Goal: Task Accomplishment & Management: Use online tool/utility

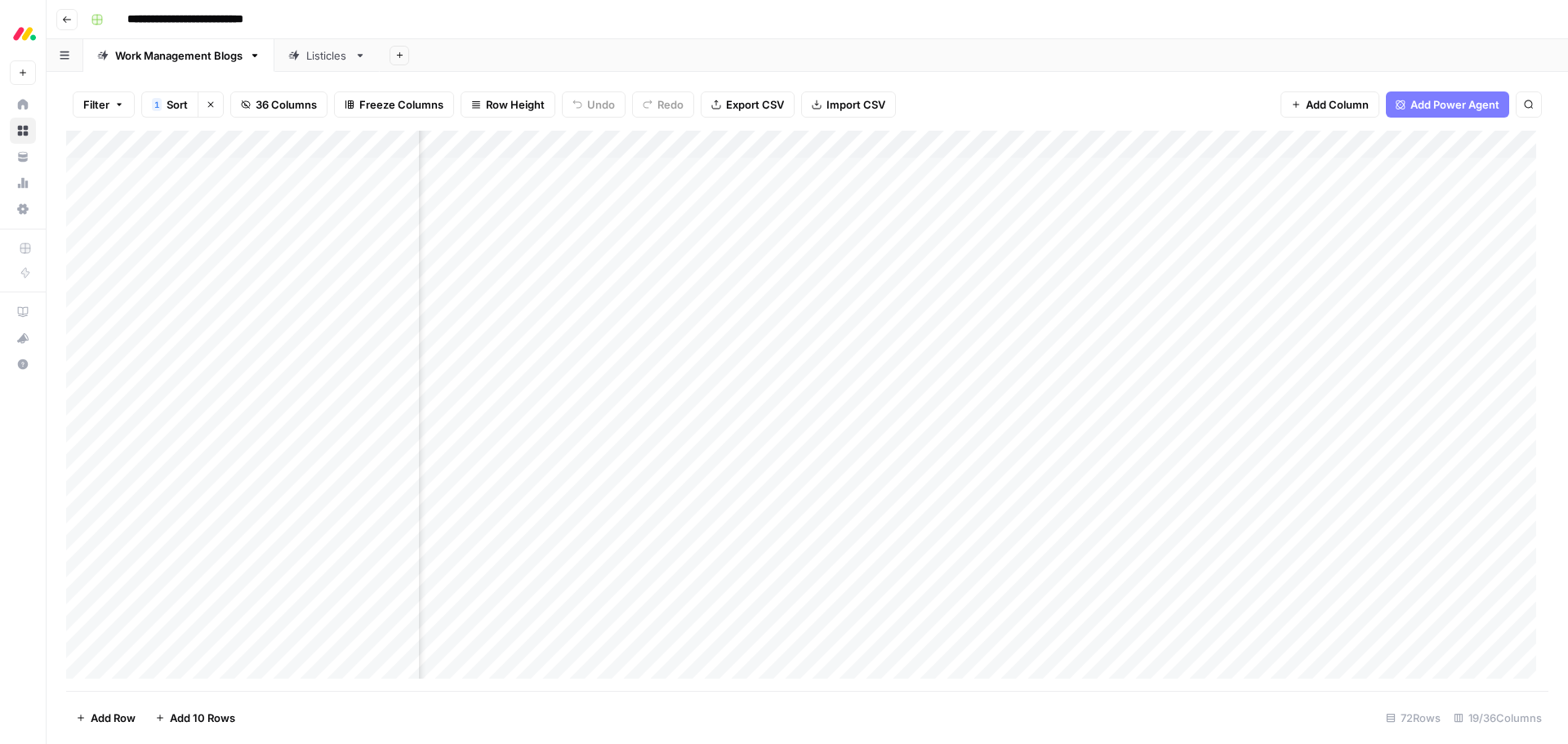
scroll to position [0, 491]
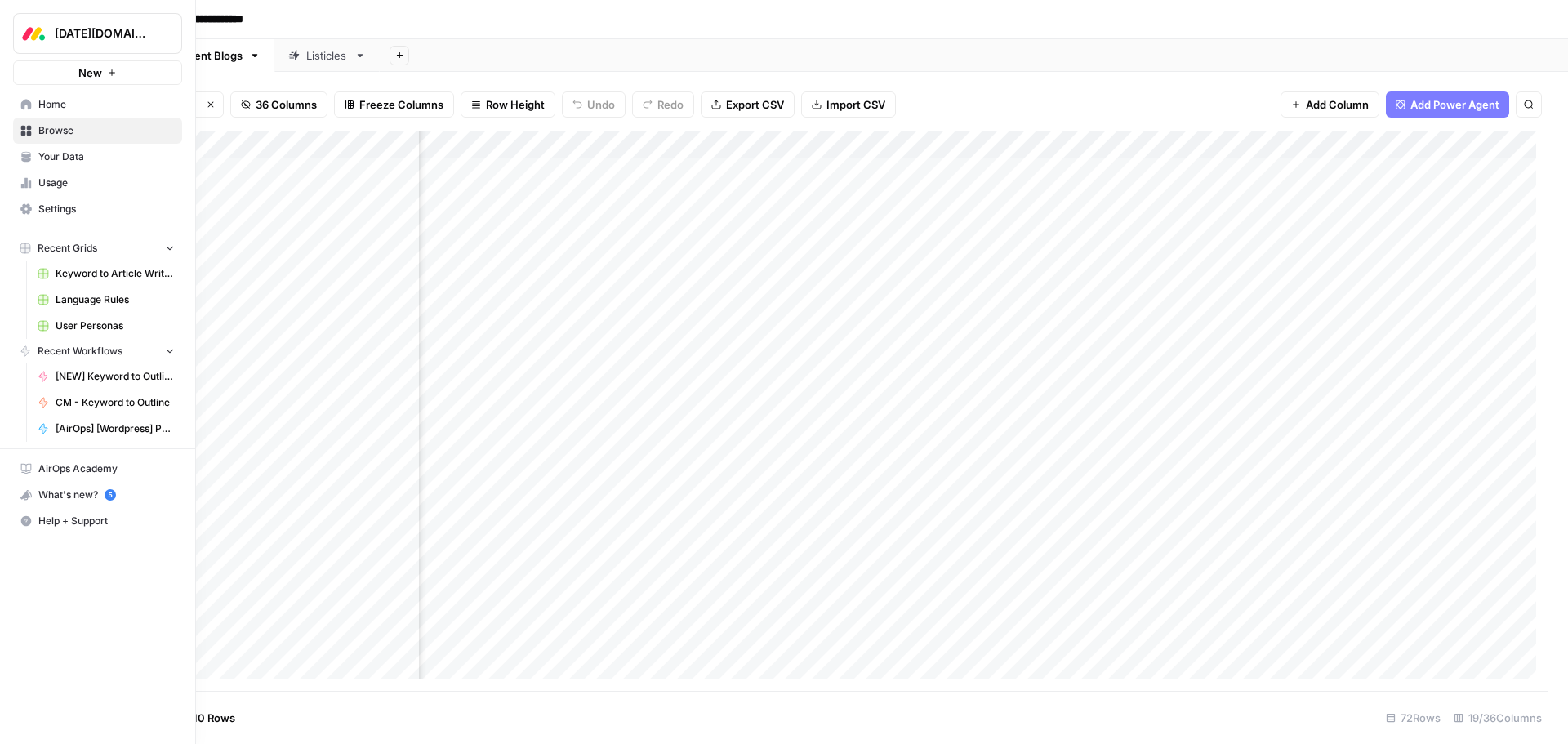
click at [93, 152] on span "Your Data" at bounding box center [106, 156] width 136 height 15
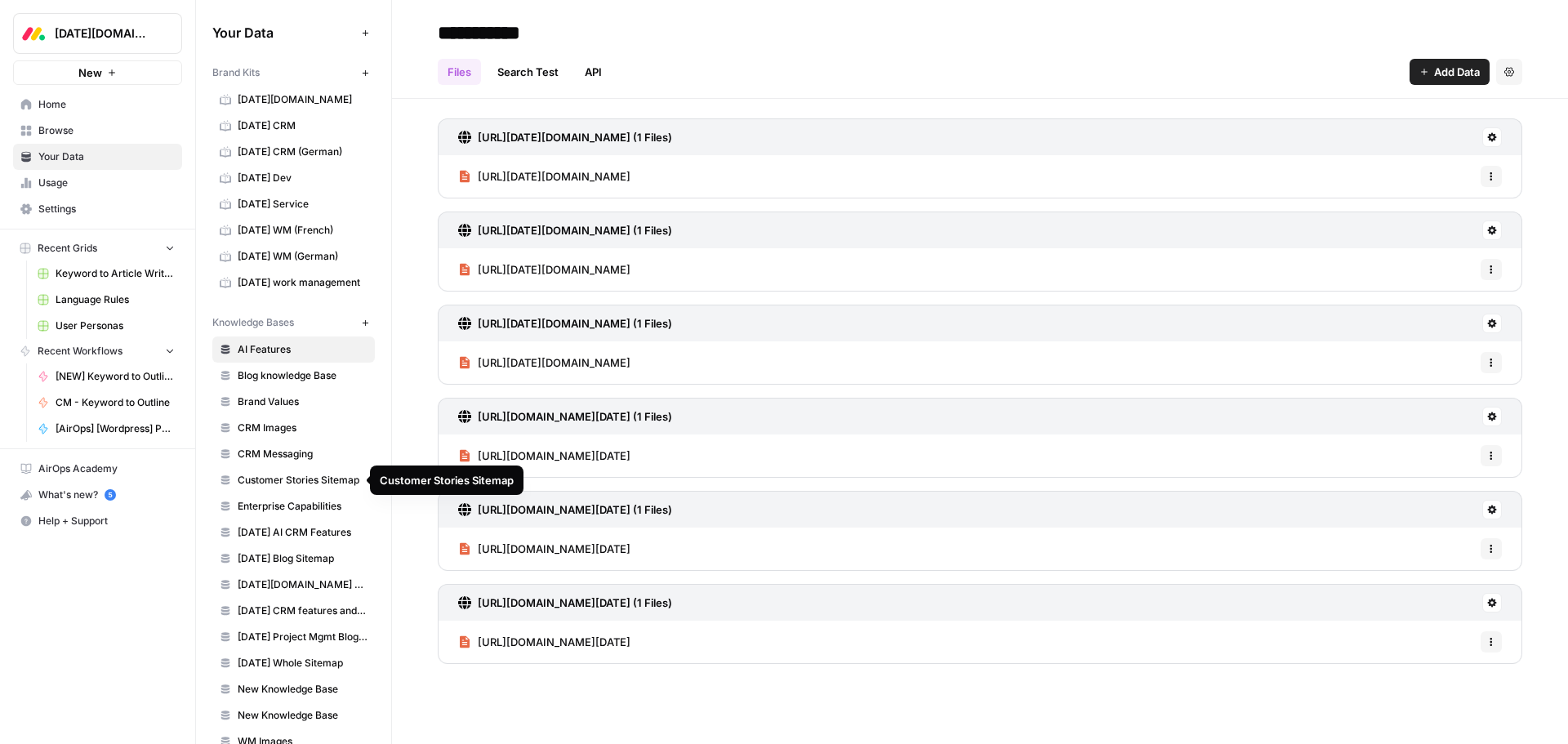
click at [339, 481] on span "Customer Stories Sitemap" at bounding box center [302, 479] width 129 height 15
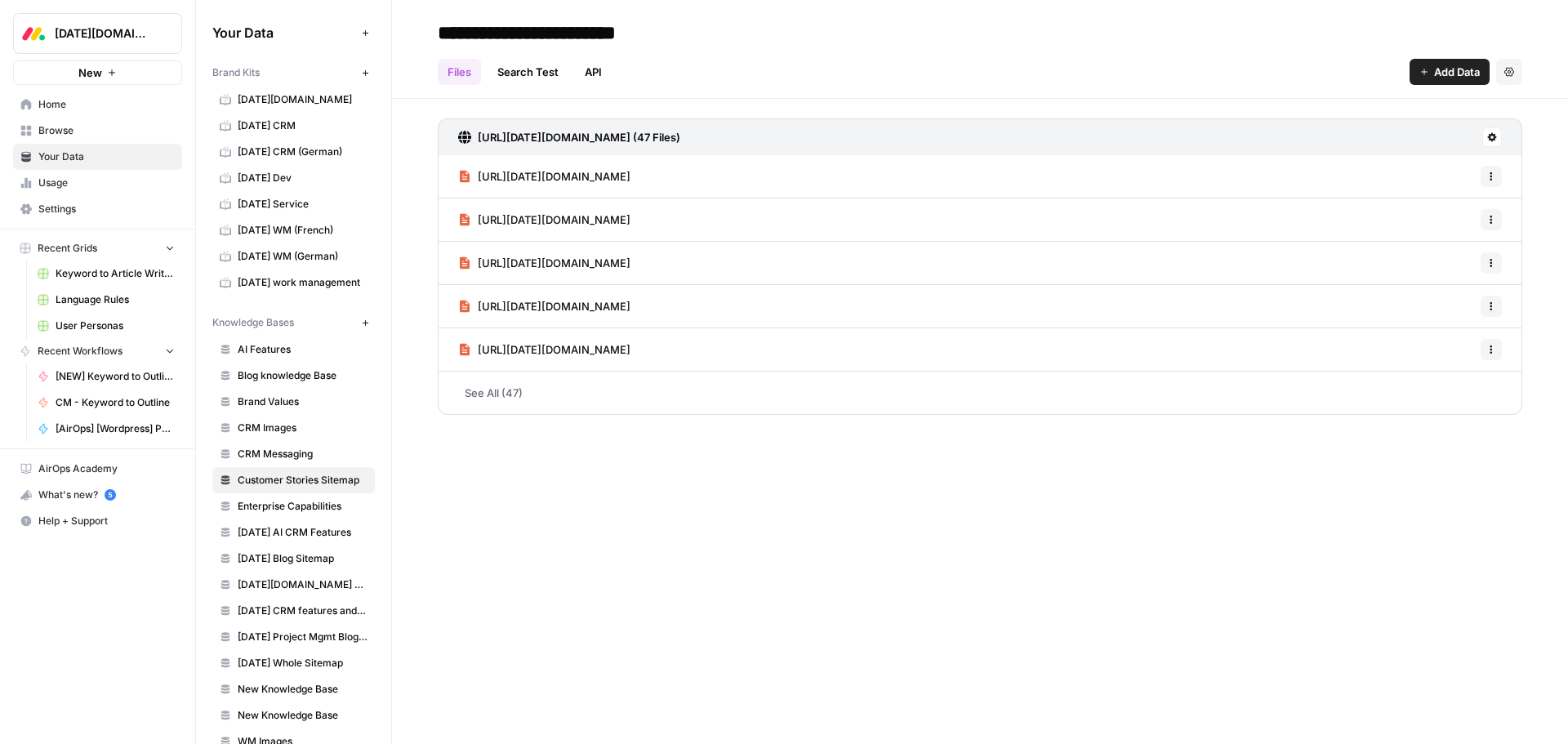
click at [631, 179] on span "https://monday.com/w/customer-stories/zippo" at bounding box center [554, 176] width 153 height 17
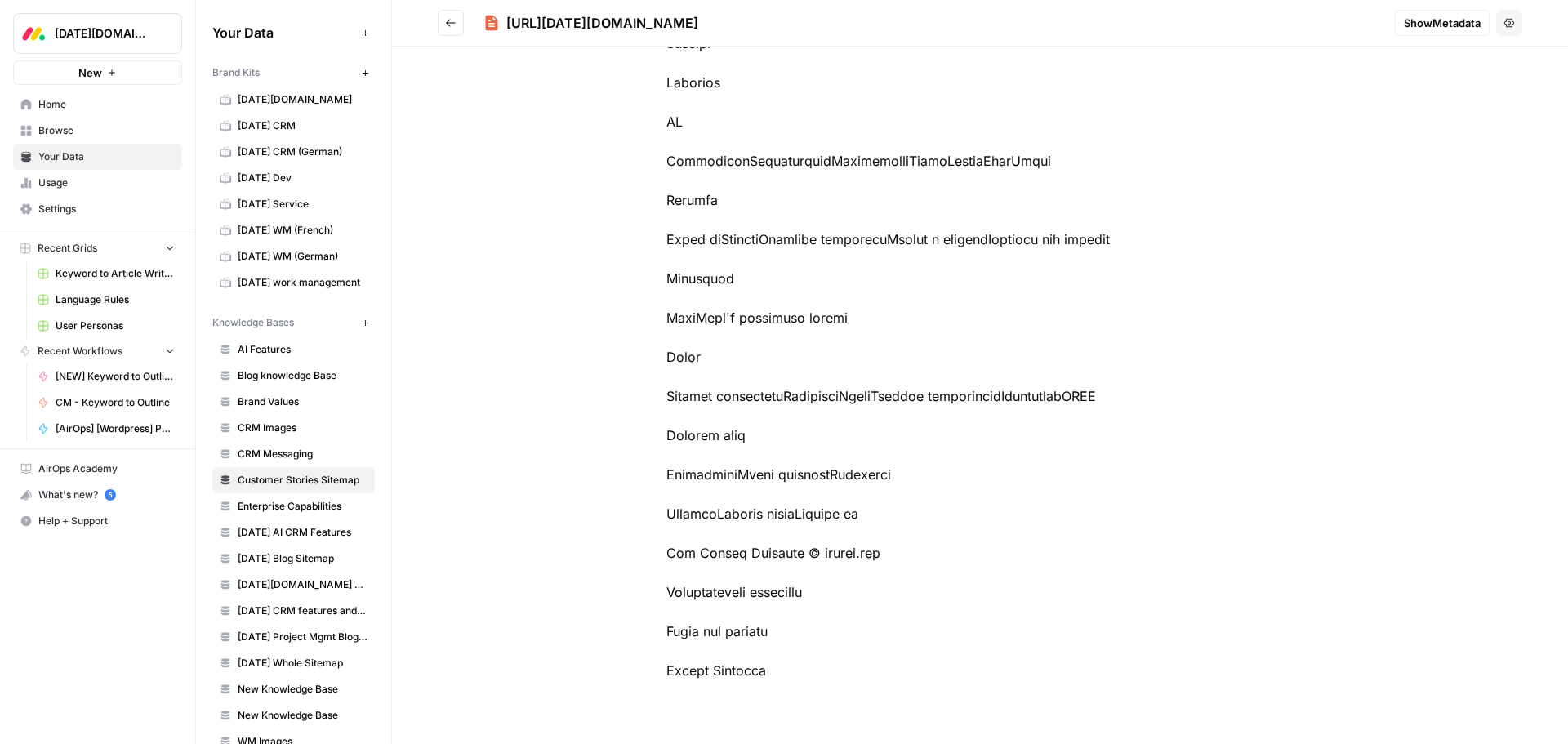
scroll to position [8659, 0]
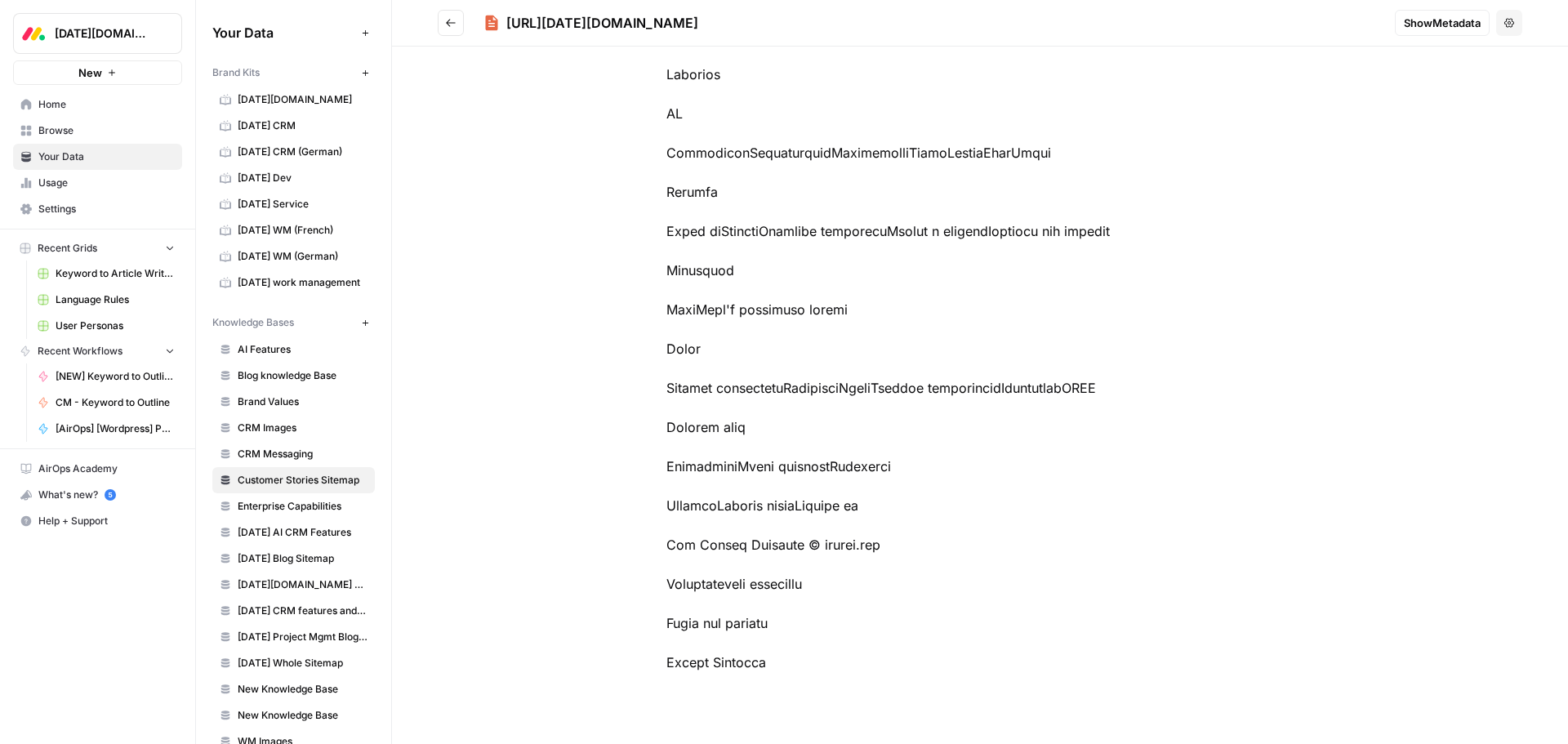
click at [449, 19] on icon "Go back" at bounding box center [451, 23] width 12 height 12
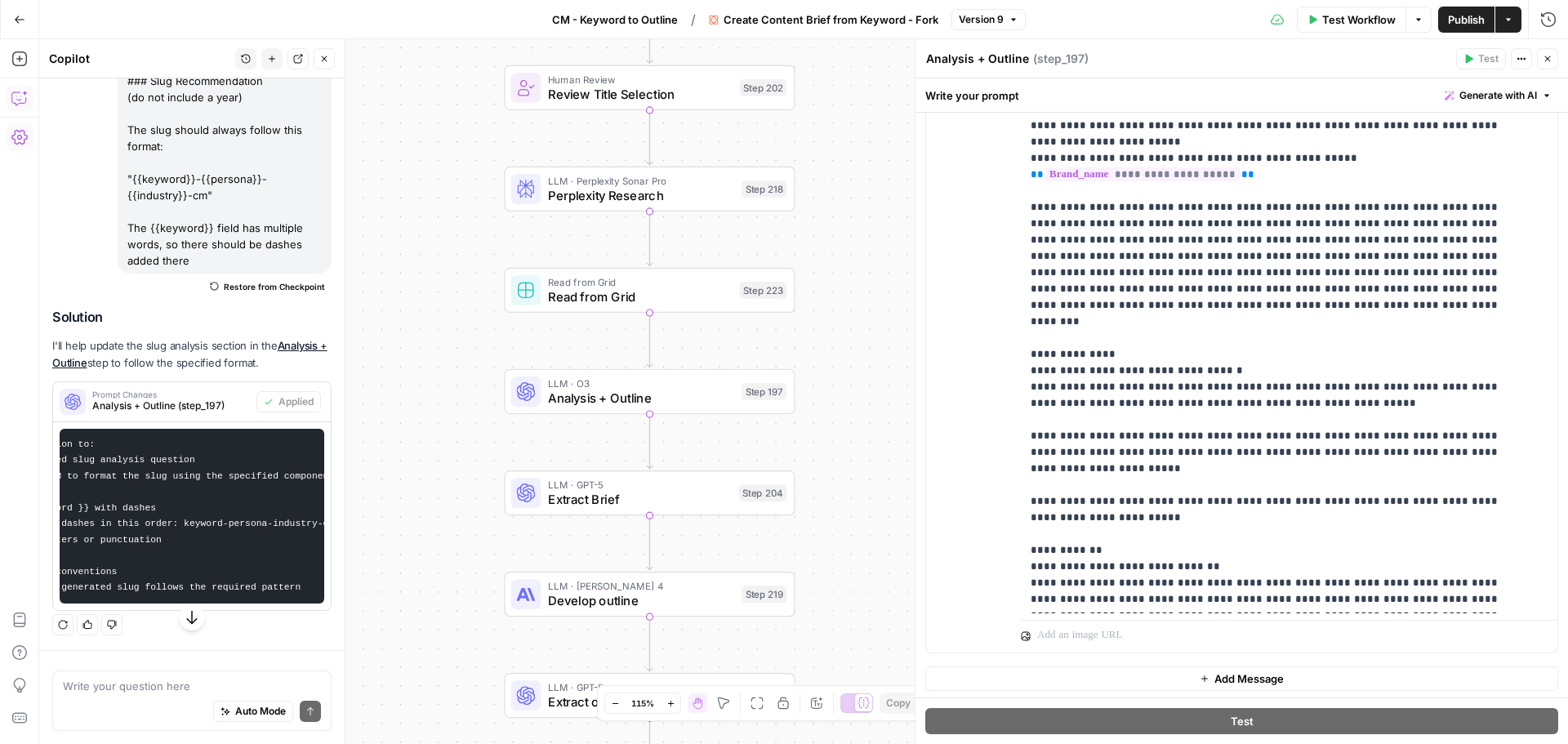
scroll to position [2122, 0]
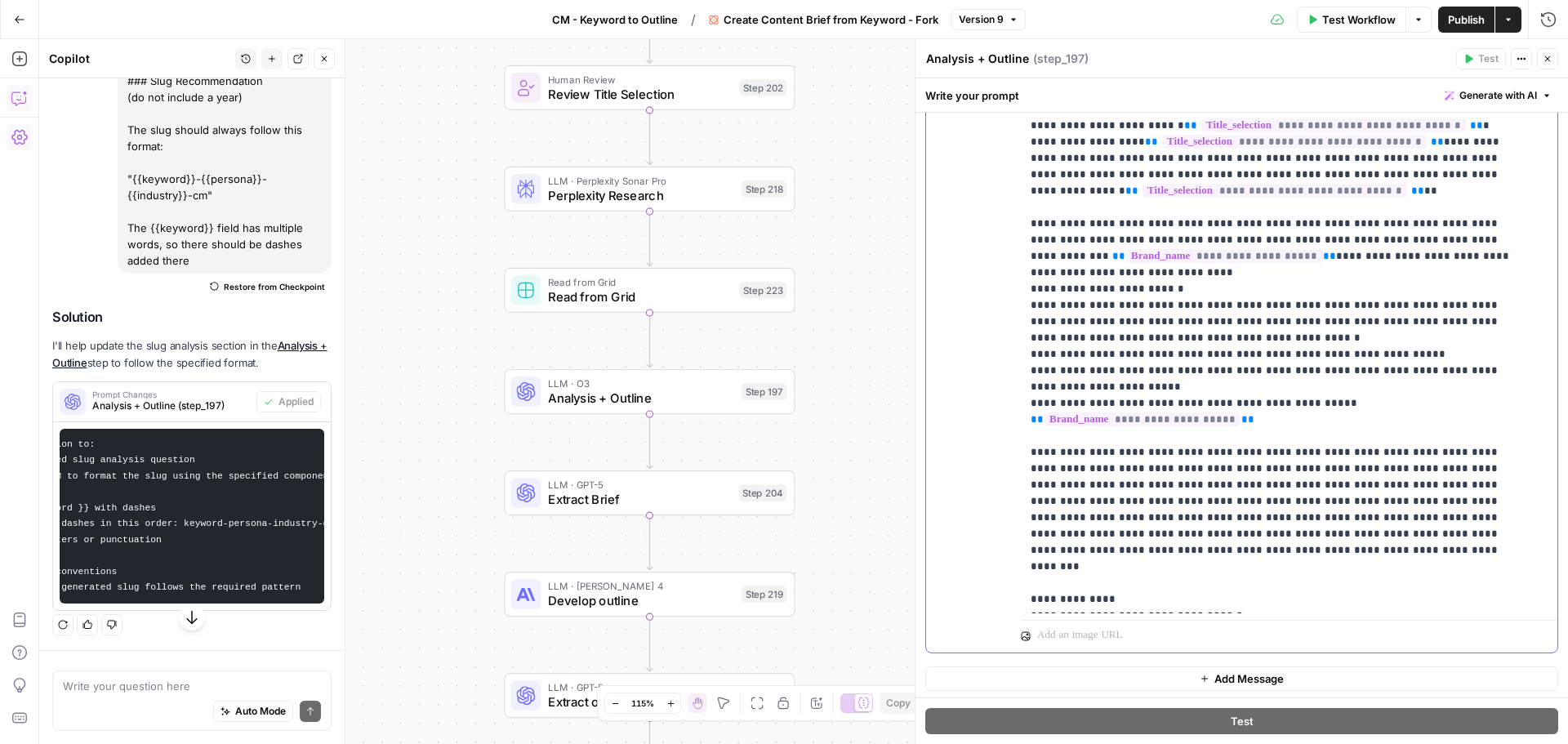
scroll to position [1877, 0]
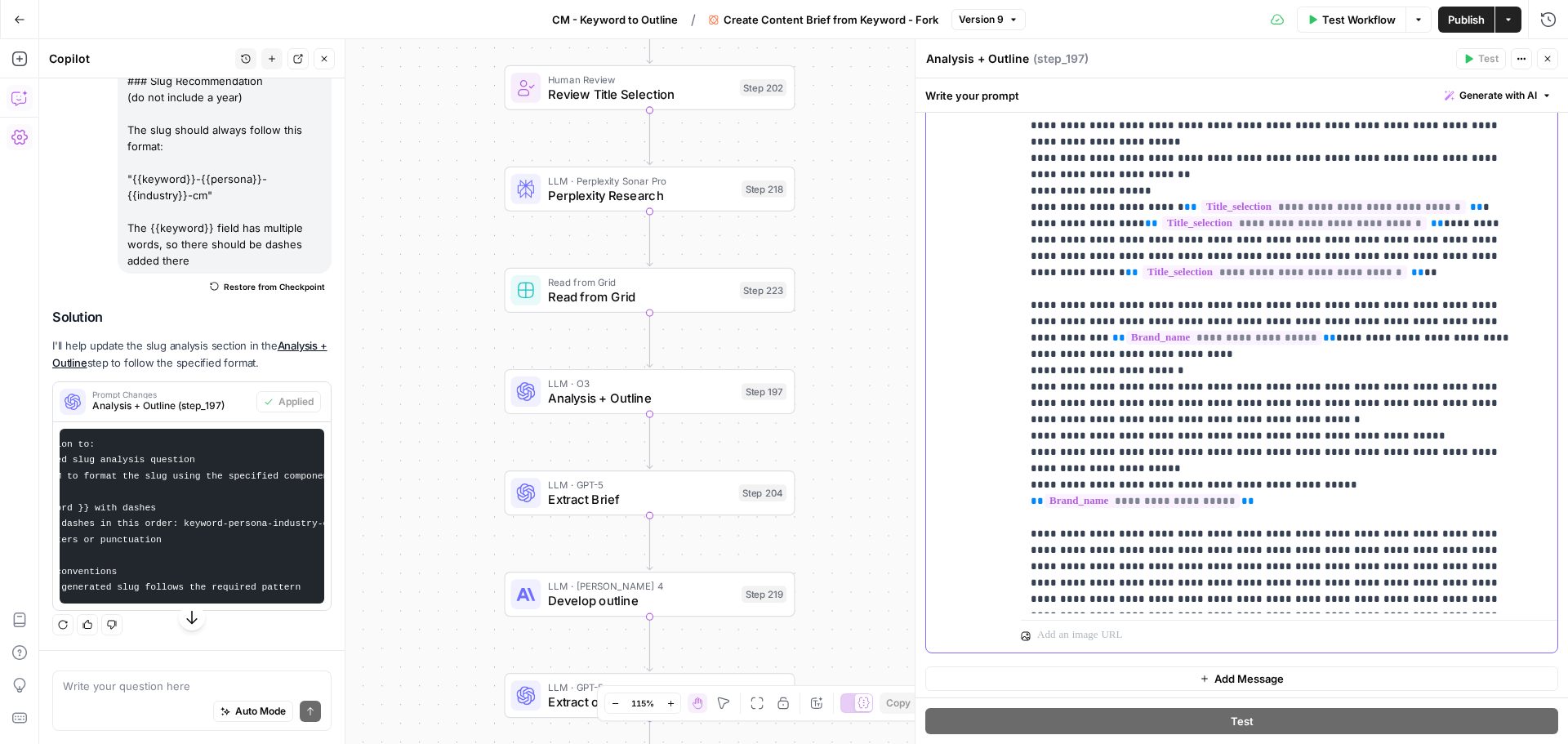
click at [1066, 383] on p "**********" at bounding box center [1277, 231] width 492 height 4309
click at [1442, 484] on p "**********" at bounding box center [1277, 231] width 492 height 4309
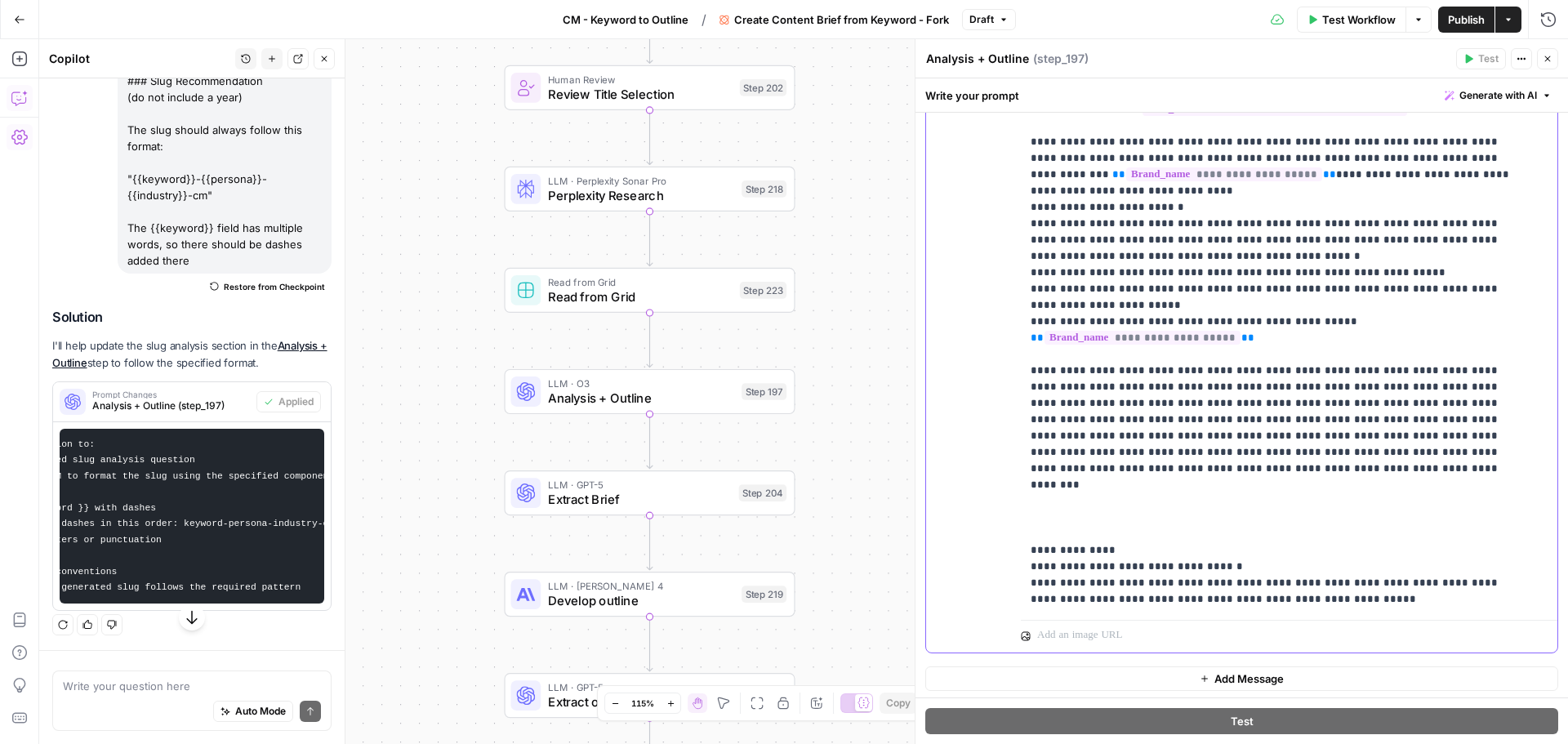
scroll to position [2122, 0]
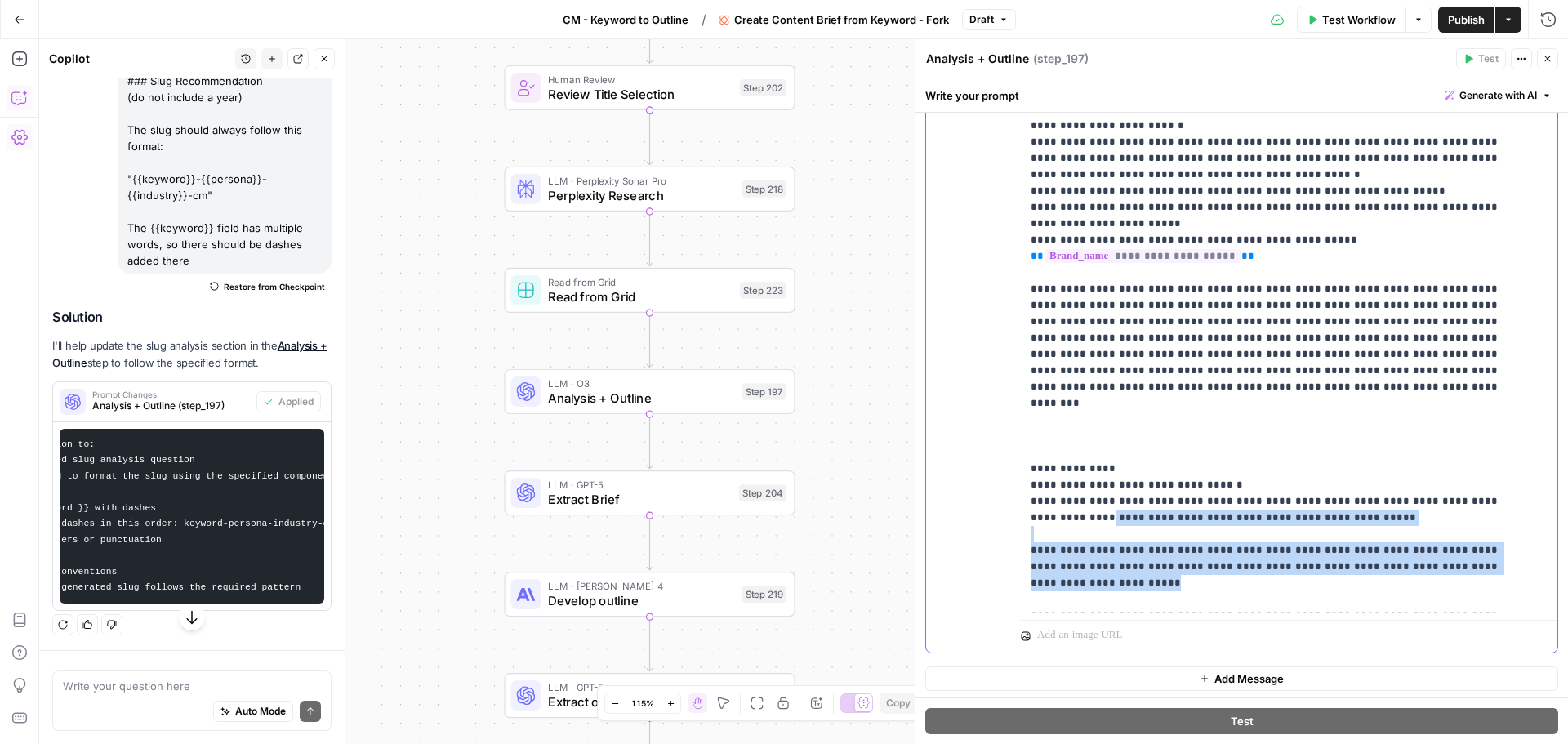
drag, startPoint x: 1480, startPoint y: 488, endPoint x: 997, endPoint y: 349, distance: 502.6
click at [997, 349] on div "**********" at bounding box center [1241, 300] width 632 height 704
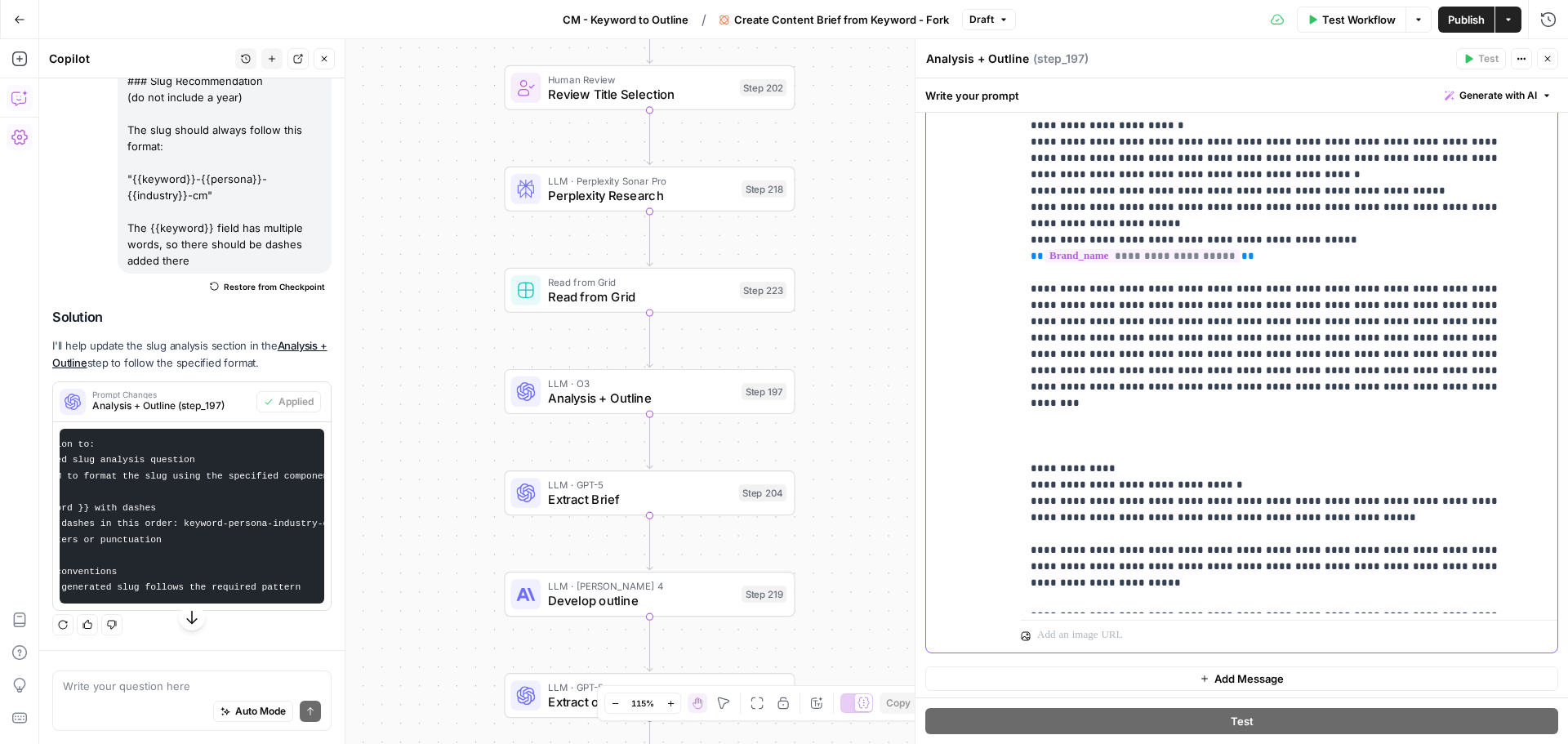
click at [1107, 412] on p "**********" at bounding box center [1277, 3] width 492 height 4341
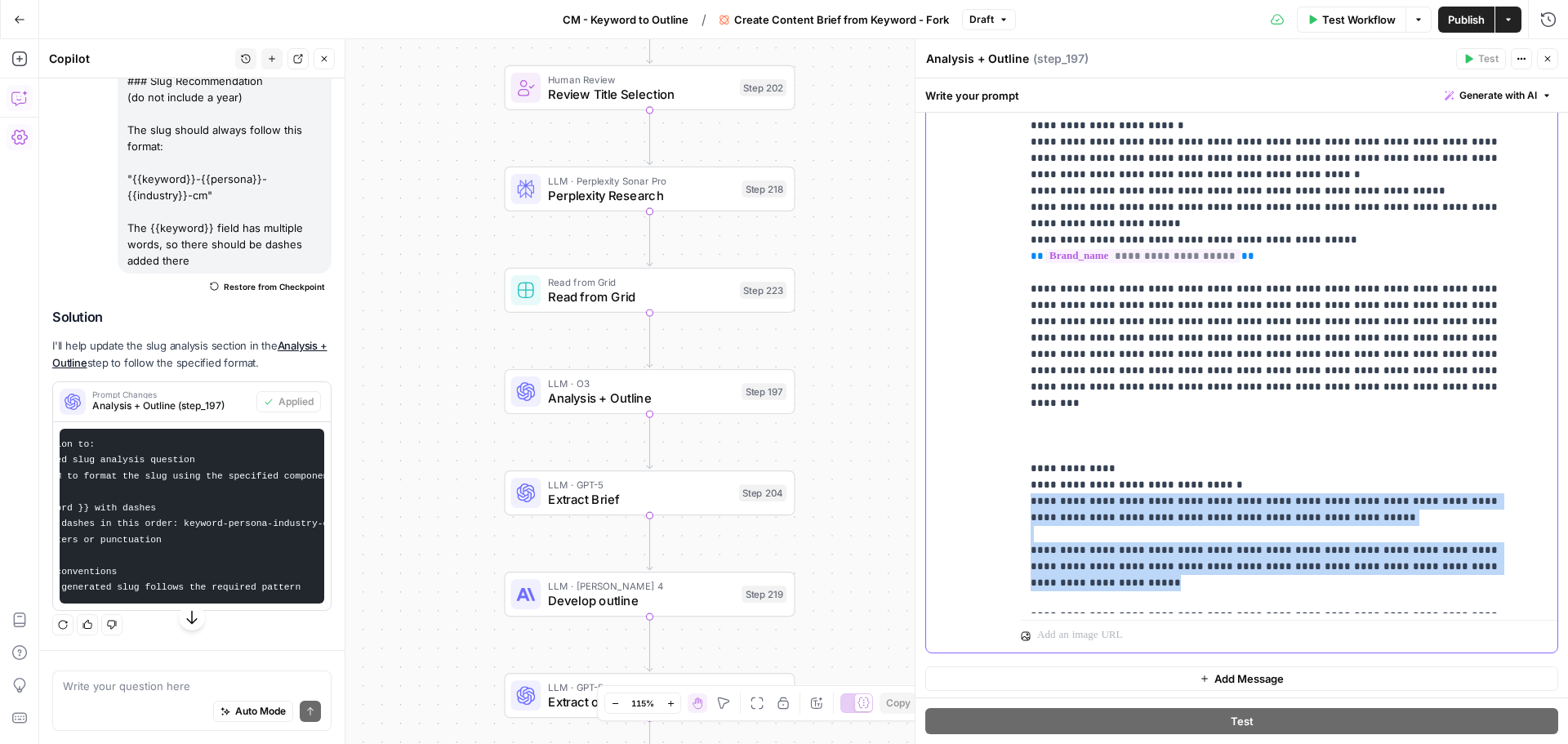
drag, startPoint x: 1492, startPoint y: 406, endPoint x: 1027, endPoint y: 335, distance: 470.4
click at [1027, 335] on div "**********" at bounding box center [1283, 280] width 525 height 666
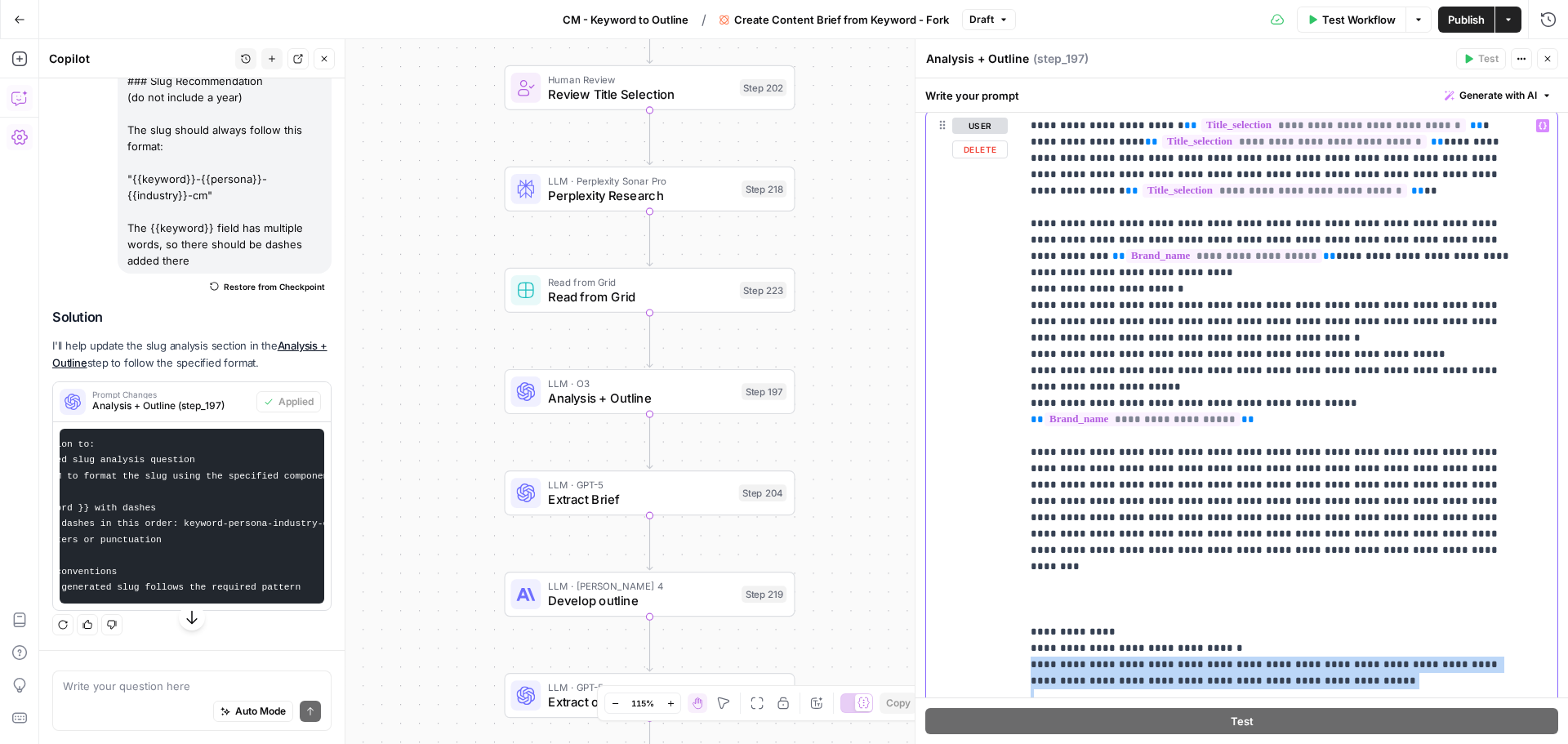
scroll to position [2041, 0]
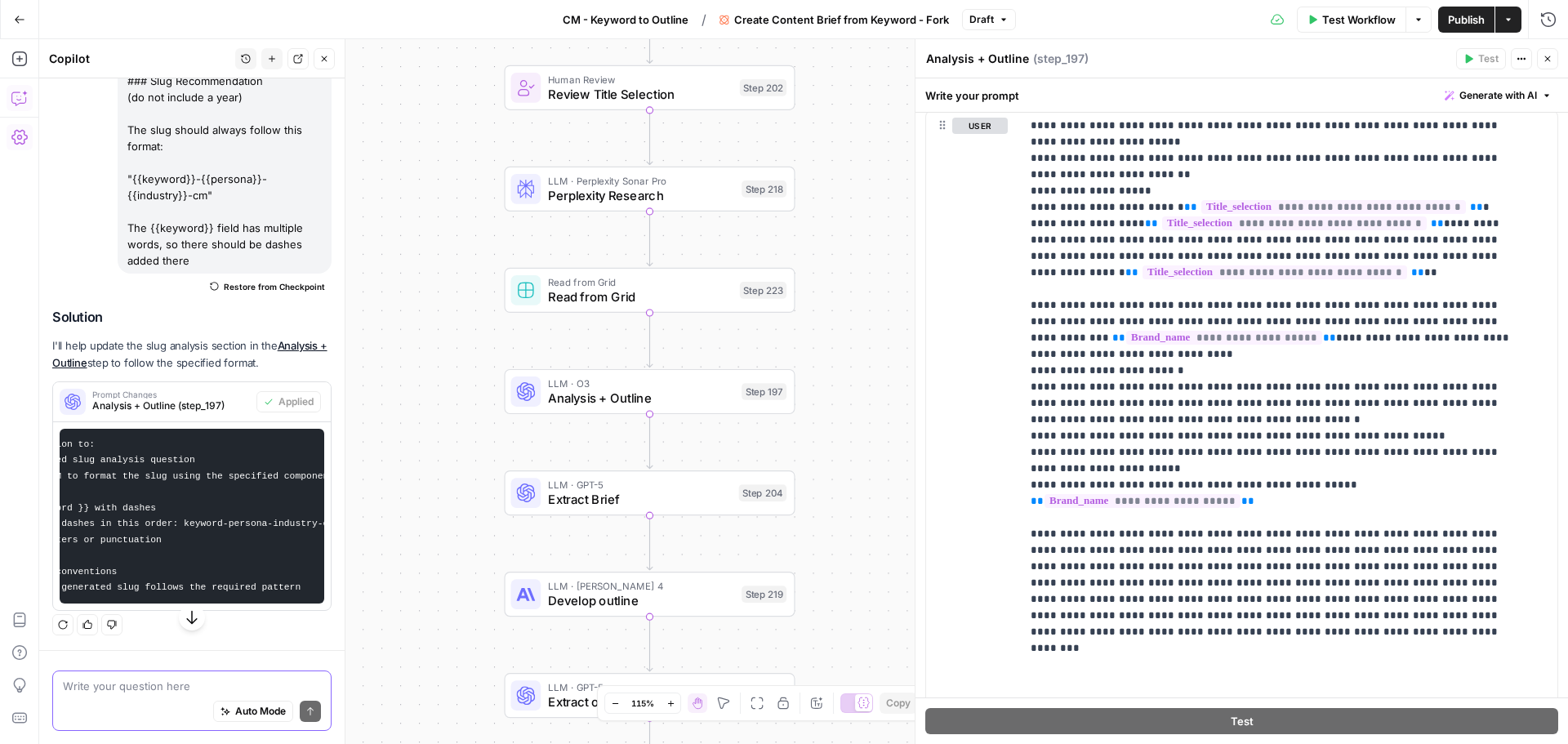
click at [120, 686] on textarea at bounding box center [191, 685] width 258 height 17
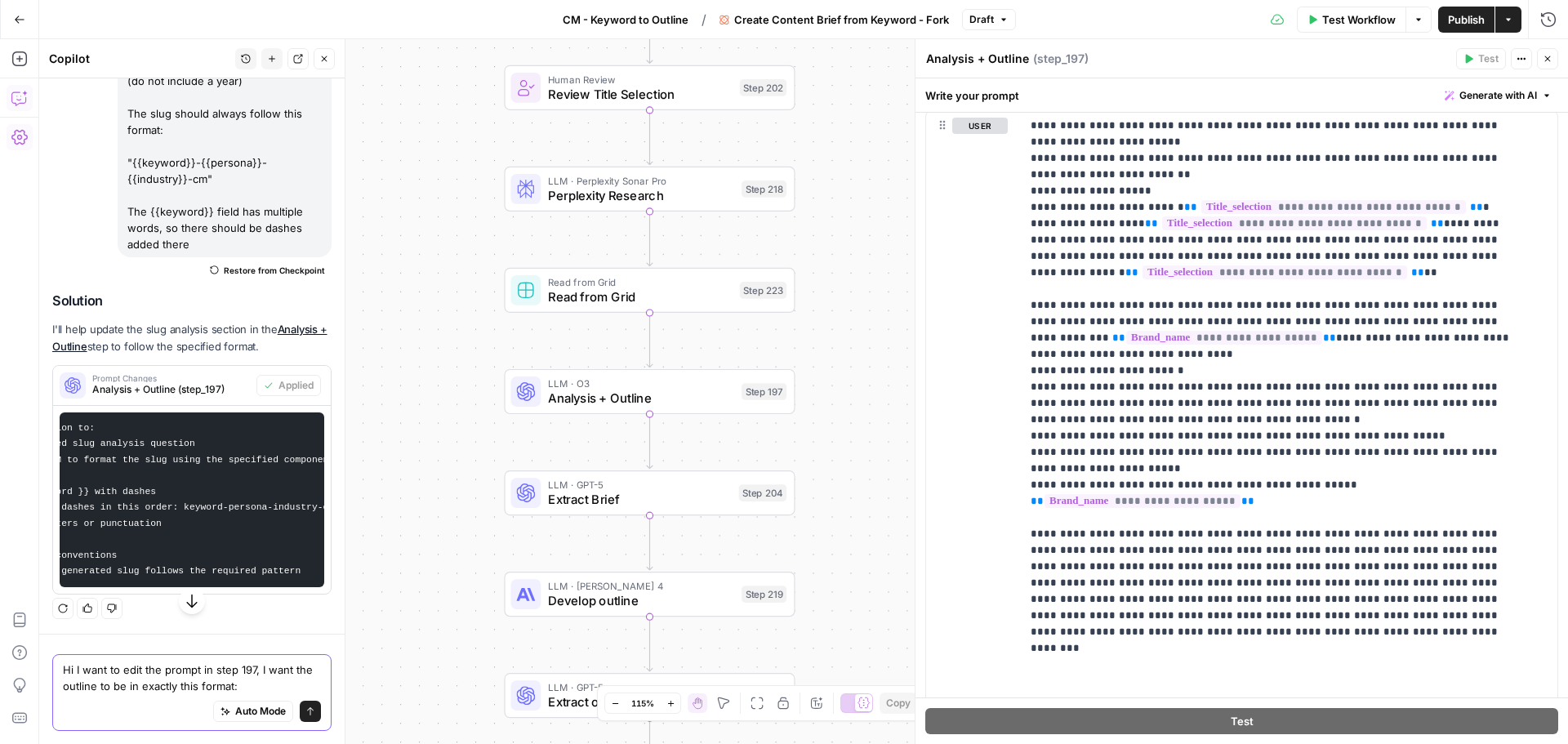
paste textarea "H1: The {{keyword}} for {{persona}} in {{industry}} Example: The Best Project M…"
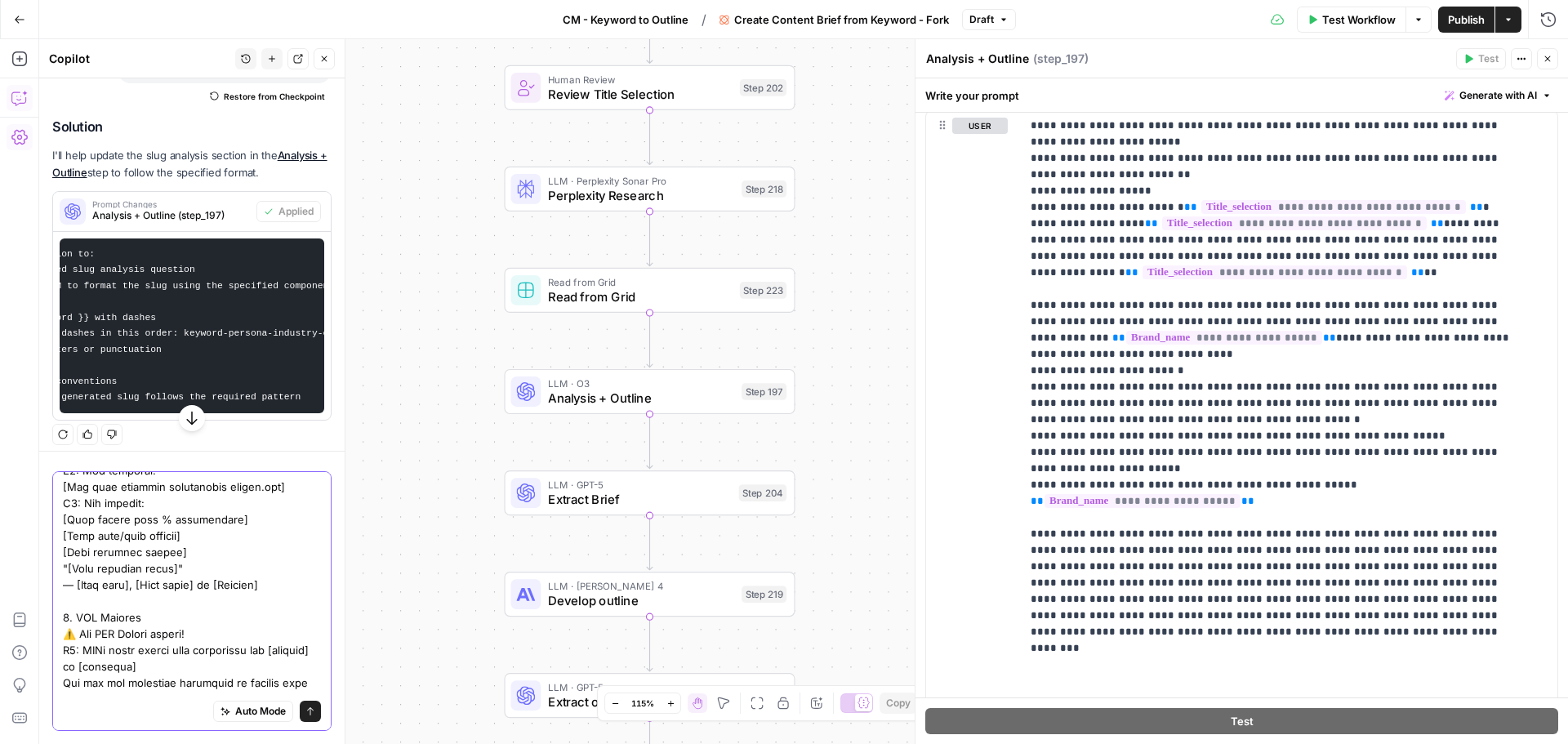
scroll to position [3183, 0]
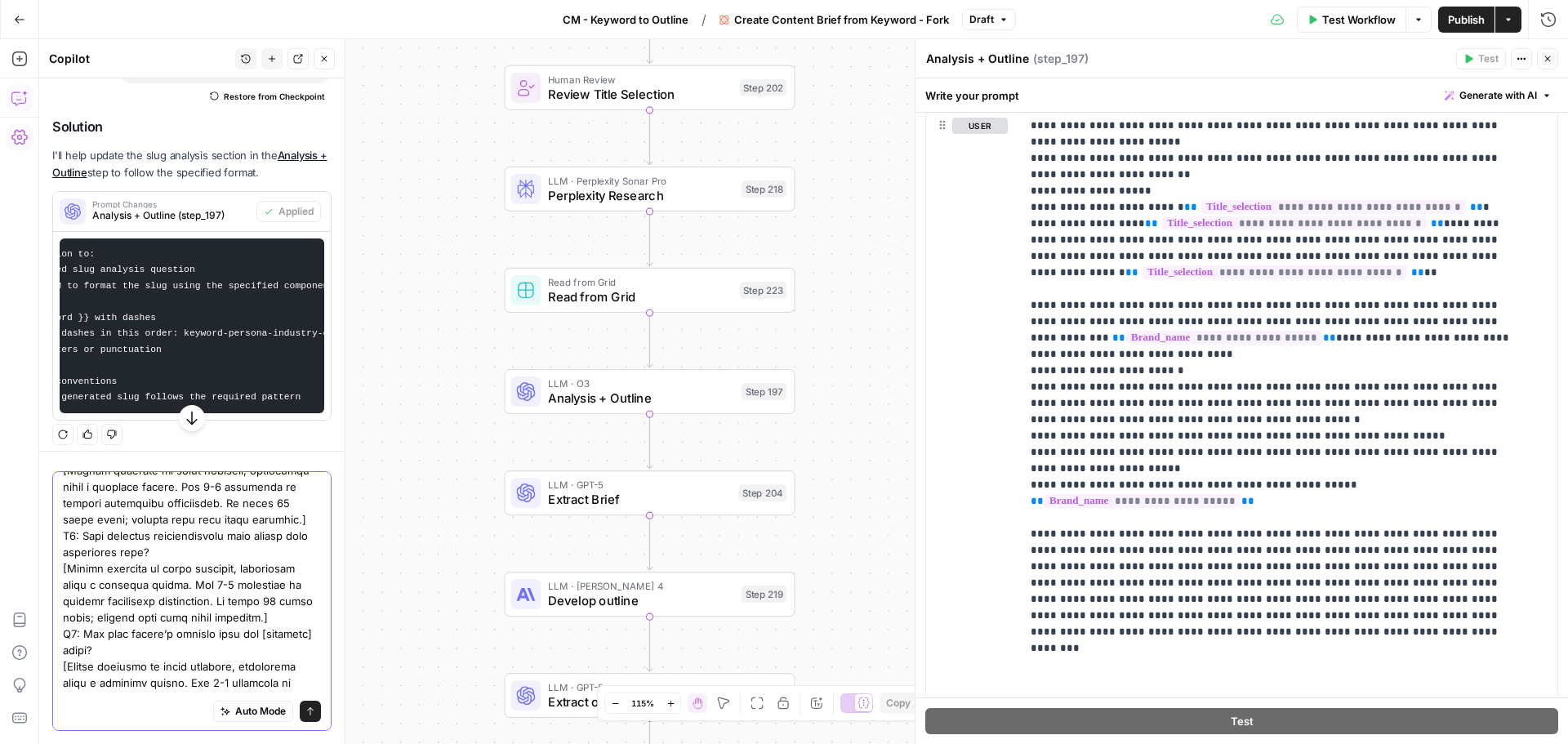
type textarea "Hi I want to edit the prompt in step 197, I want the outline to be in exactly t…"
click at [300, 713] on button "Send" at bounding box center [311, 711] width 22 height 22
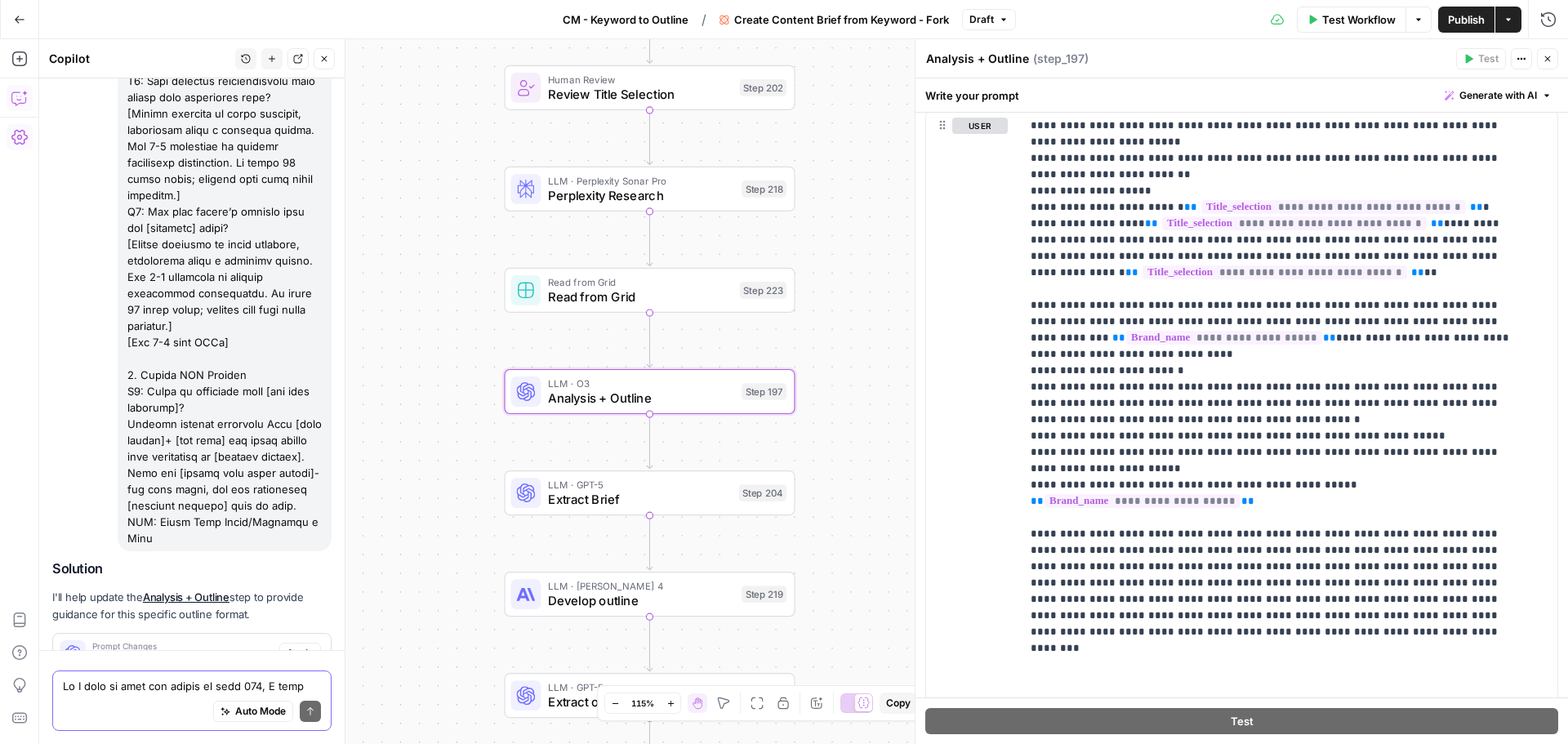
scroll to position [15902, 0]
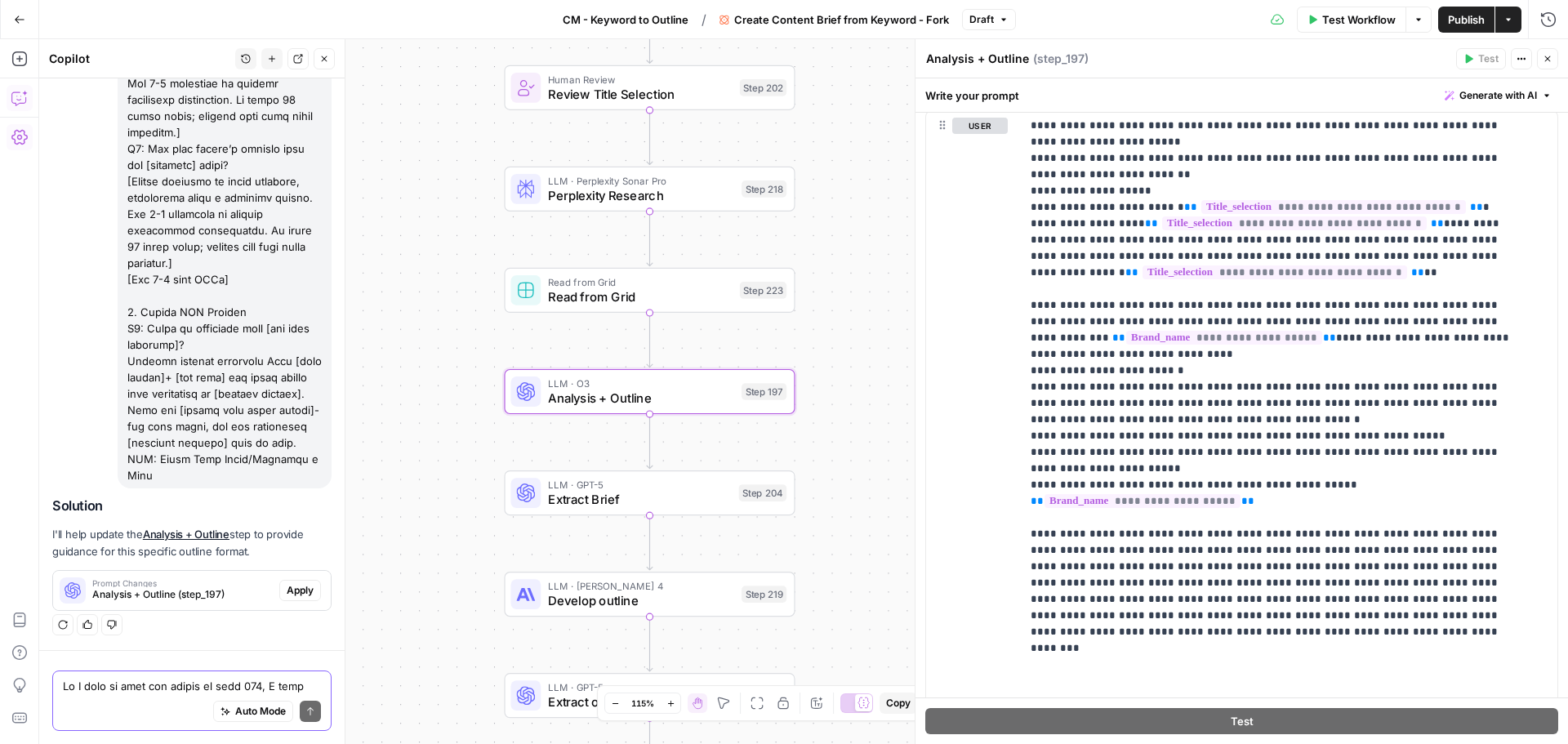
click at [213, 600] on span "Analysis + Outline (step_197)" at bounding box center [182, 594] width 180 height 15
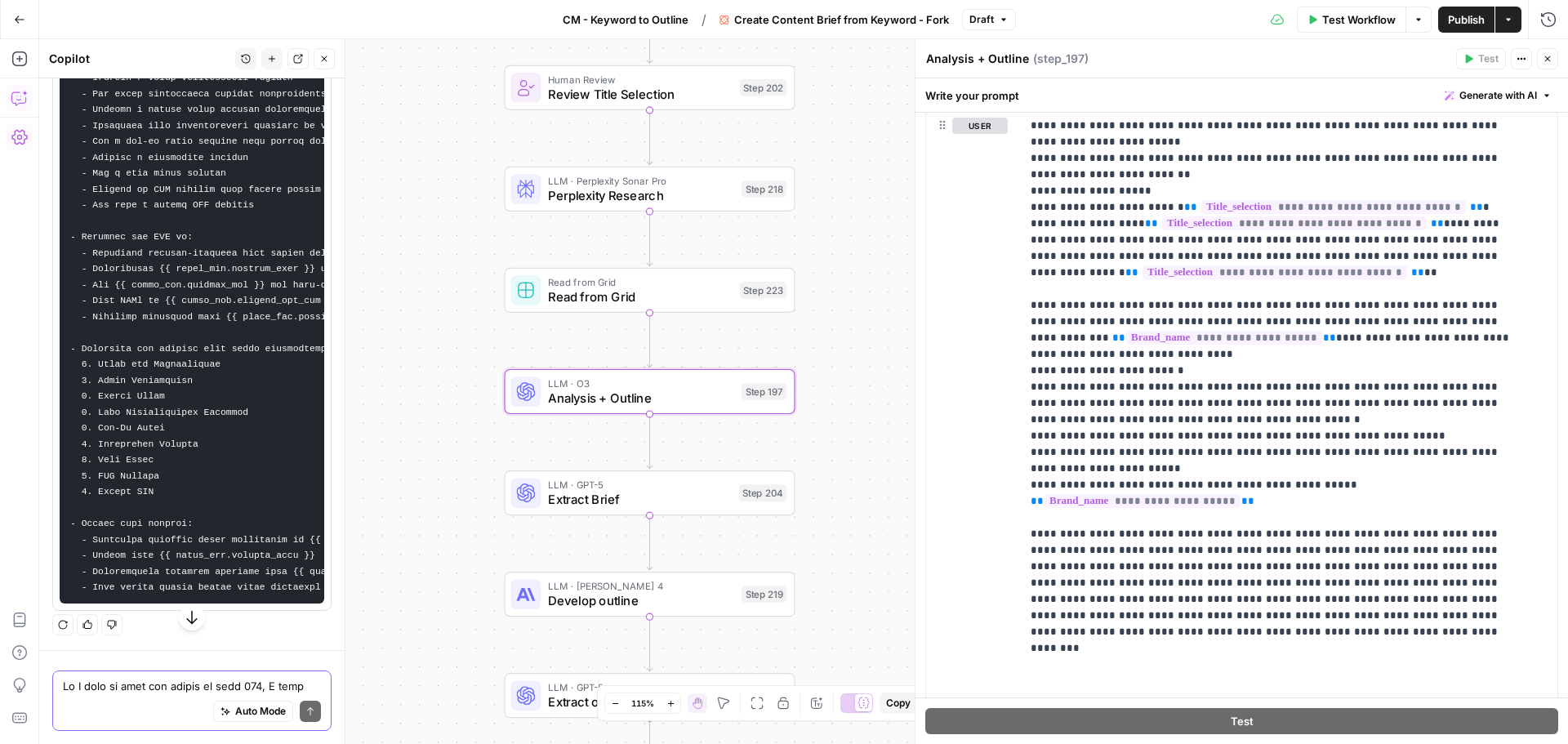
scroll to position [16329, 0]
click at [286, 11] on span "Apply" at bounding box center [299, 3] width 26 height 15
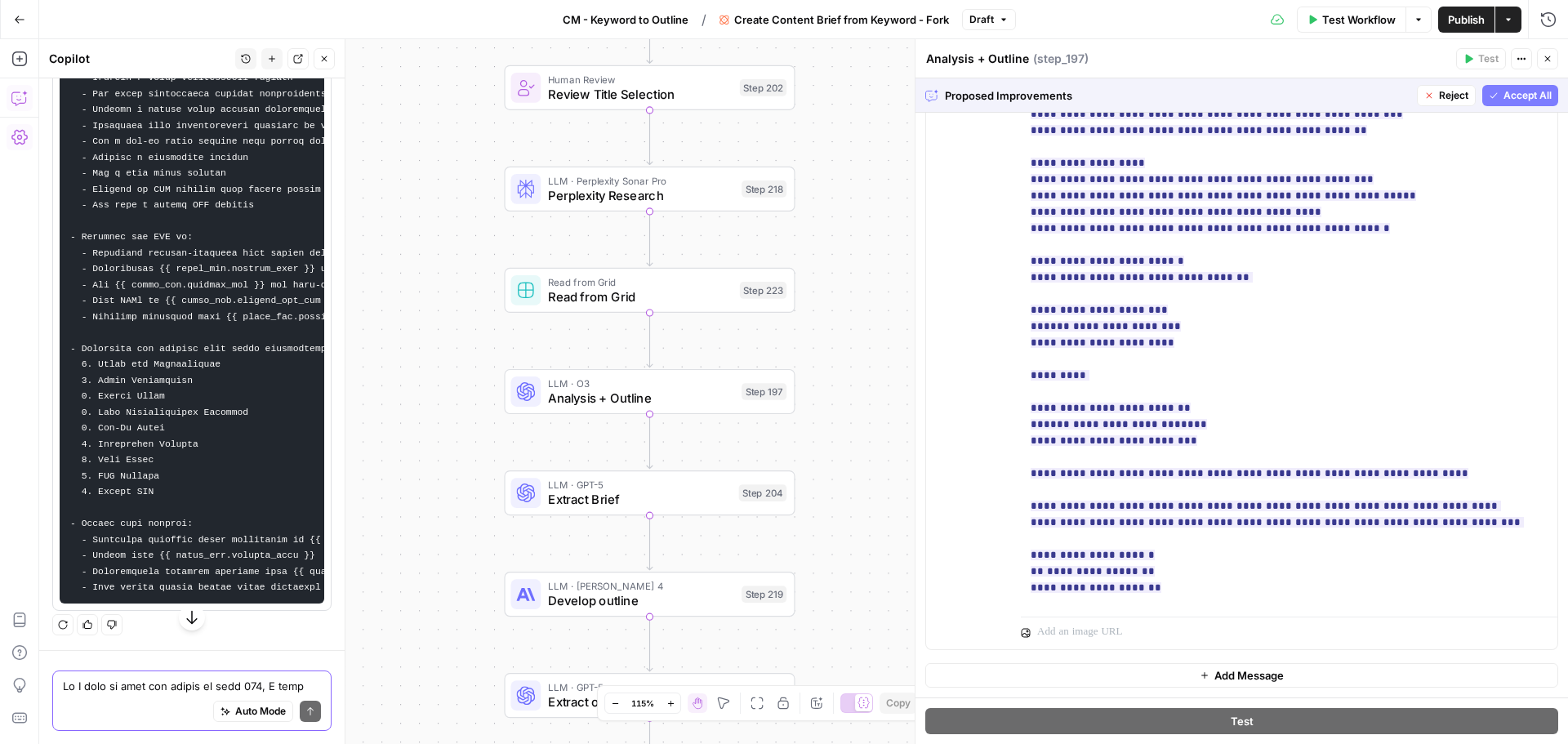
scroll to position [5958, 0]
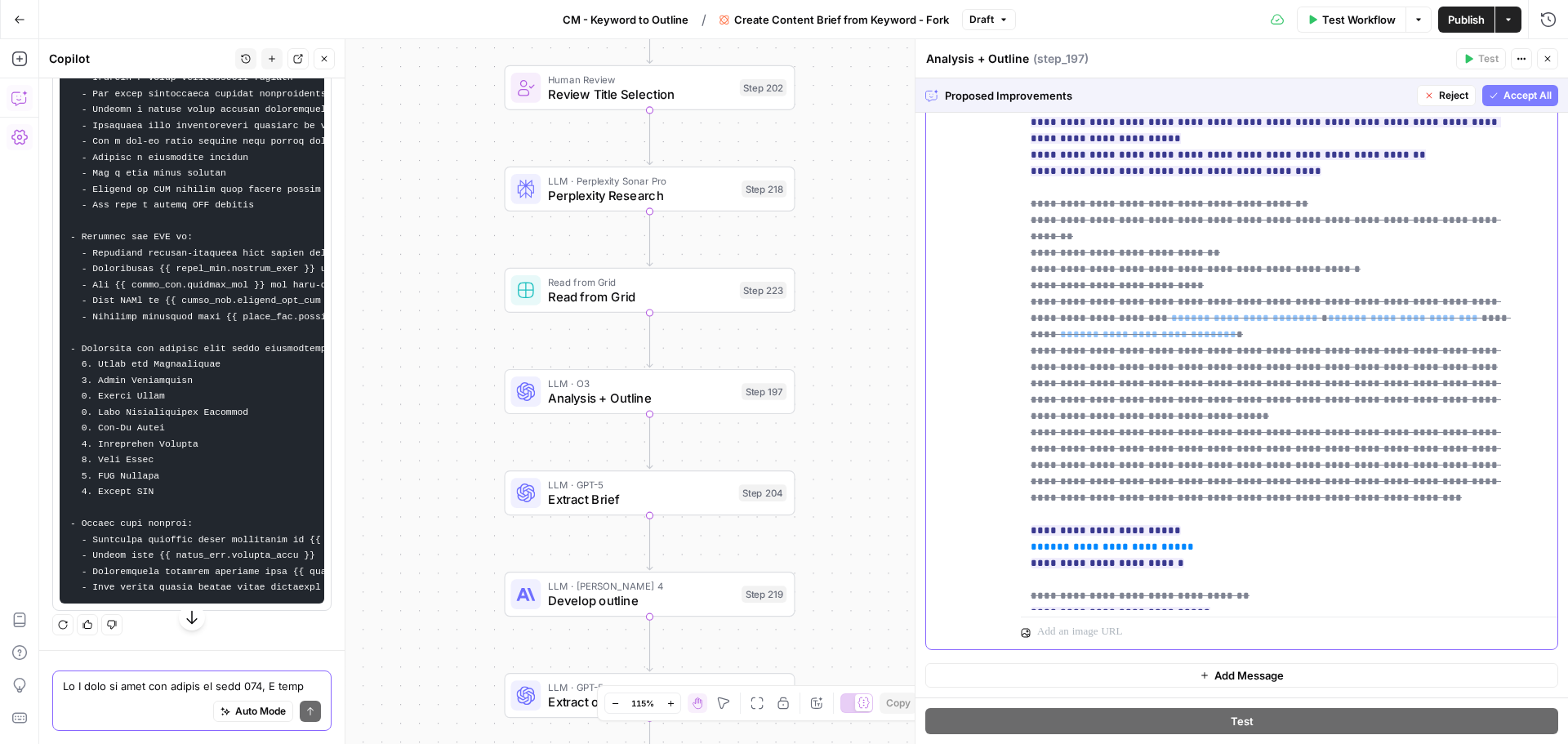
scroll to position [6693, 0]
click at [1503, 100] on span "Accept All" at bounding box center [1527, 95] width 48 height 15
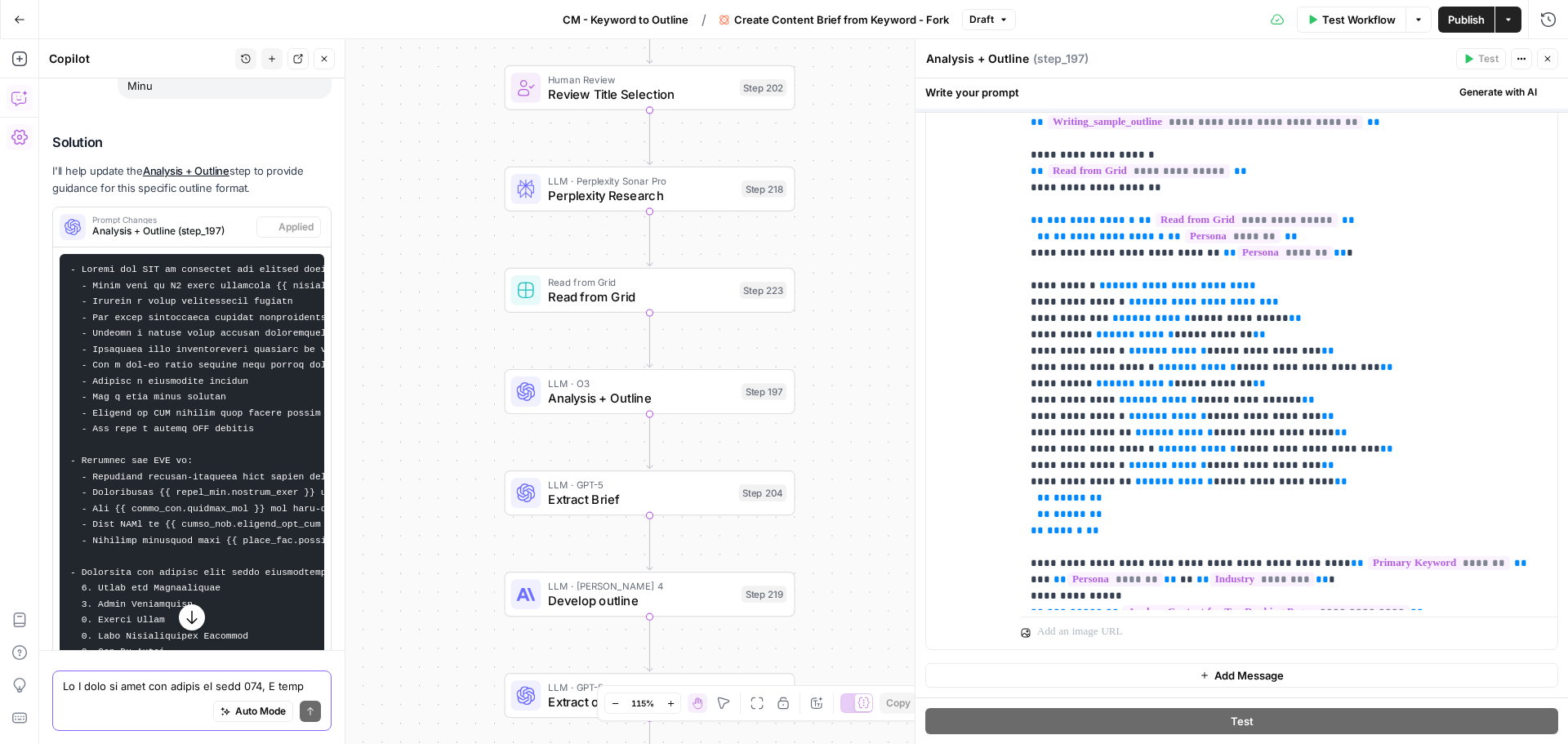
scroll to position [0, 0]
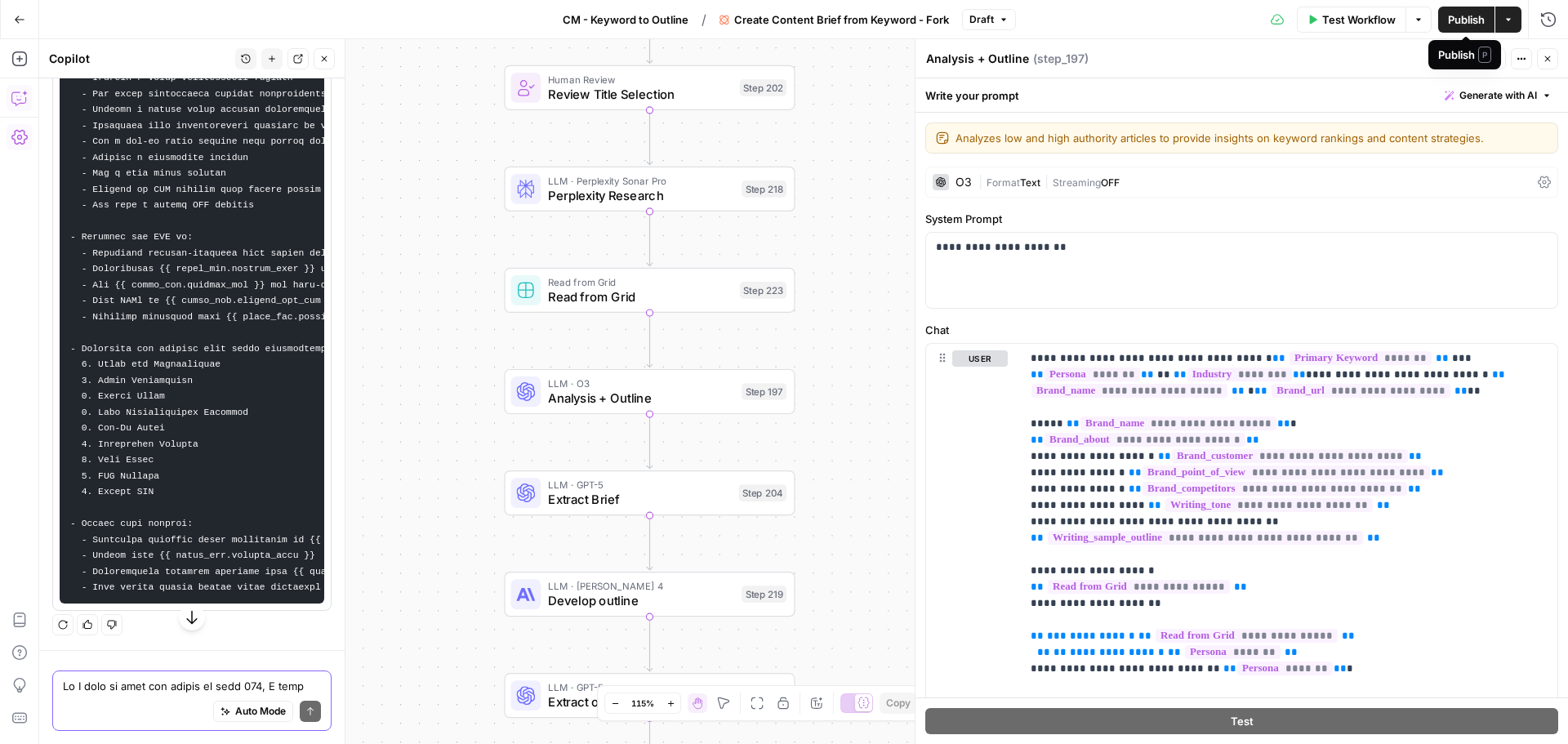
click at [1464, 17] on span "Publish" at bounding box center [1465, 20] width 36 height 17
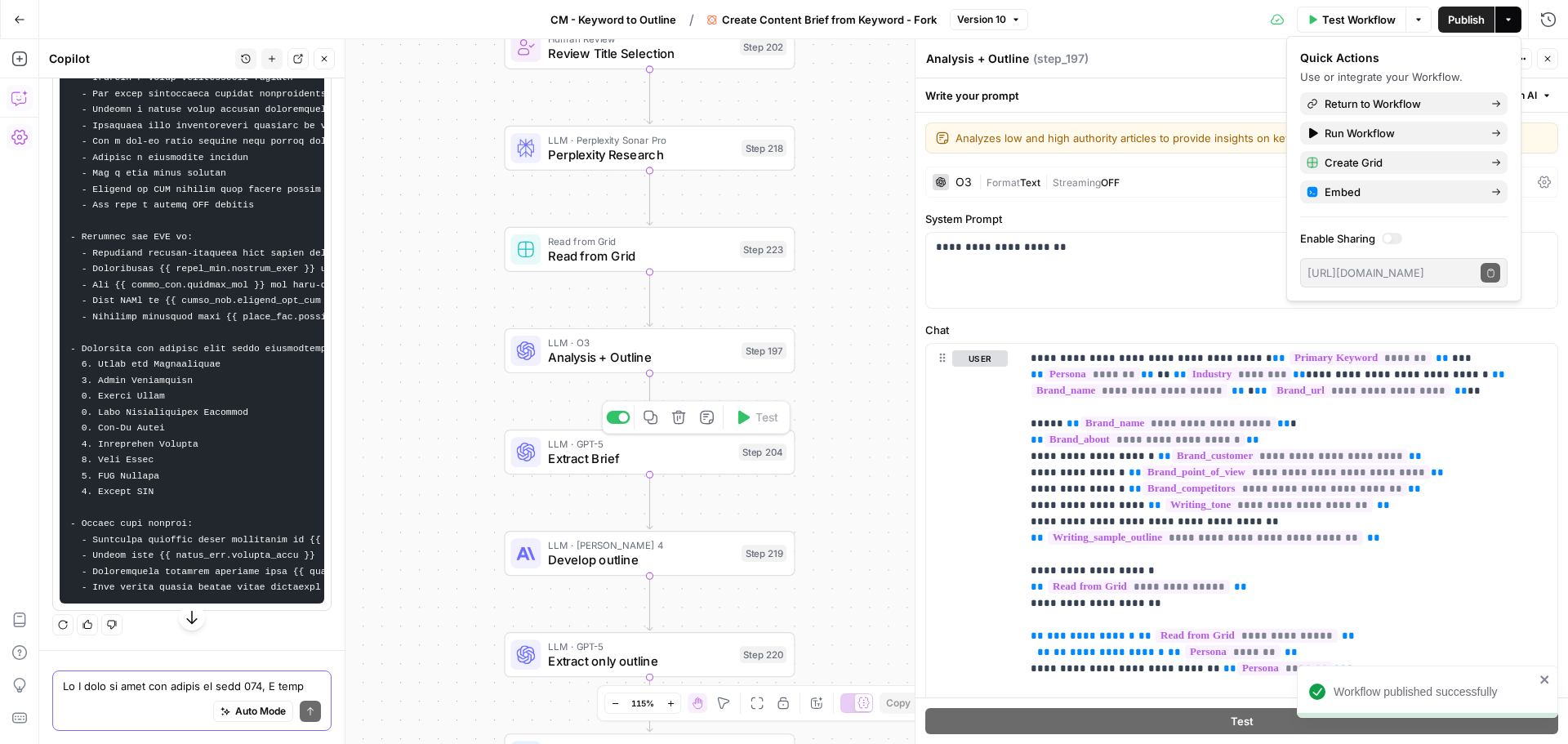
click at [661, 452] on span "Extract Brief" at bounding box center [639, 458] width 183 height 19
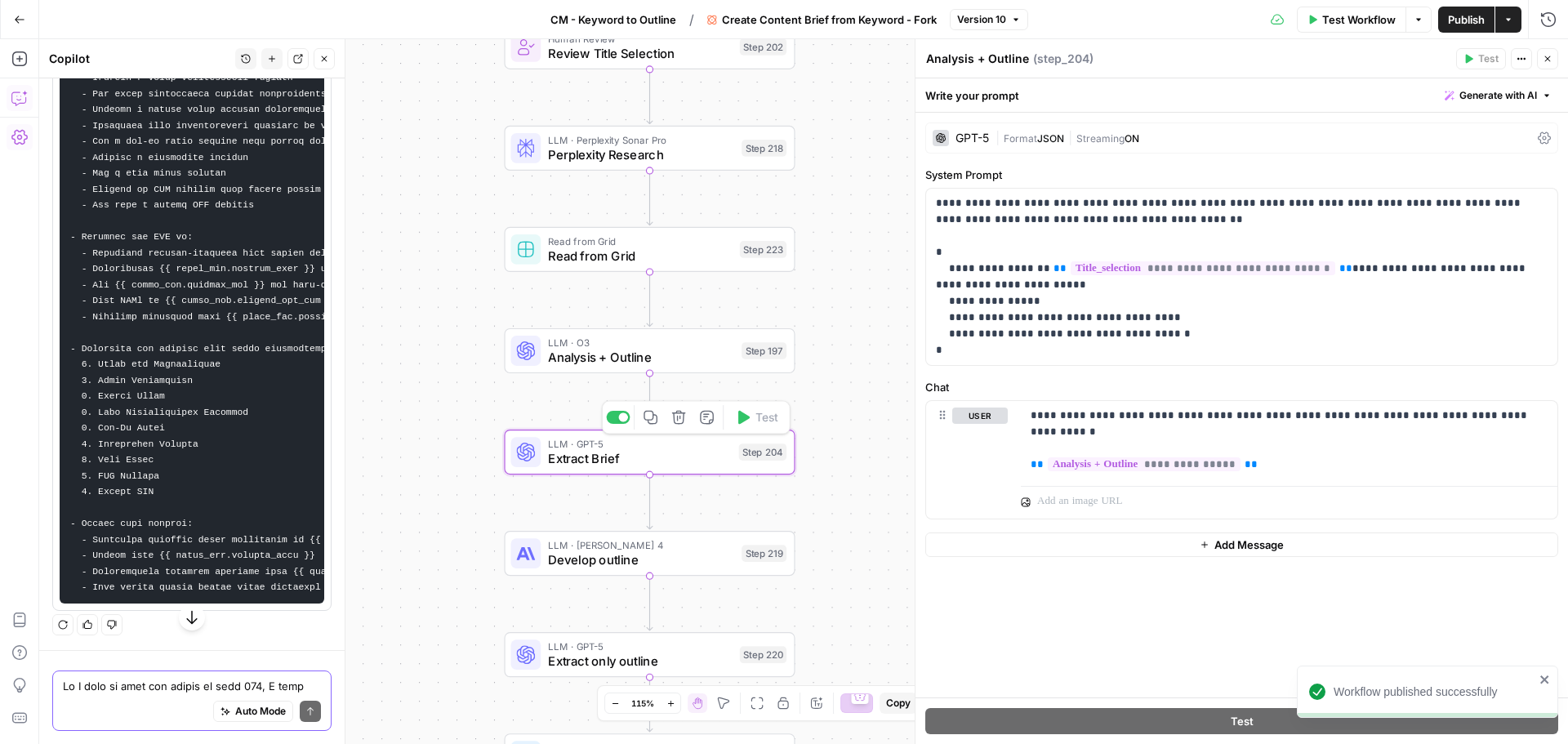
type textarea "Extract Brief"
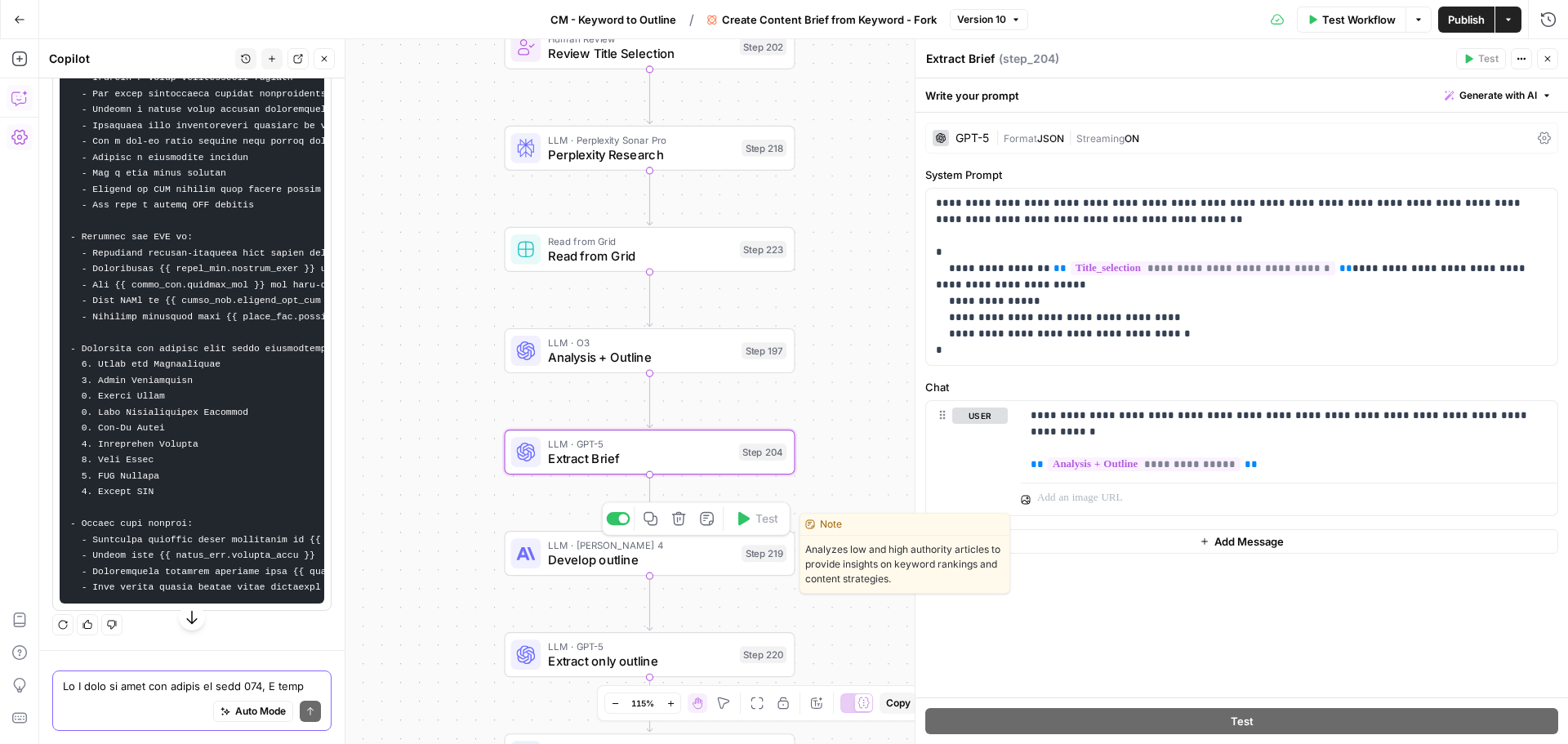
click at [662, 555] on span "Develop outline" at bounding box center [640, 559] width 185 height 19
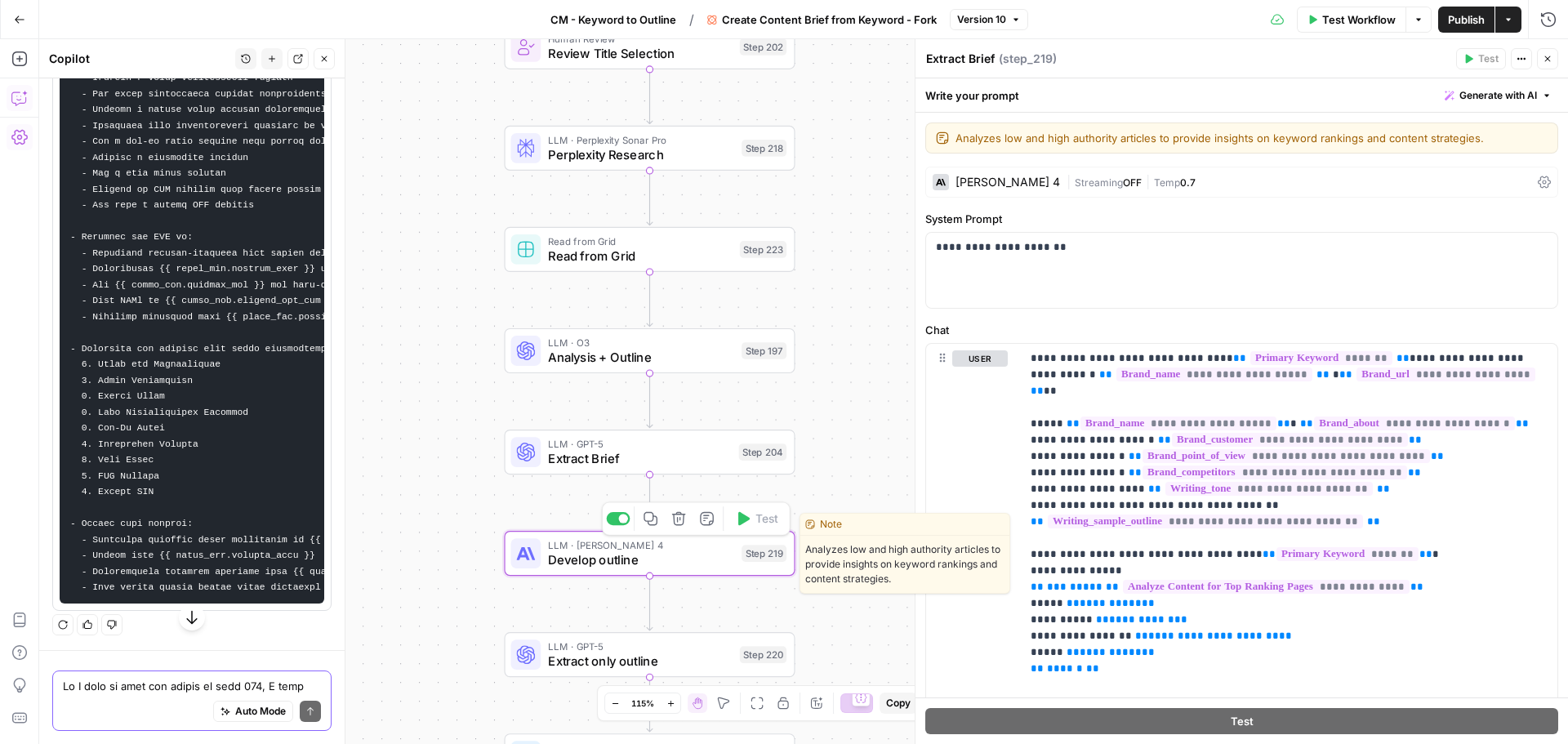
type textarea "Develop outline"
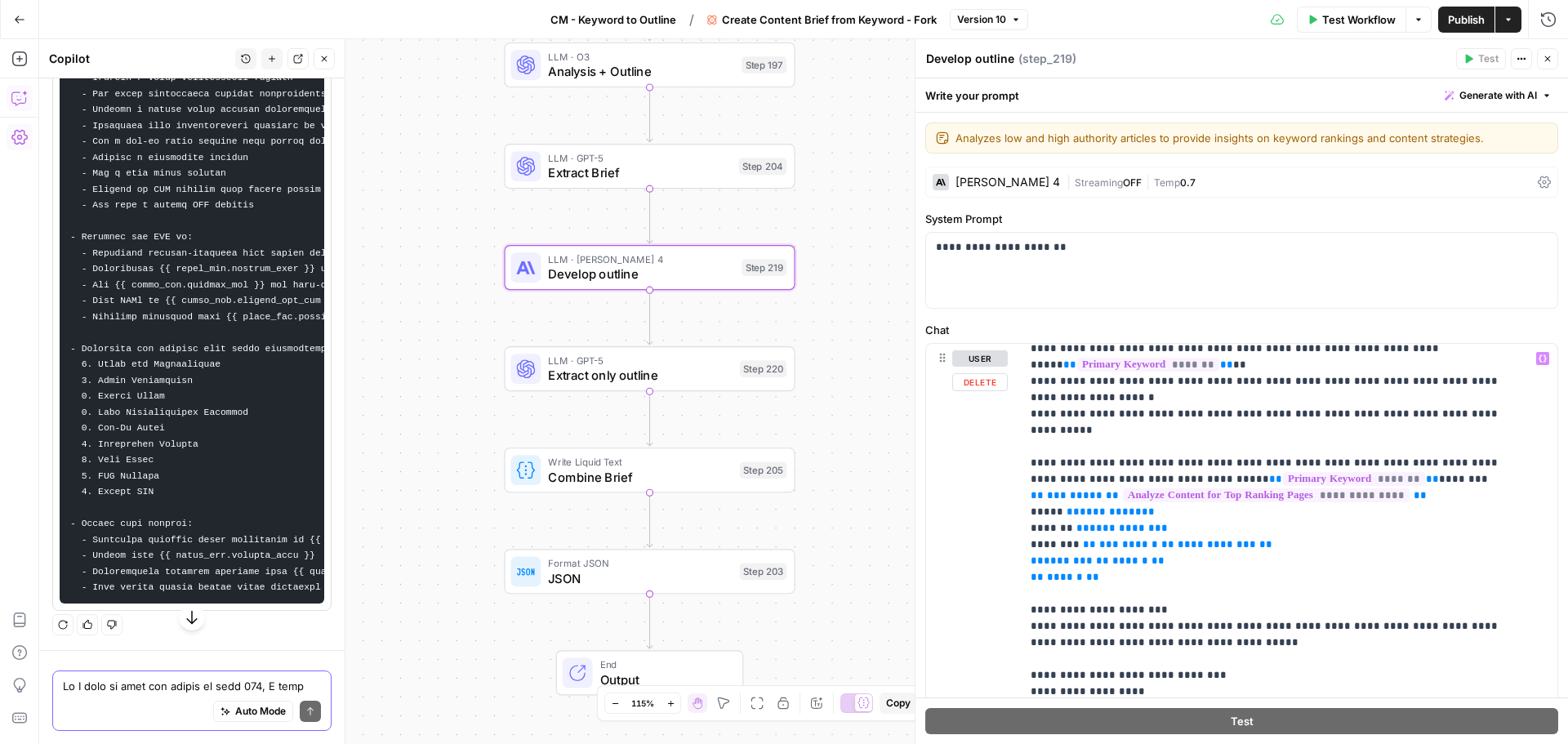
scroll to position [898, 0]
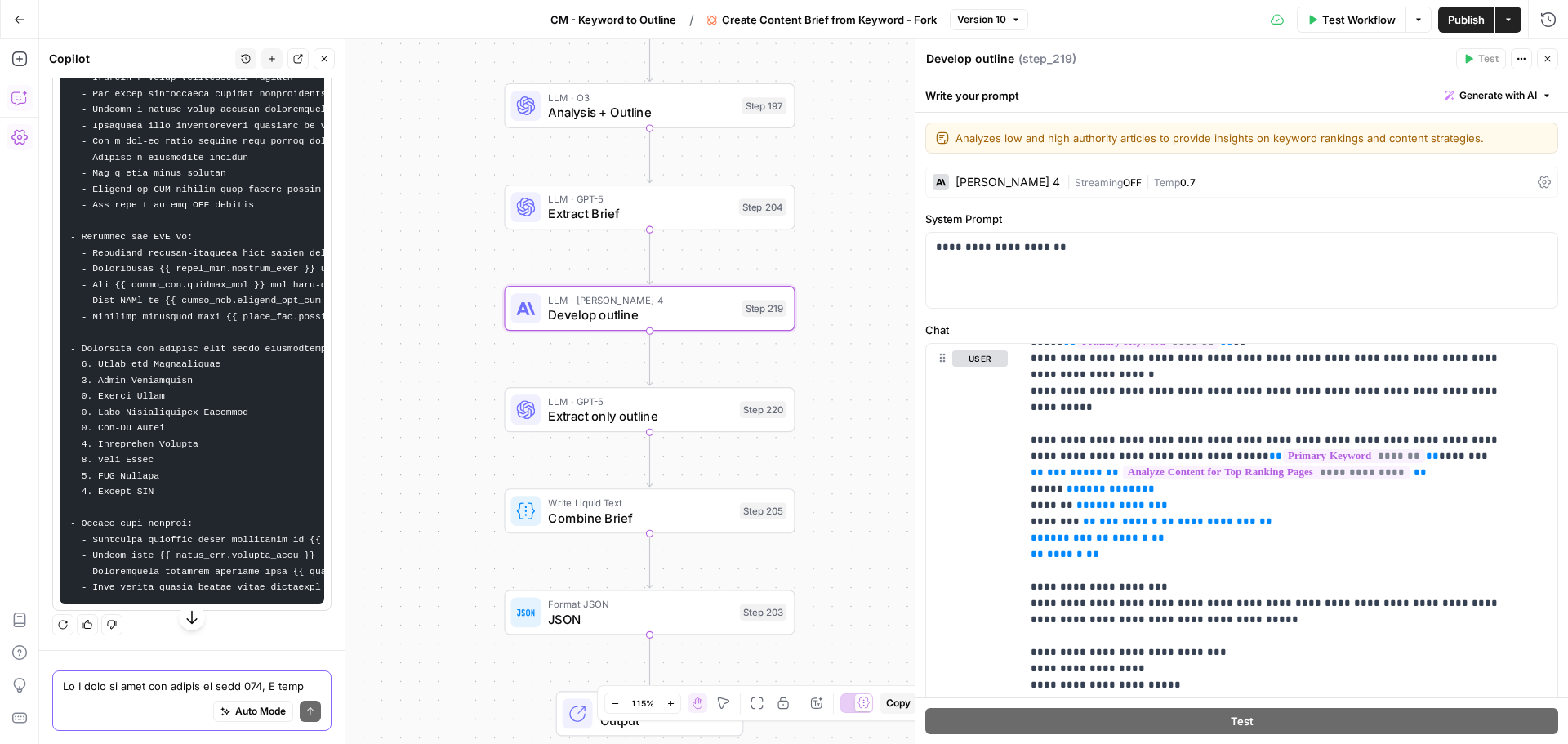
click at [705, 117] on span "Analysis + Outline" at bounding box center [640, 112] width 185 height 19
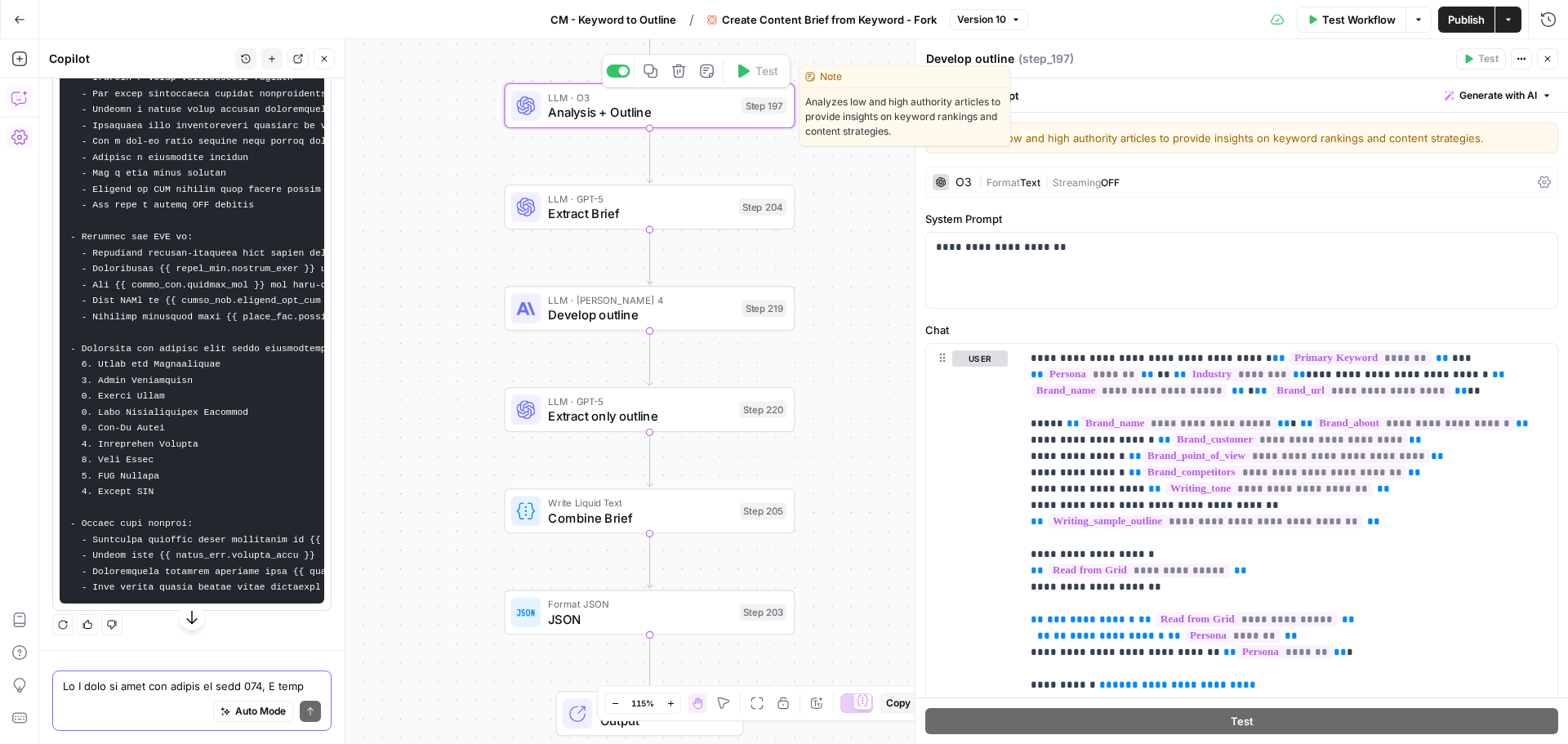
type textarea "Analysis + Outline"
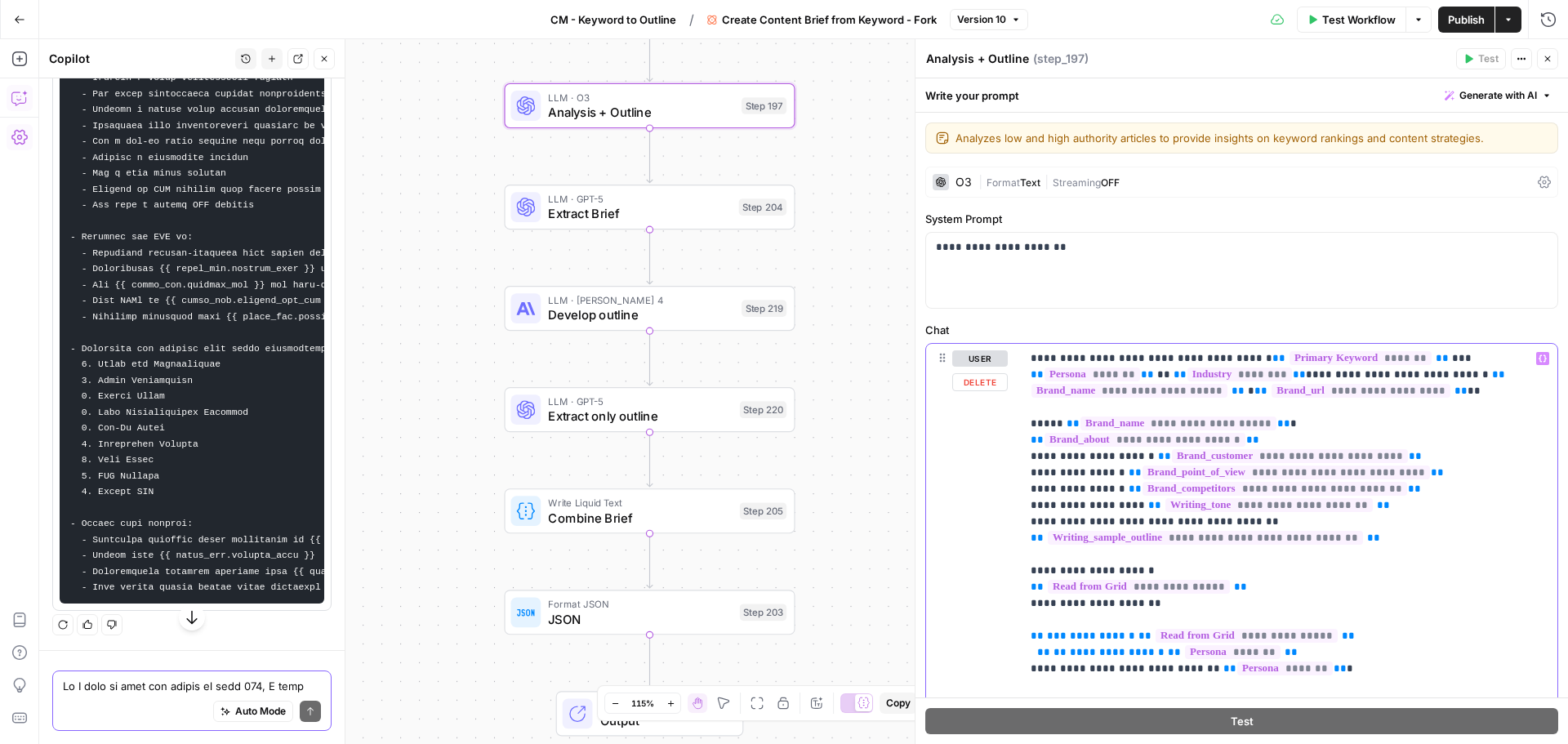
drag, startPoint x: 1121, startPoint y: 358, endPoint x: 1274, endPoint y: 373, distance: 153.7
copy p "**********"
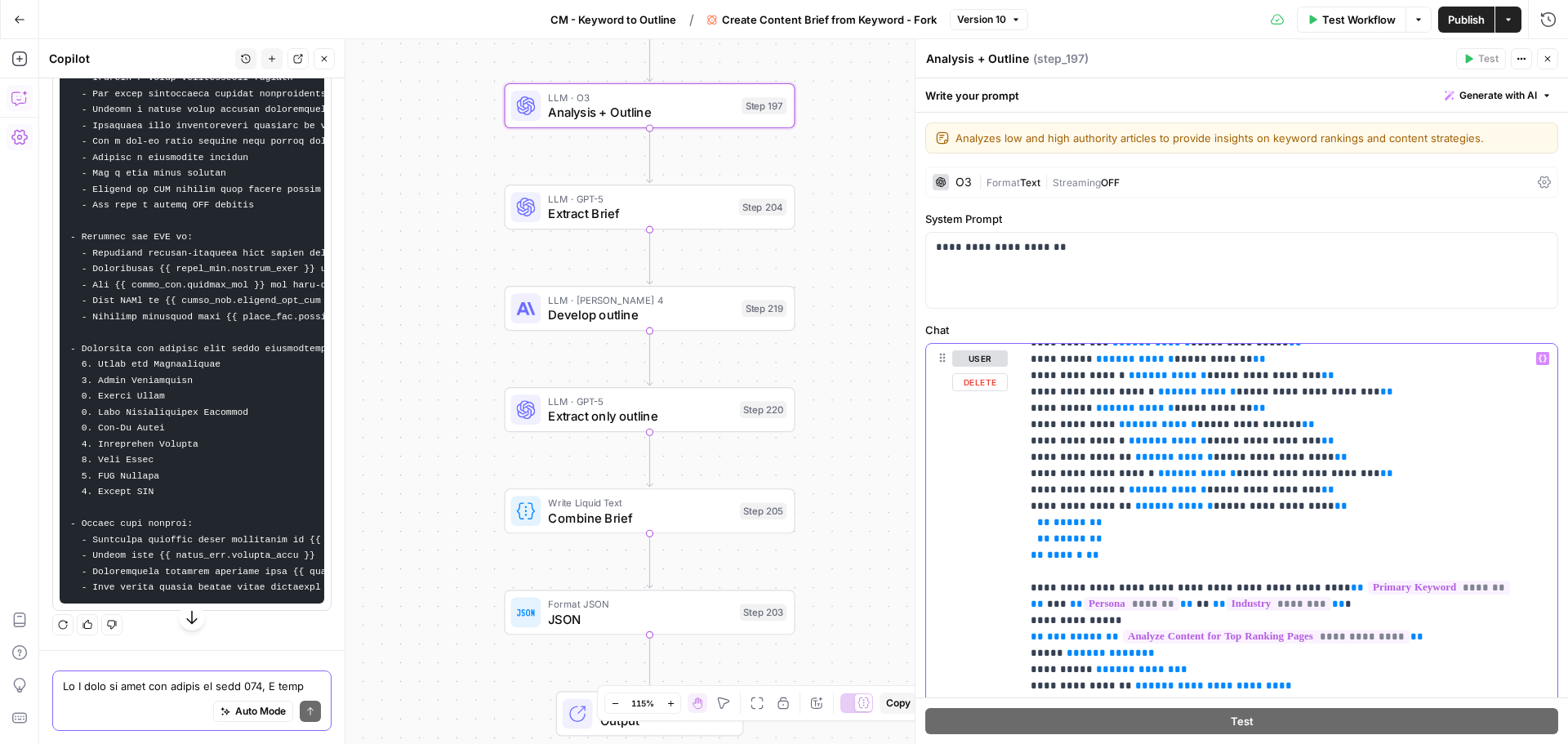
scroll to position [408, 0]
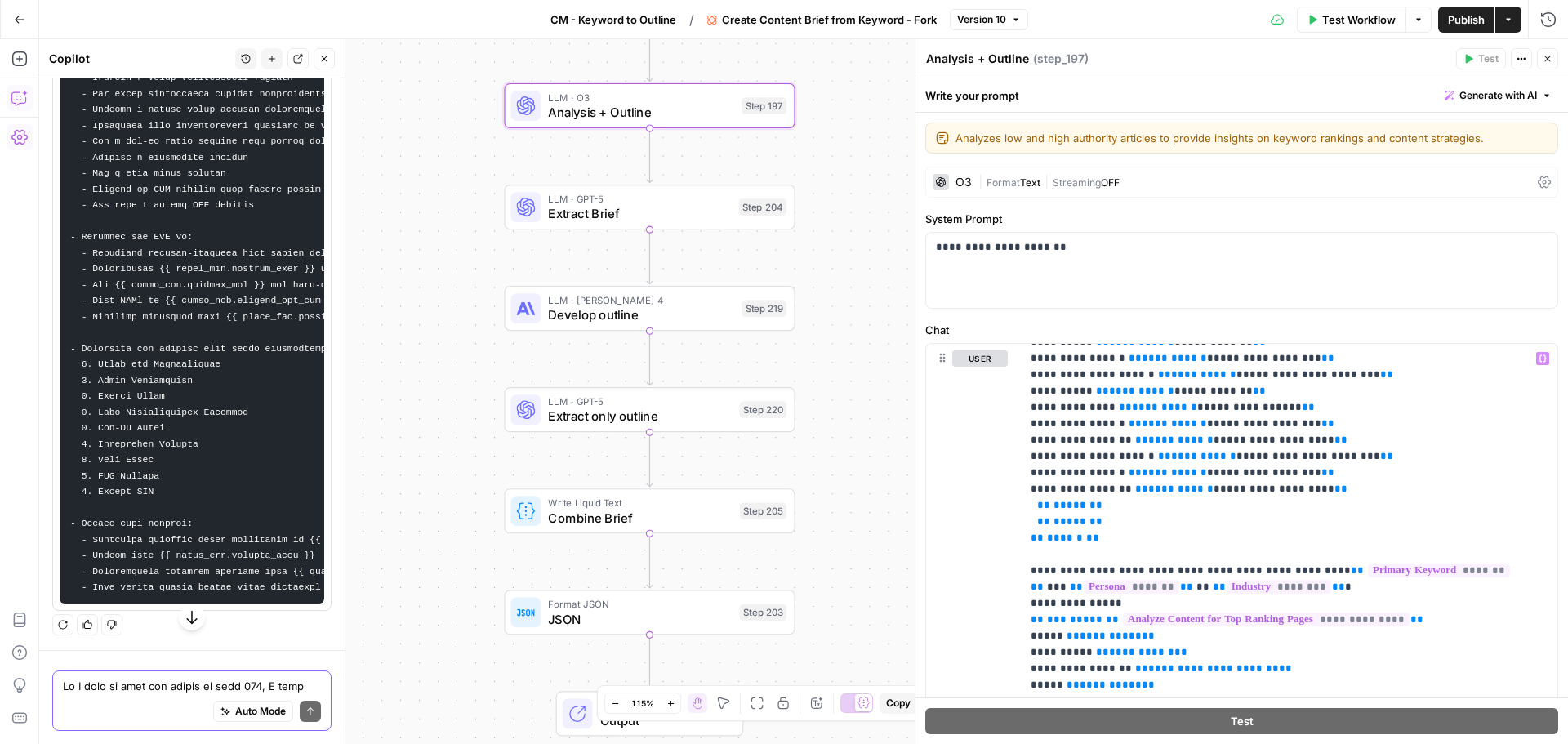
click at [678, 410] on span "Extract only outline" at bounding box center [639, 416] width 183 height 19
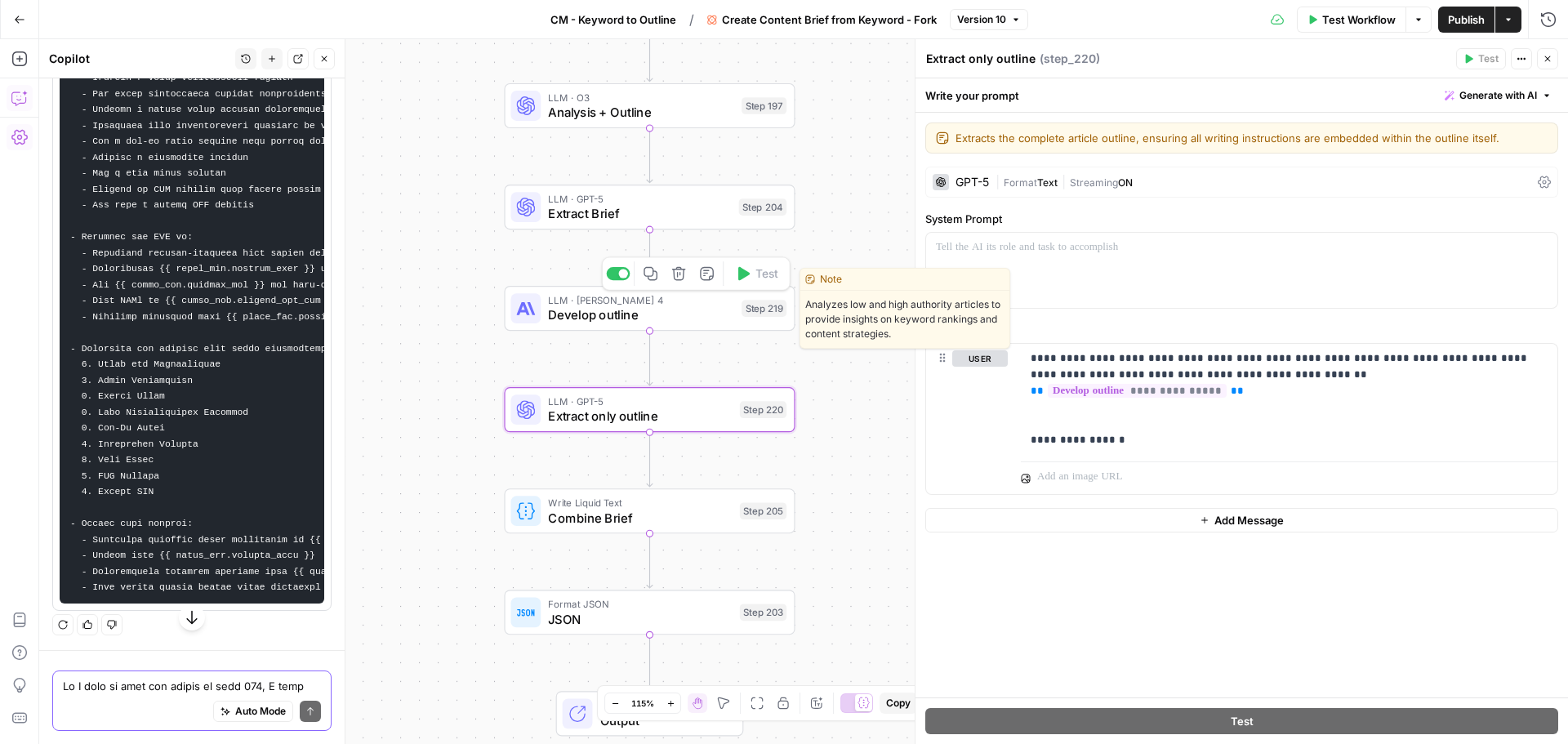
click at [694, 321] on span "Develop outline" at bounding box center [640, 314] width 185 height 19
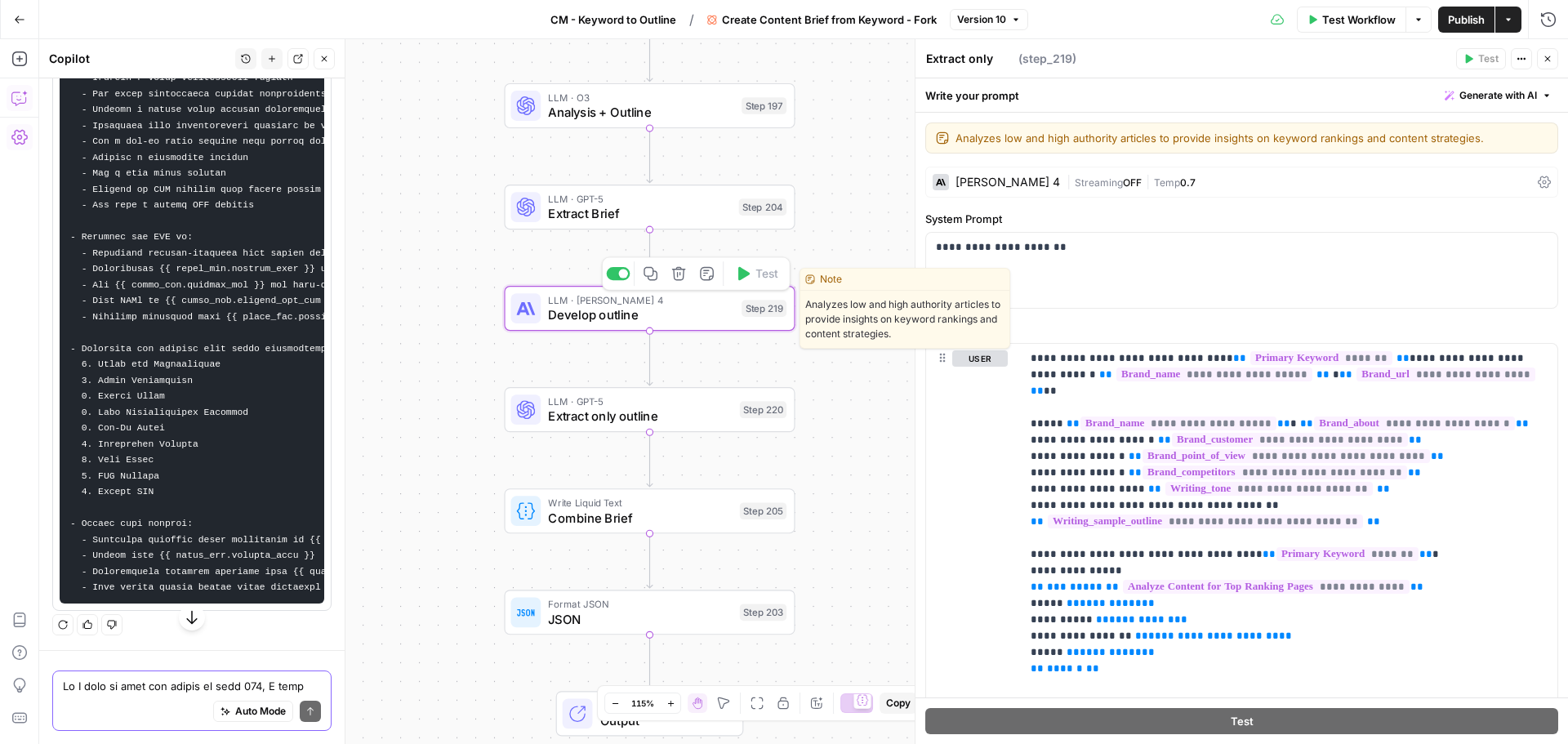
type textarea "Develop outline"
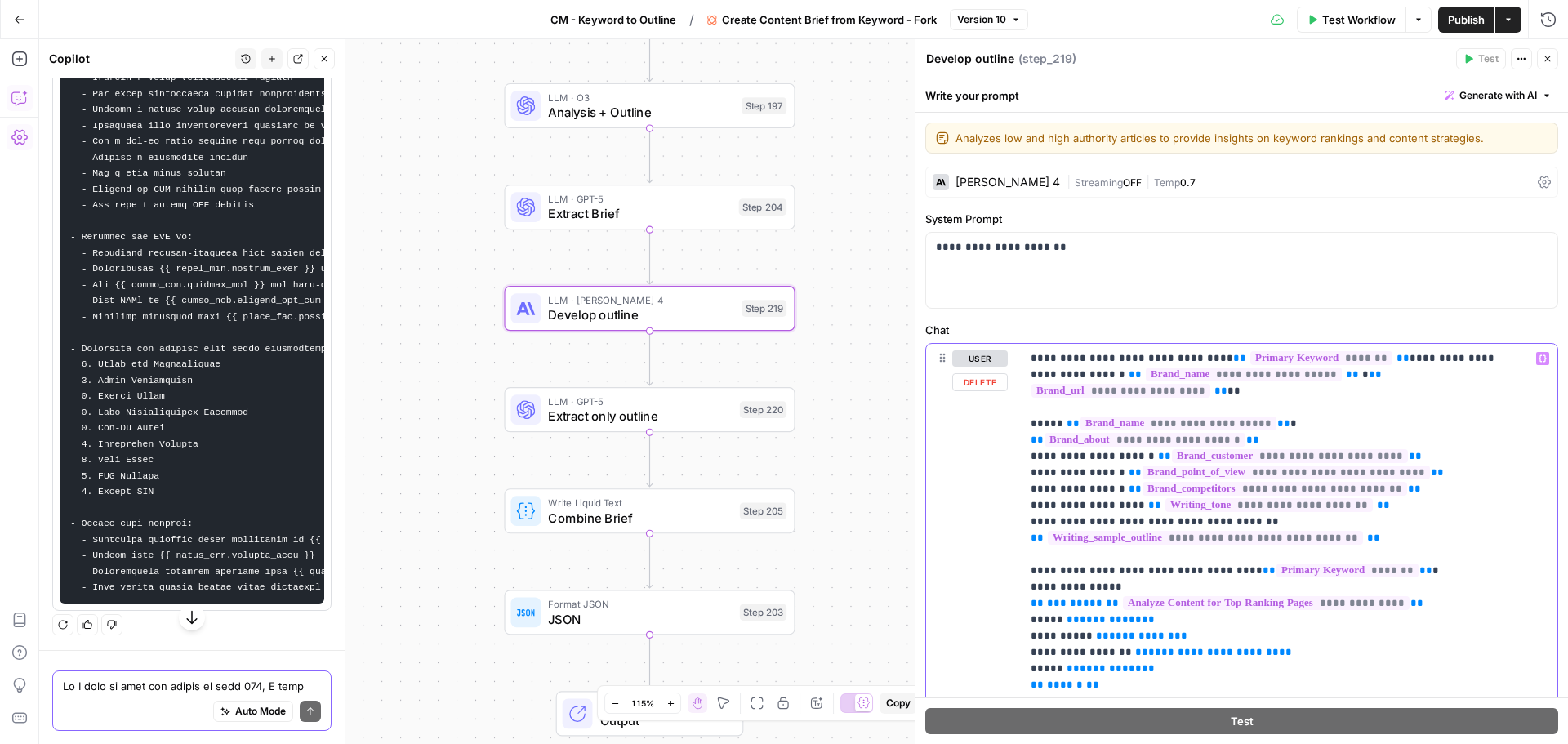
drag, startPoint x: 1120, startPoint y: 359, endPoint x: 1357, endPoint y: 355, distance: 237.0
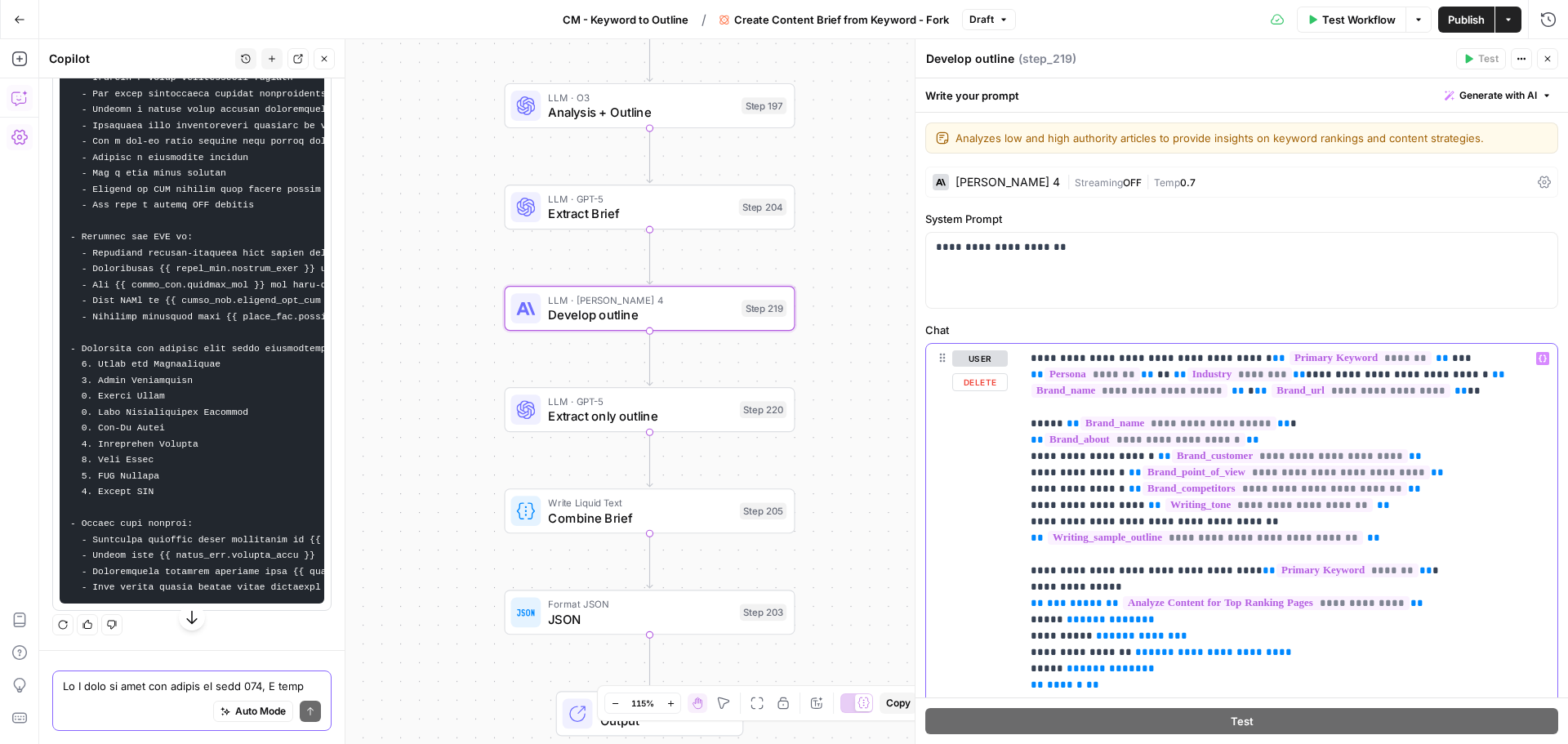
scroll to position [81, 0]
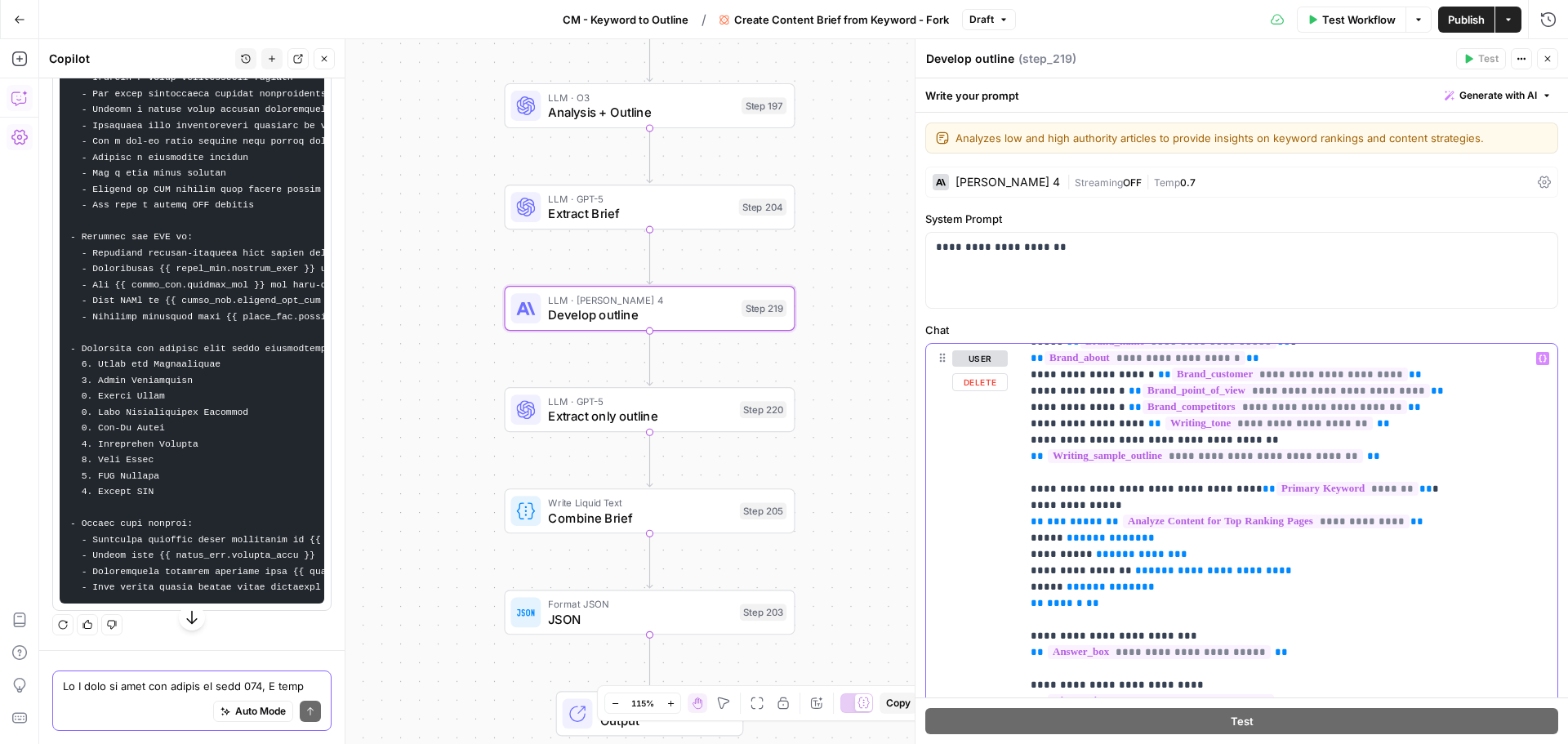
drag, startPoint x: 1214, startPoint y: 475, endPoint x: 1378, endPoint y: 472, distance: 164.0
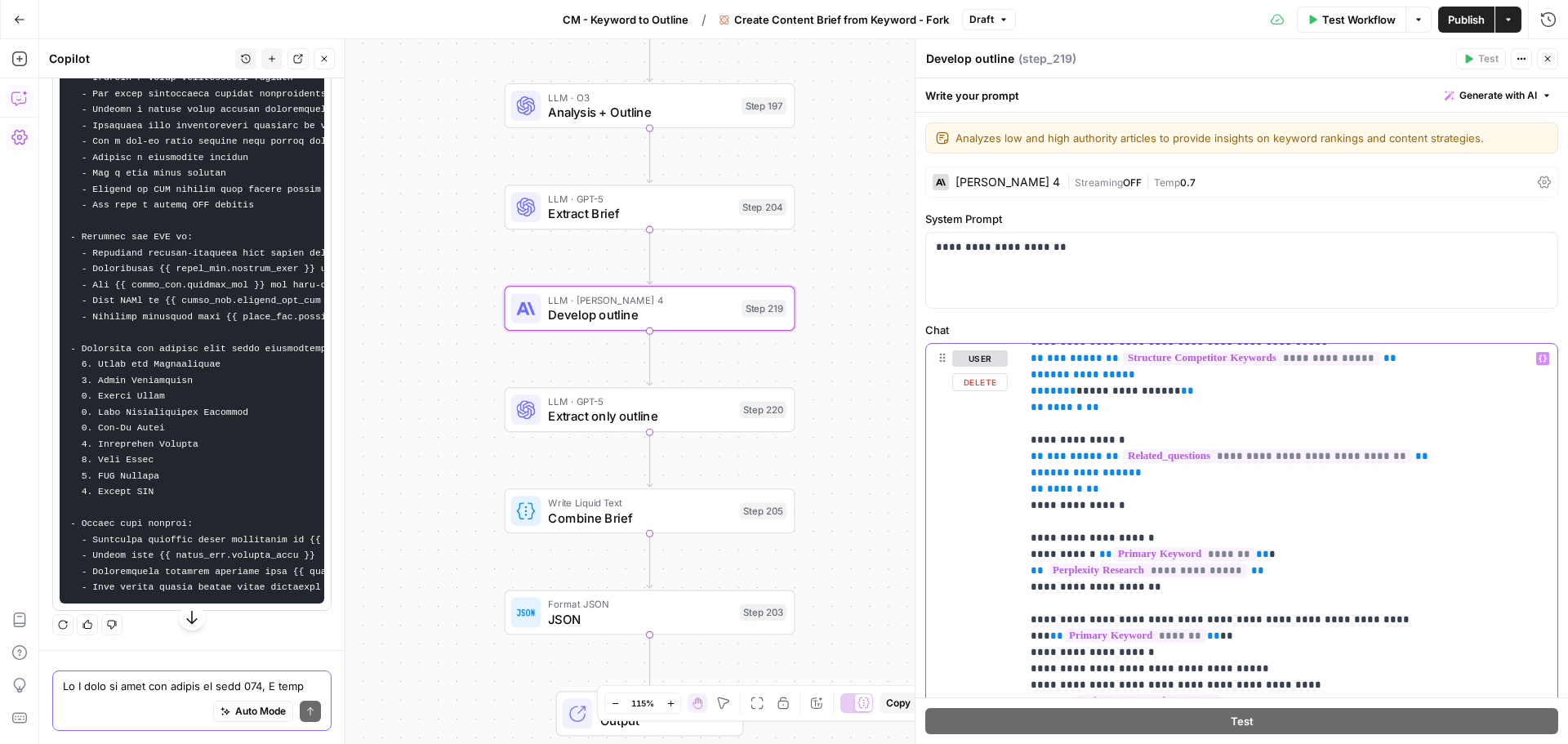
scroll to position [571, 0]
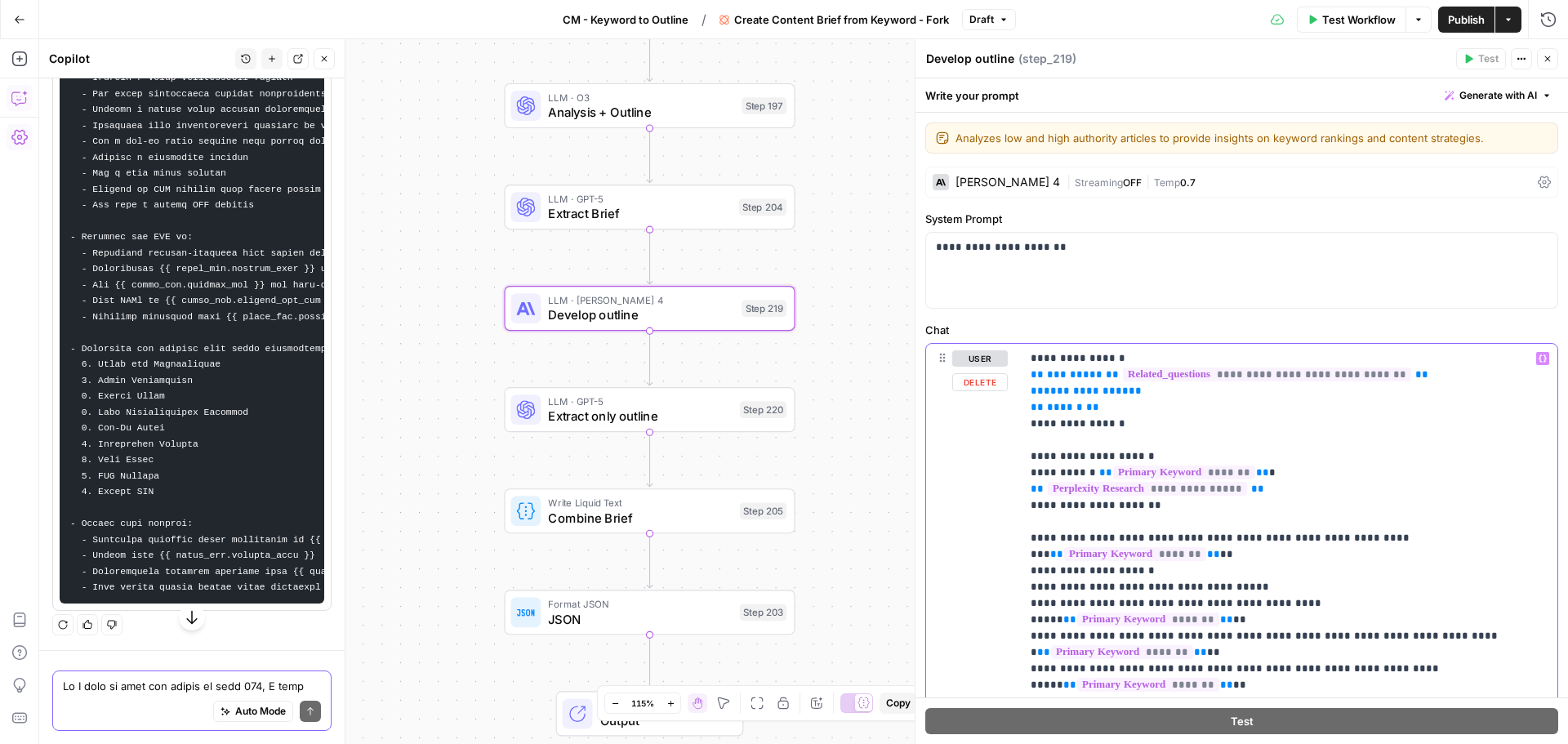
drag, startPoint x: 1095, startPoint y: 457, endPoint x: 1252, endPoint y: 454, distance: 157.0
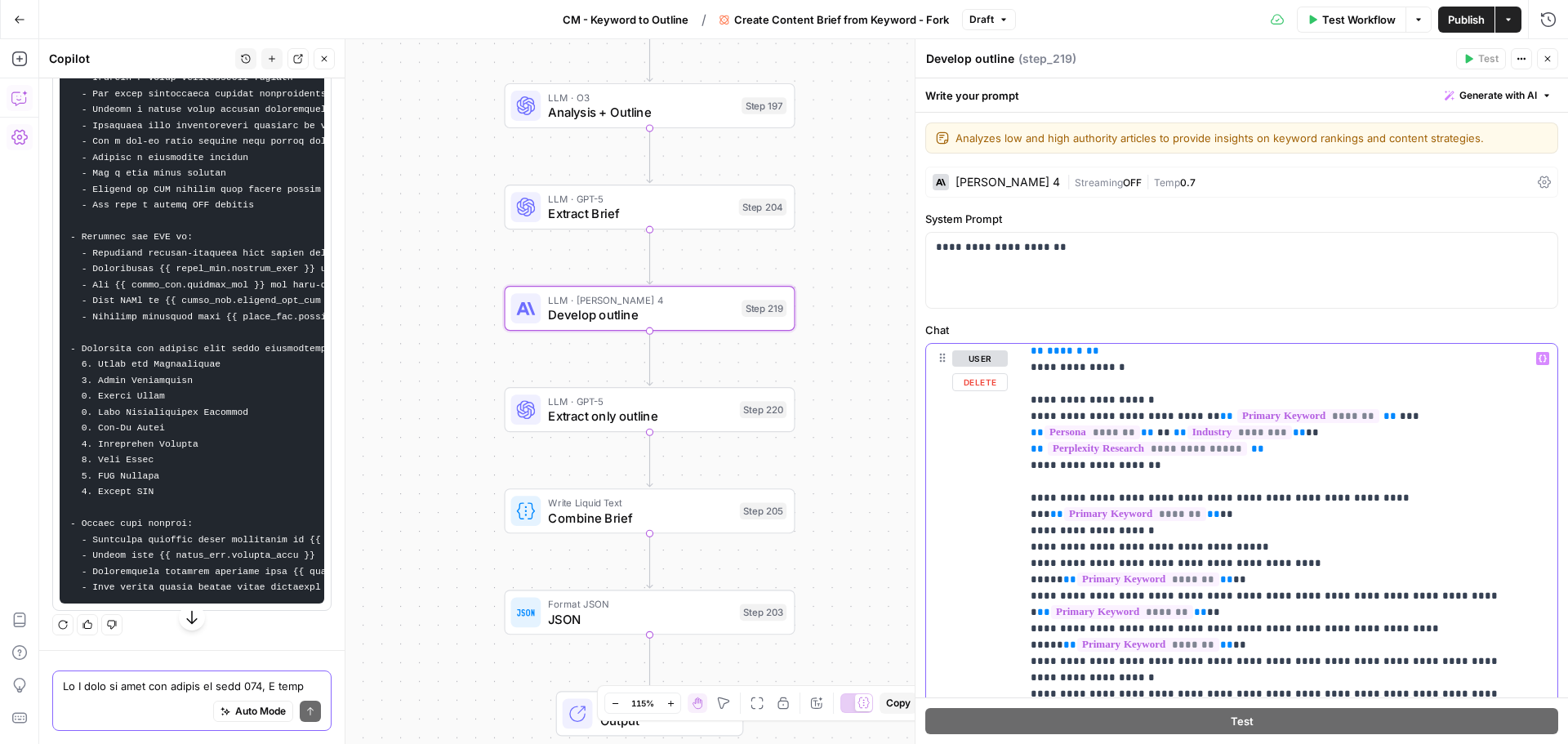
scroll to position [653, 0]
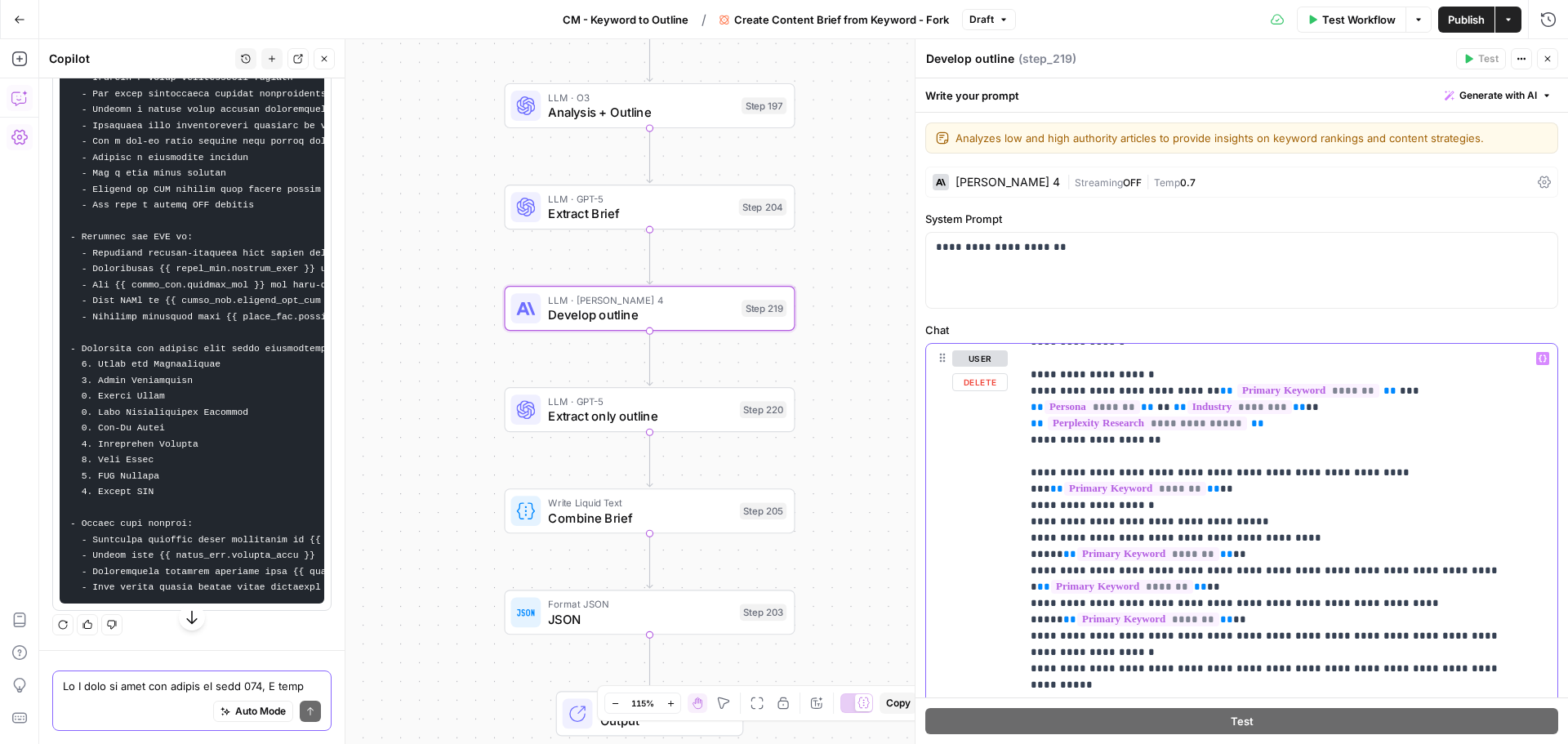
drag, startPoint x: 1360, startPoint y: 461, endPoint x: 1356, endPoint y: 468, distance: 8.1
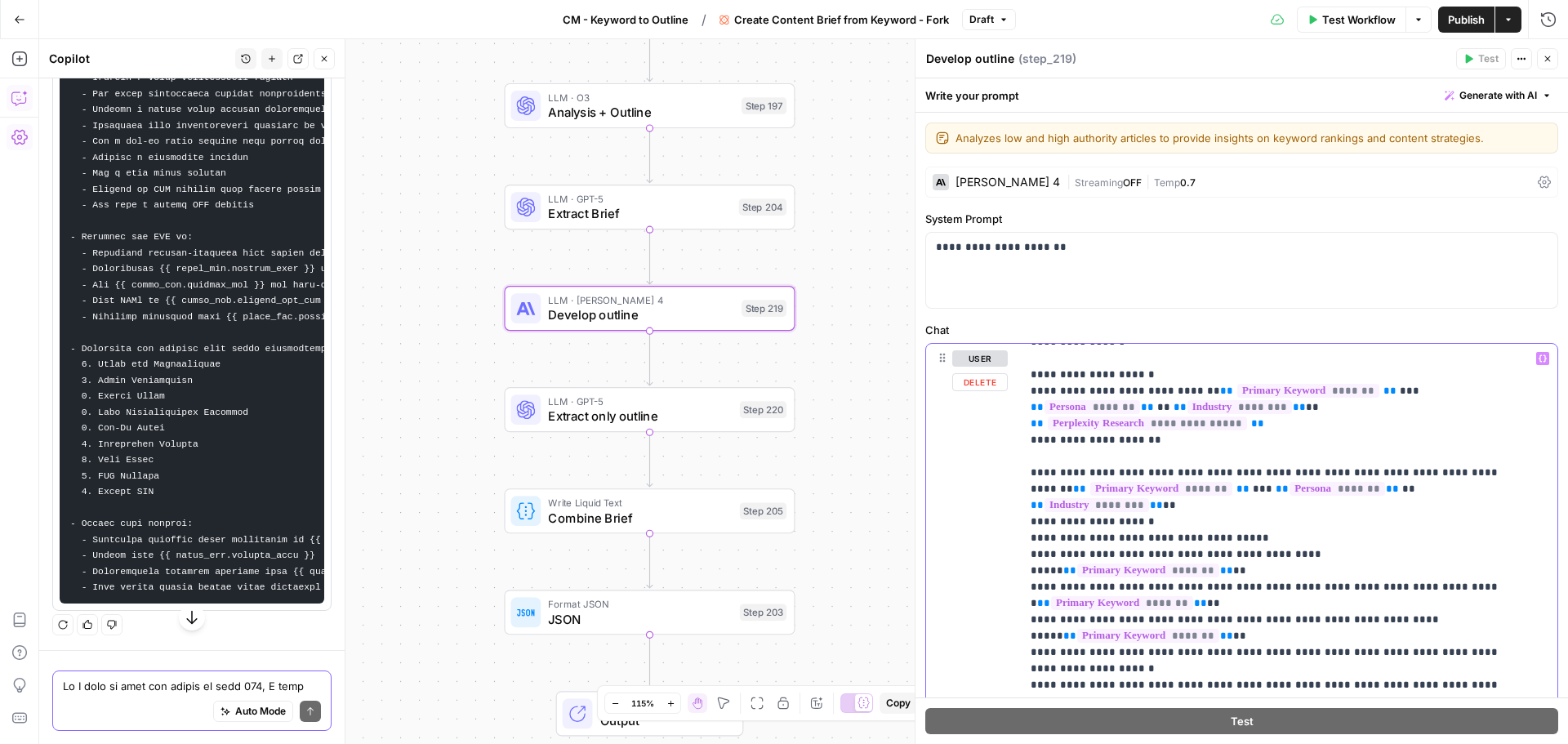
drag, startPoint x: 1296, startPoint y: 523, endPoint x: 1466, endPoint y: 525, distance: 170.0
drag, startPoint x: 1440, startPoint y: 557, endPoint x: 1194, endPoint y: 575, distance: 246.7
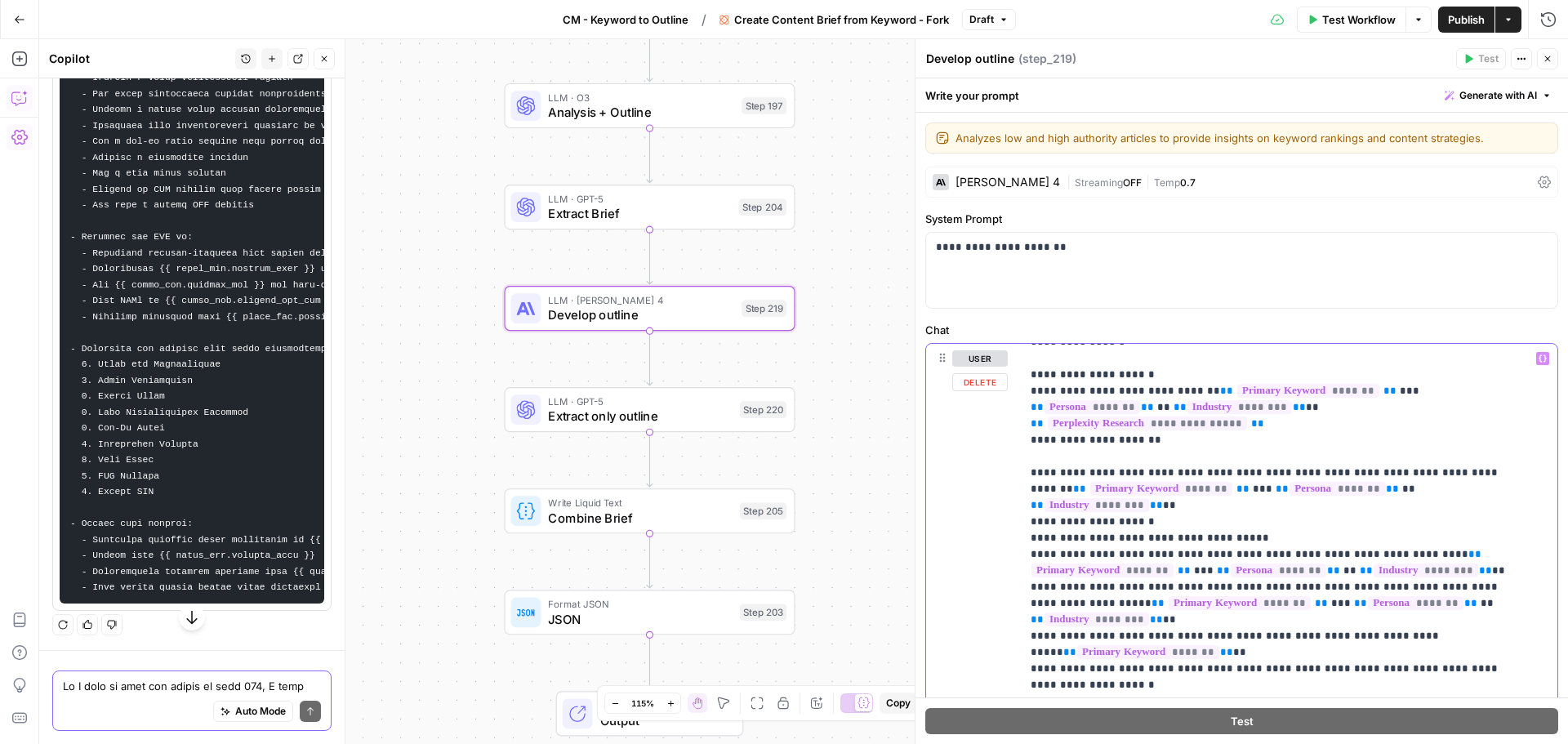
drag, startPoint x: 1407, startPoint y: 586, endPoint x: 1195, endPoint y: 611, distance: 213.5
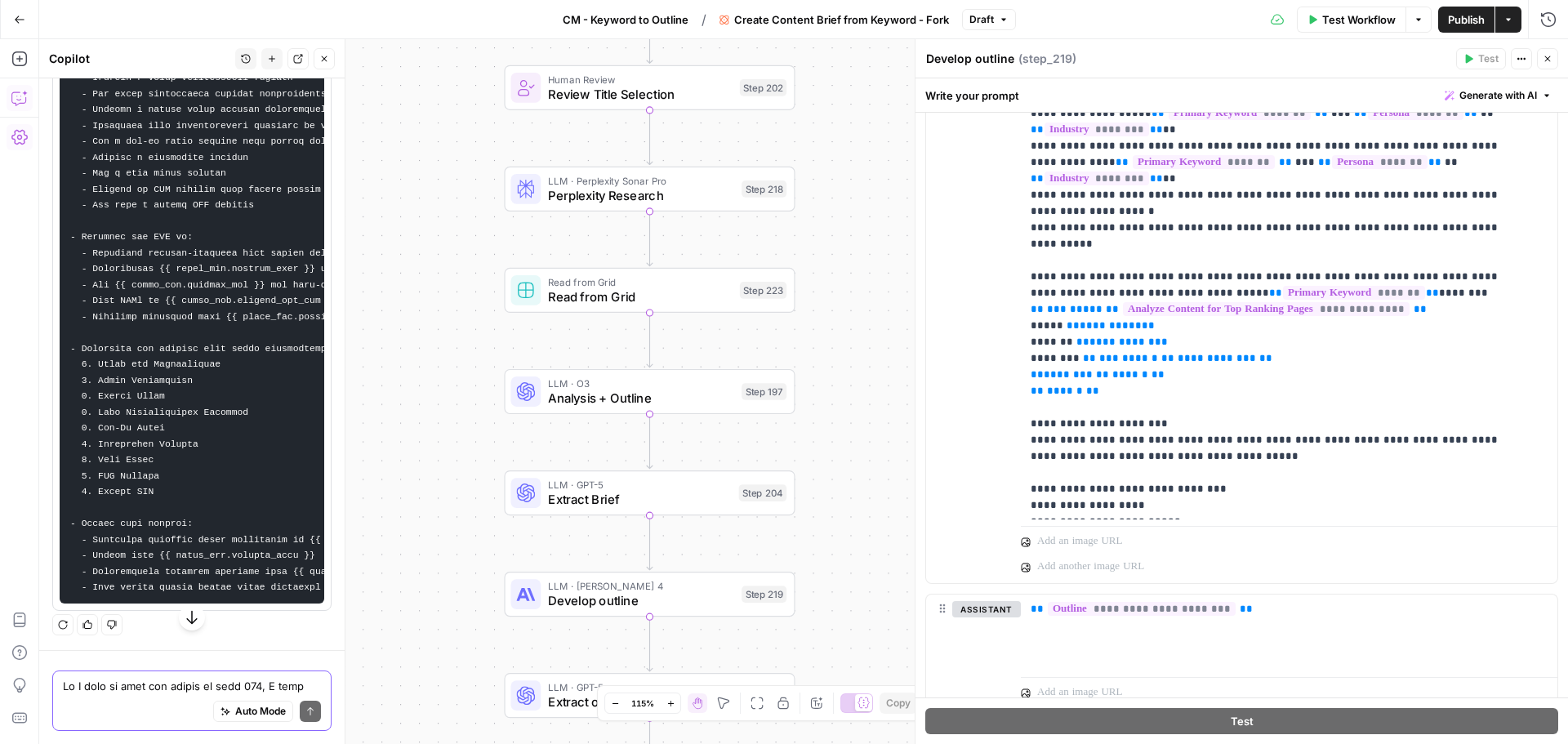
click at [1466, 17] on span "Publish" at bounding box center [1465, 20] width 36 height 17
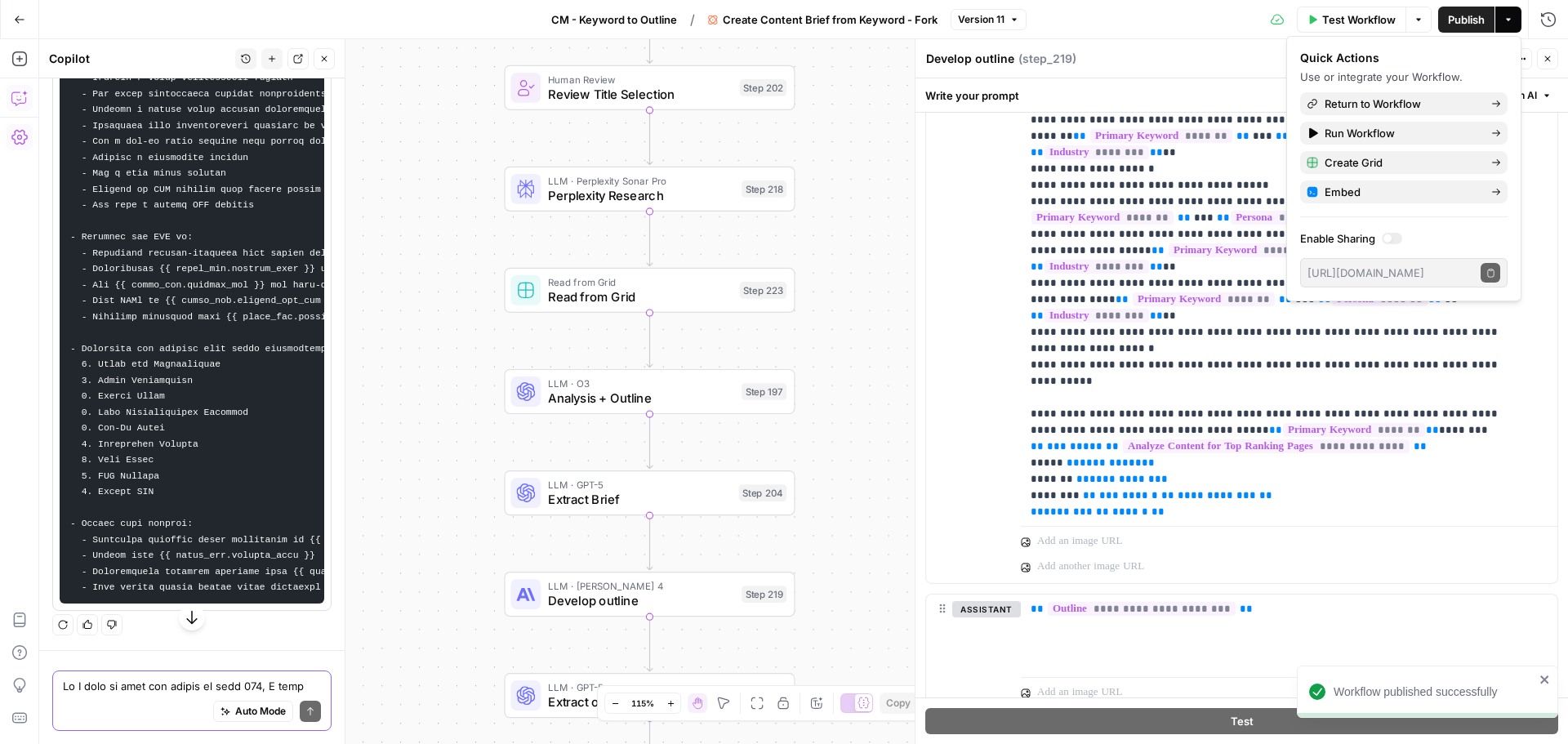
scroll to position [490, 0]
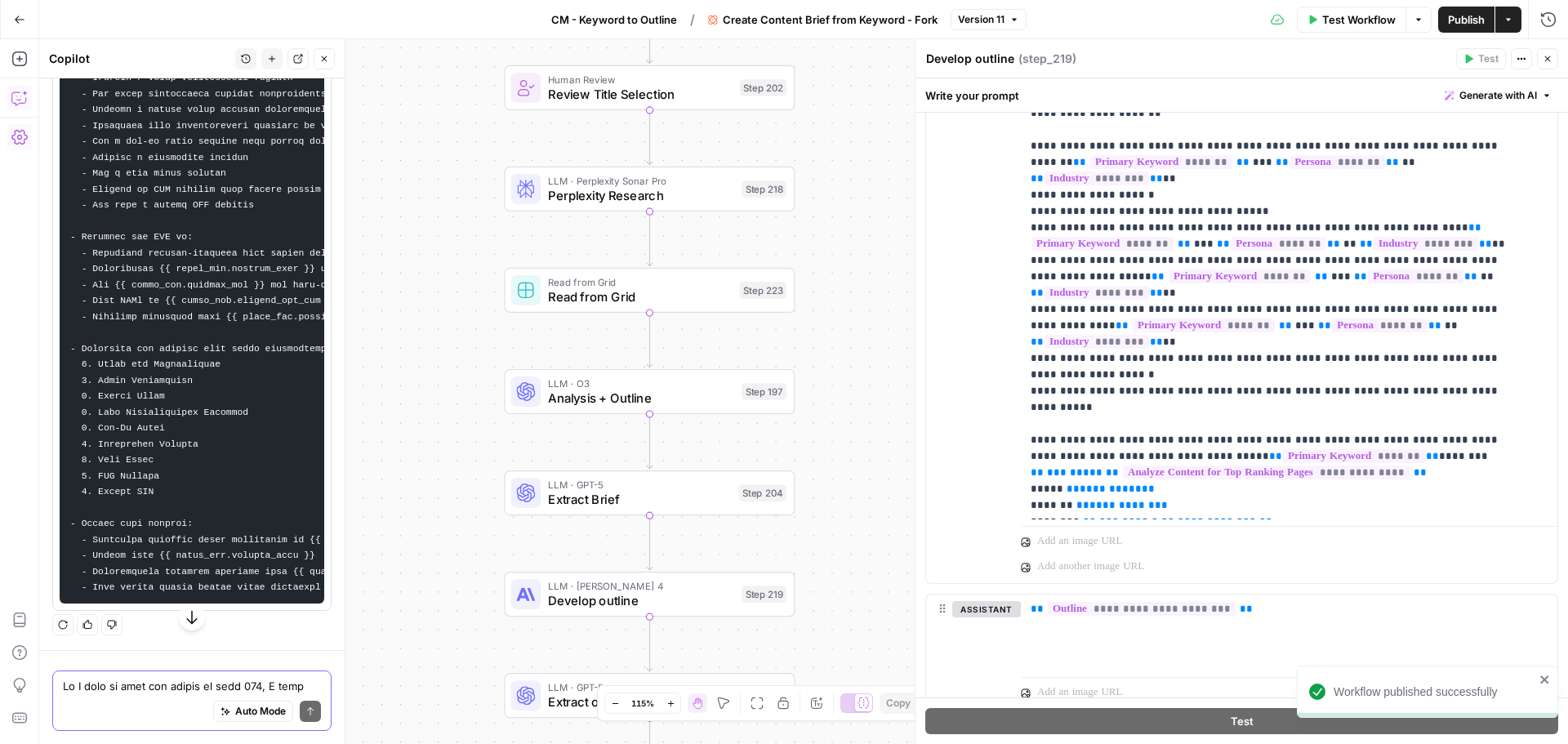
click at [121, 688] on textarea at bounding box center [191, 685] width 258 height 17
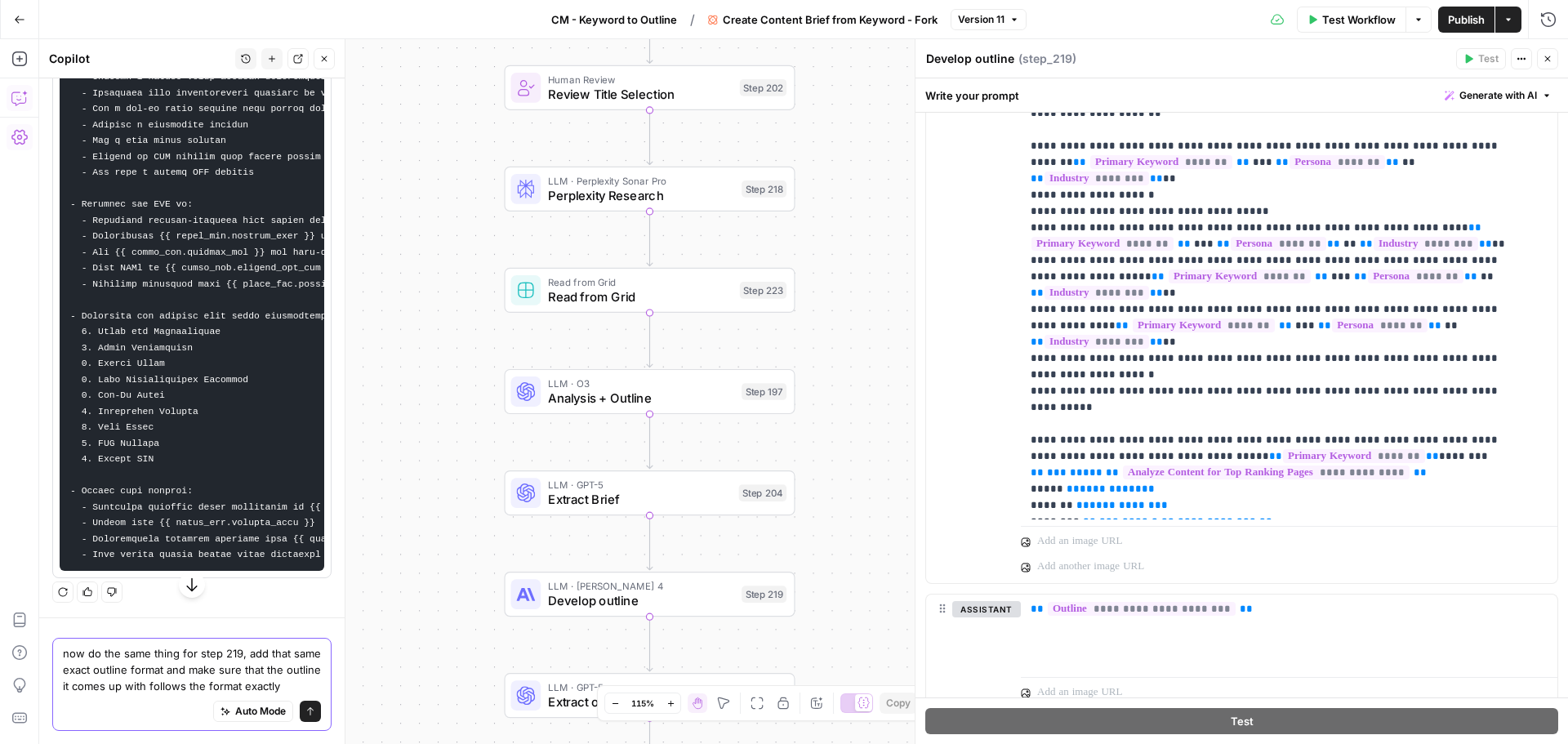
type textarea "now do the same thing for step 219, add that same exact outline format and make…"
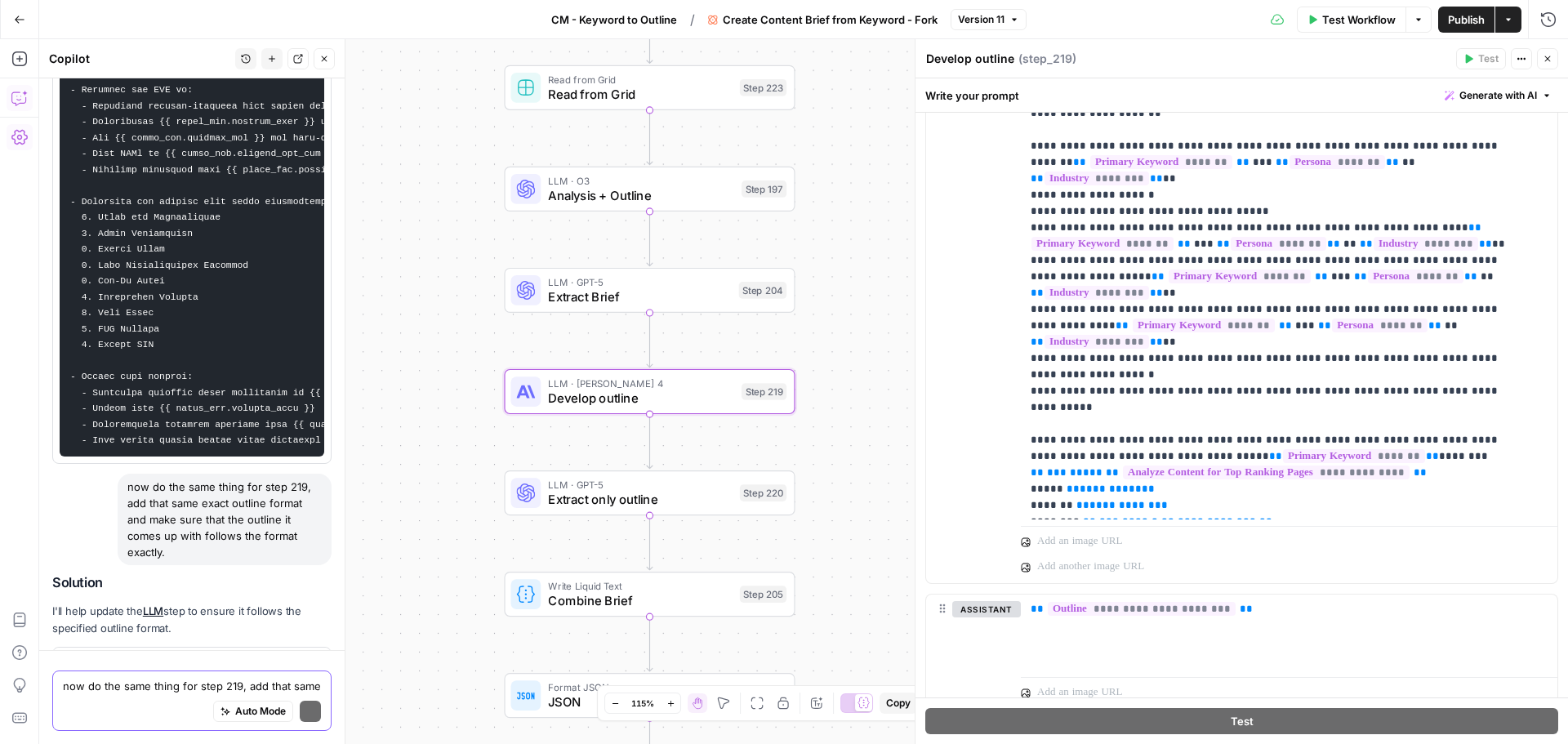
scroll to position [16751, 0]
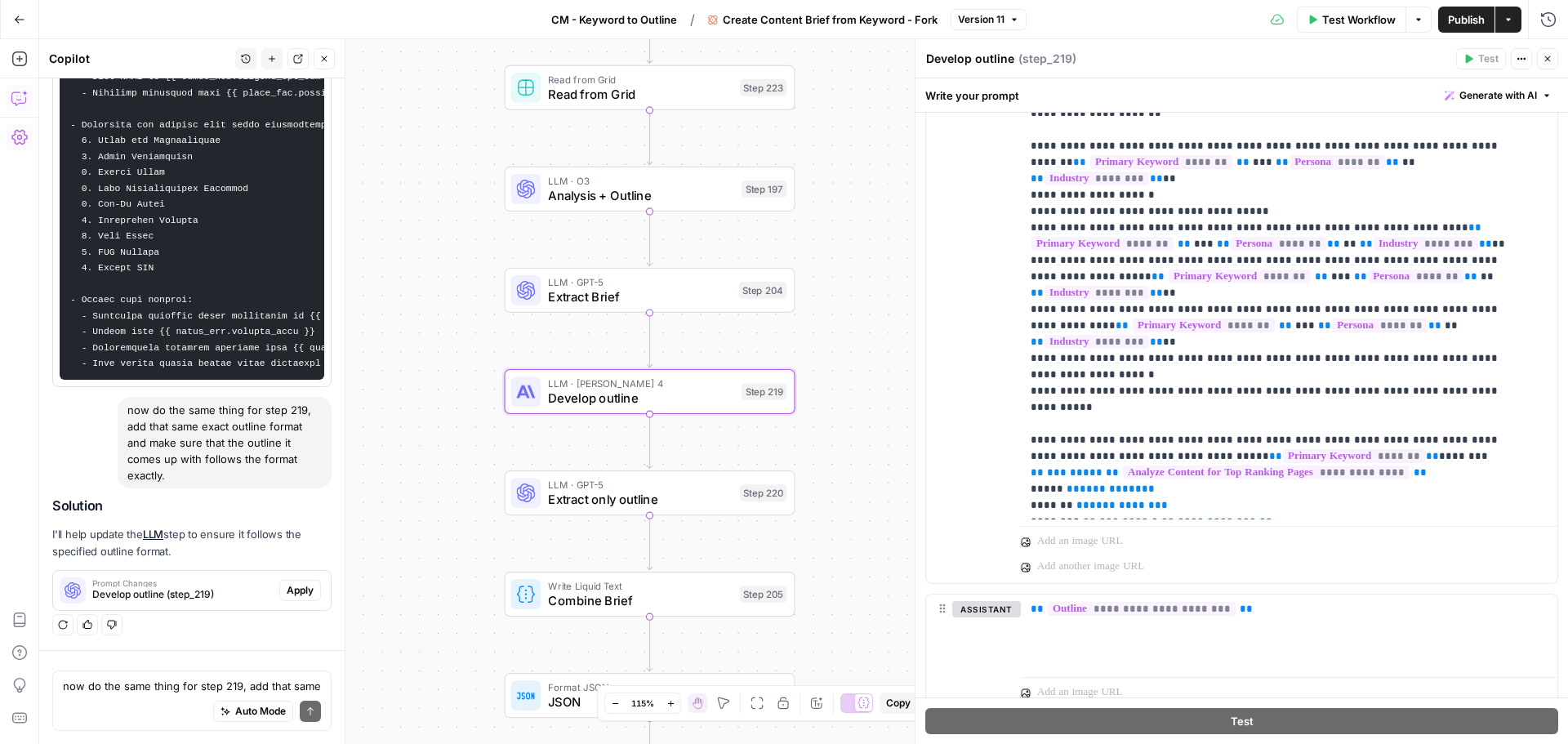
click at [227, 587] on span "Develop outline (step_219)" at bounding box center [182, 594] width 180 height 15
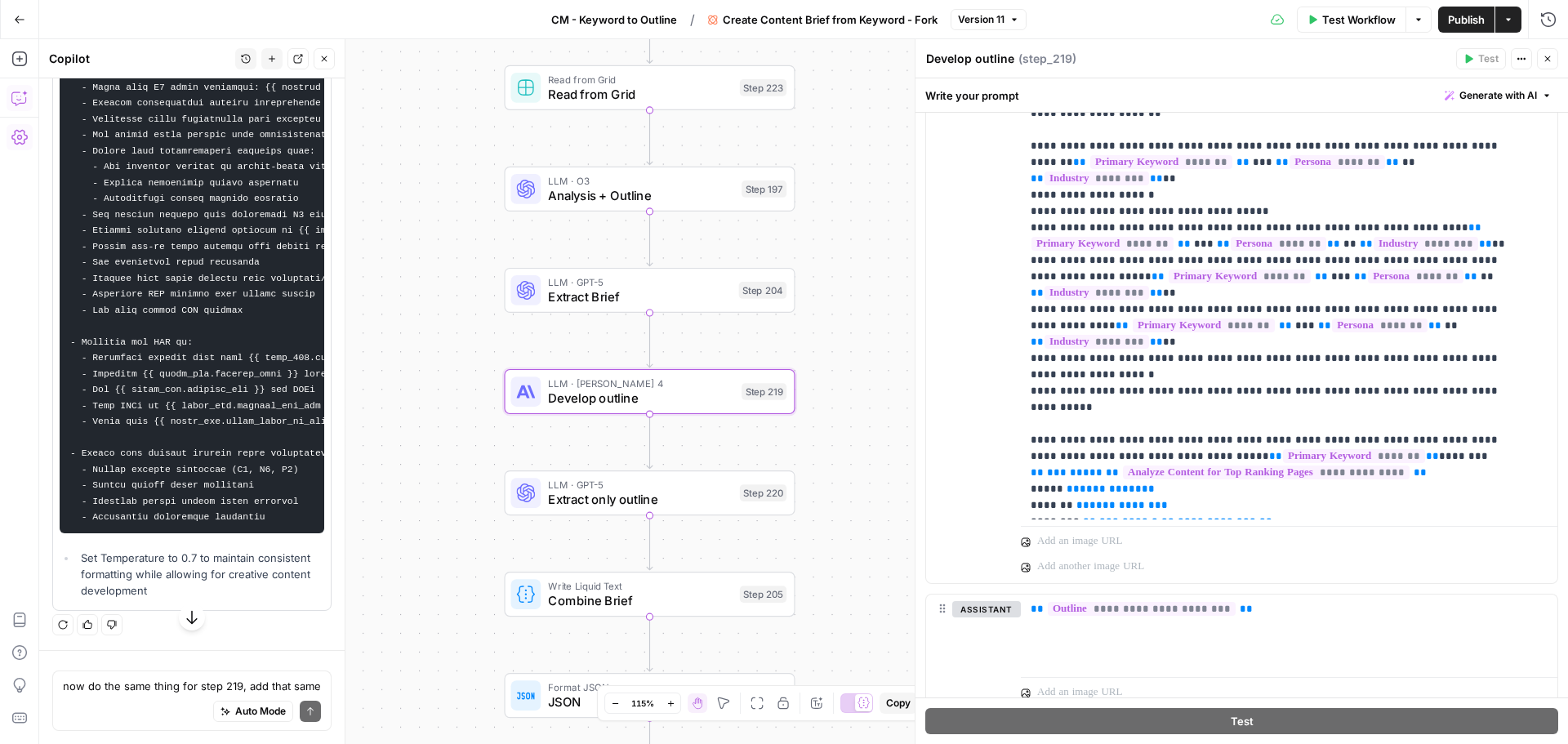
scroll to position [16917, 0]
click at [290, 36] on span "Apply" at bounding box center [299, 28] width 26 height 15
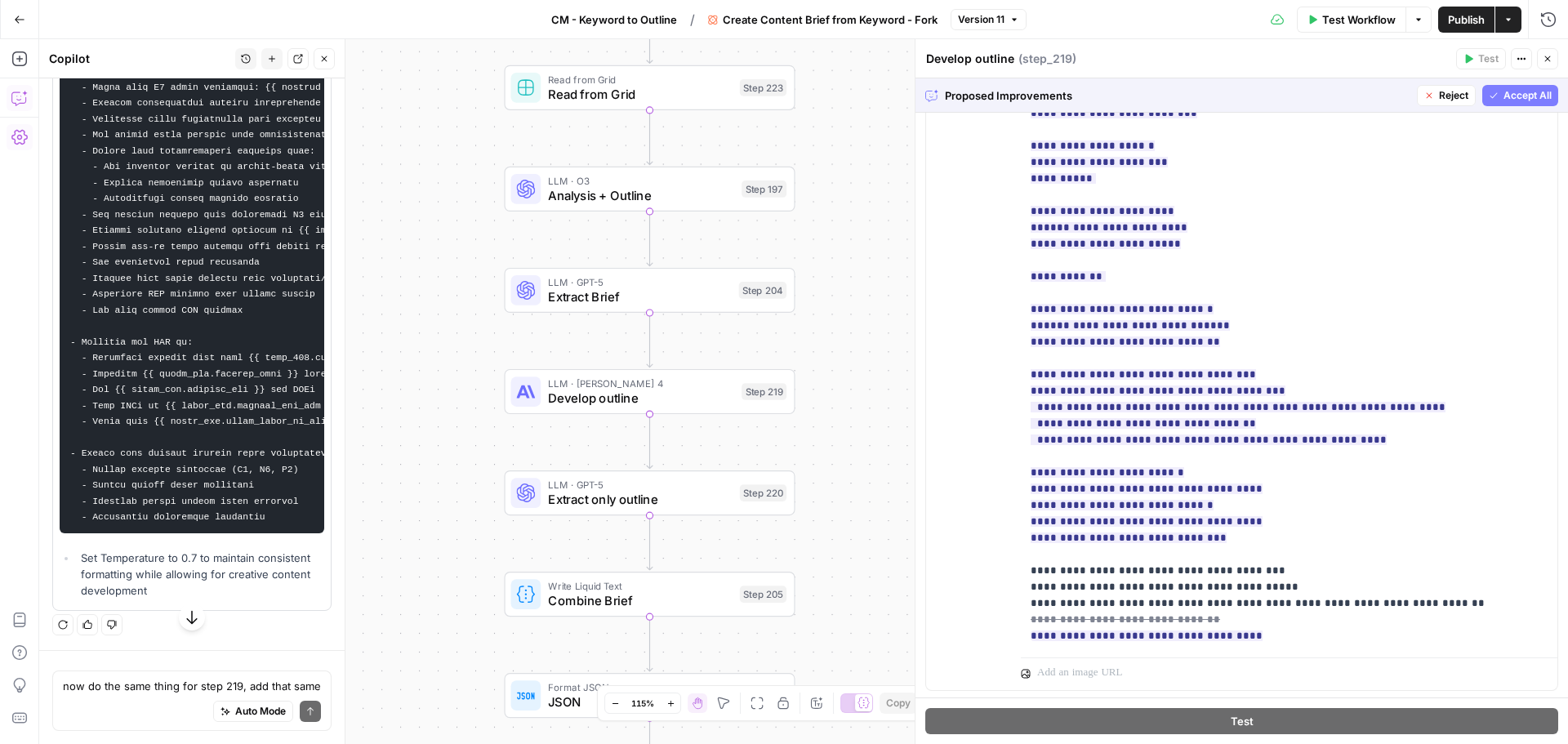
scroll to position [1265, 0]
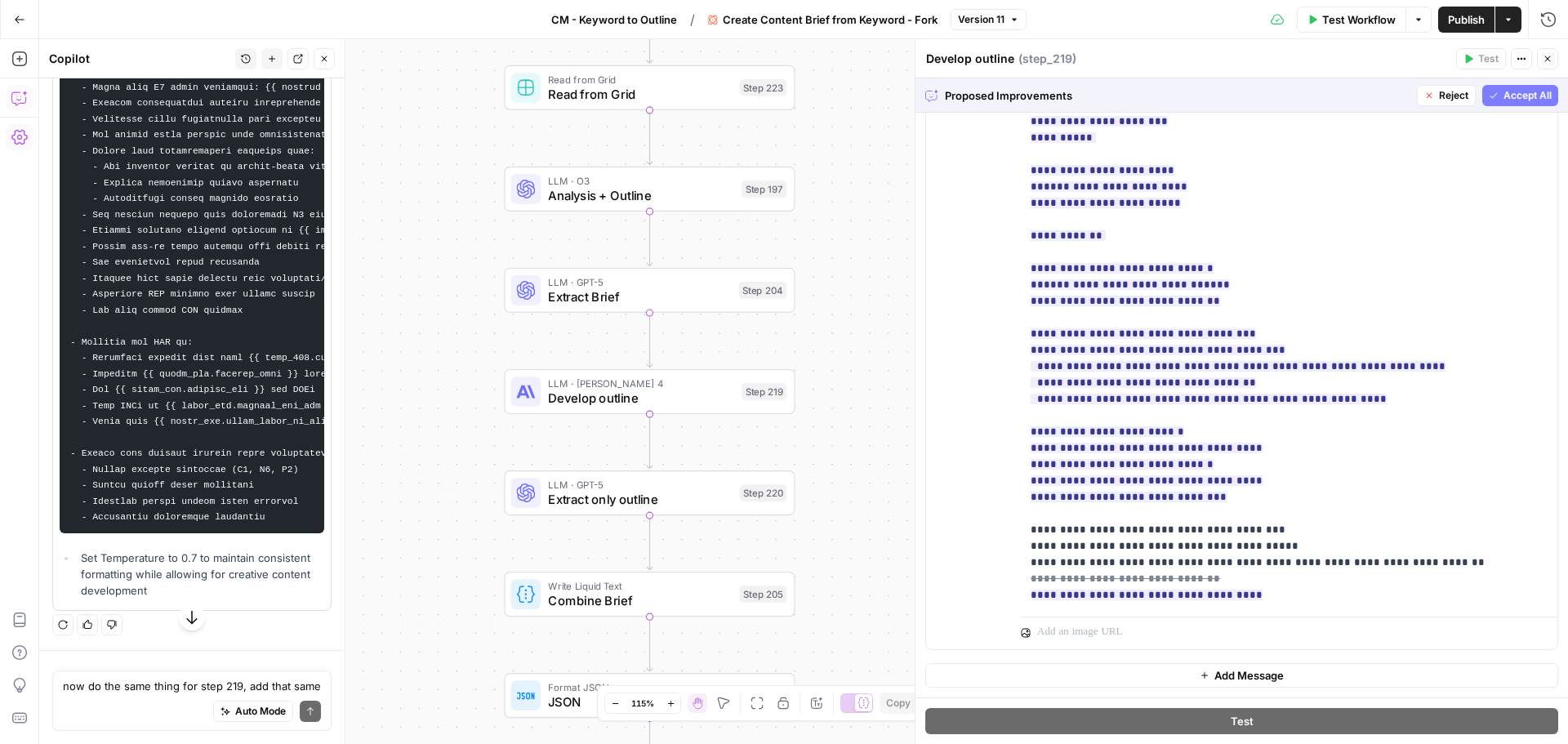
click at [1526, 97] on span "Accept All" at bounding box center [1527, 95] width 48 height 15
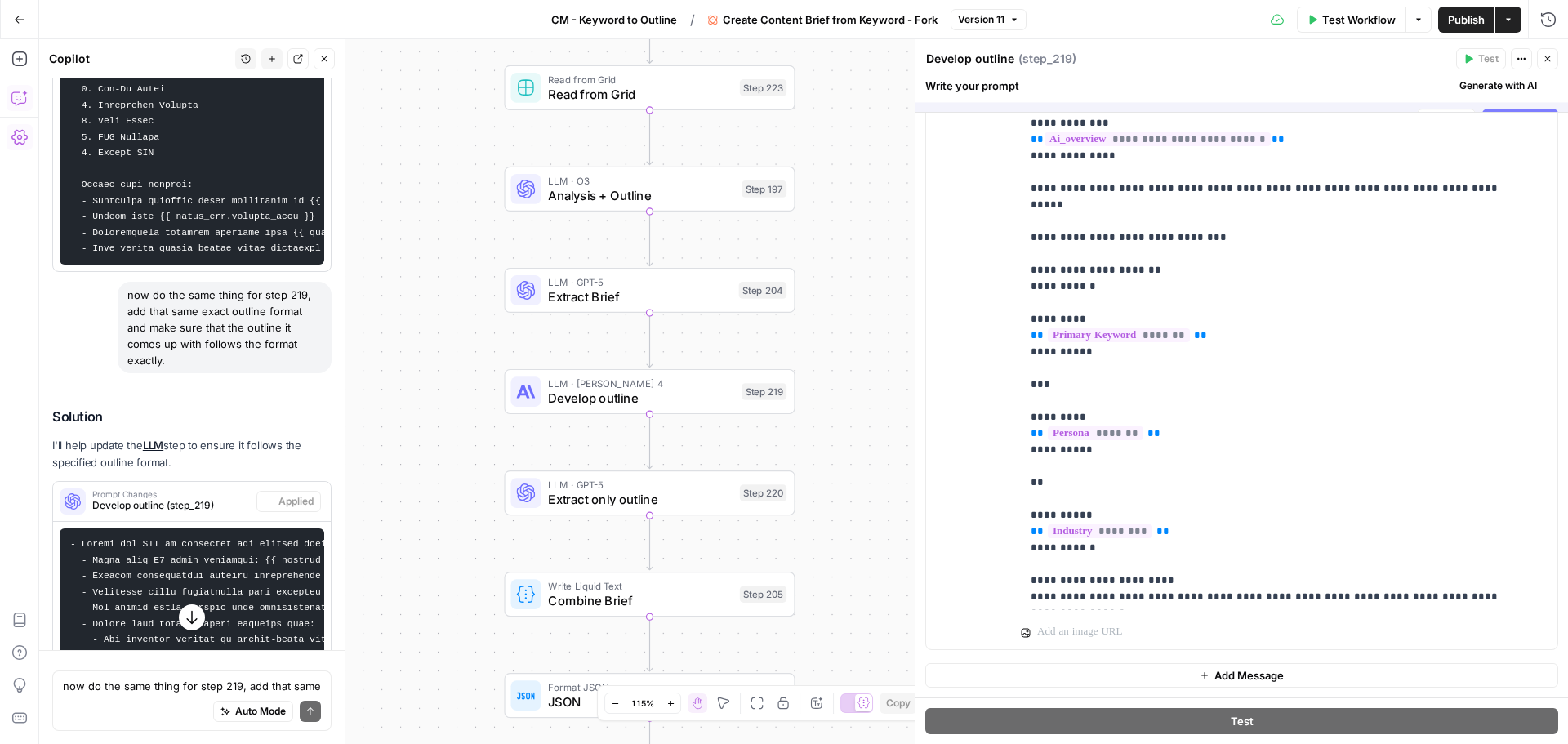
scroll to position [0, 0]
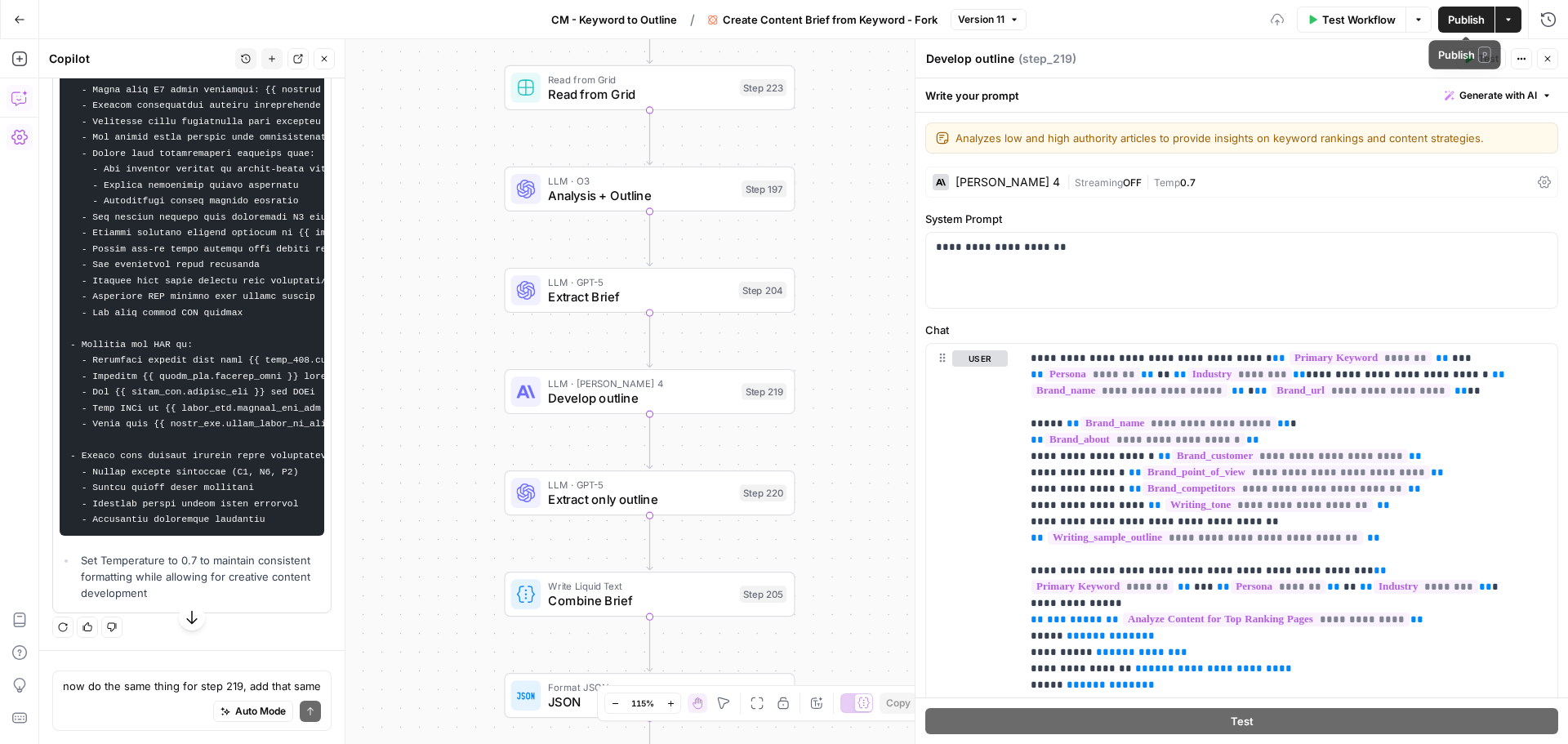
click at [1470, 24] on span "Publish" at bounding box center [1465, 20] width 36 height 17
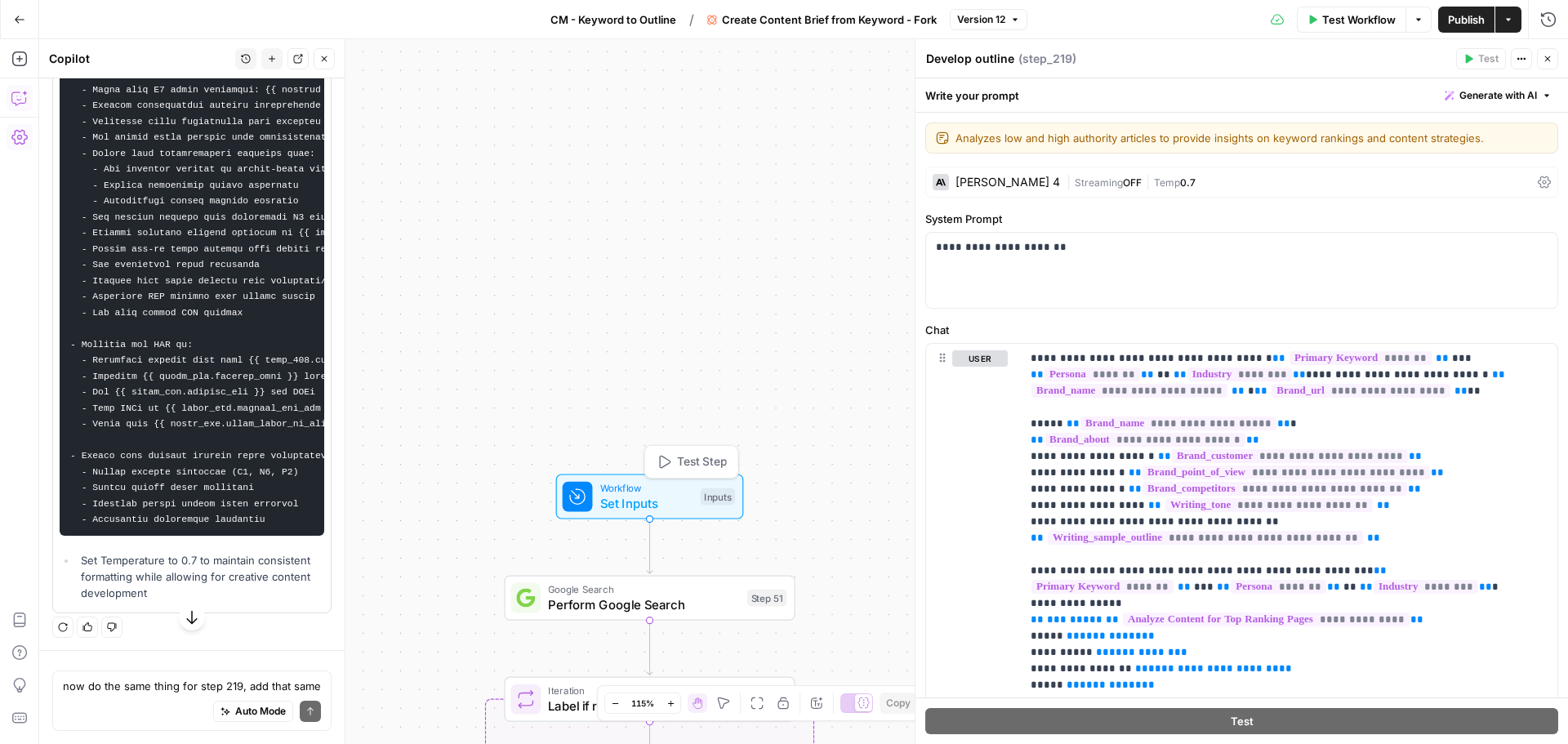
click at [700, 464] on span "Test Step" at bounding box center [701, 461] width 50 height 17
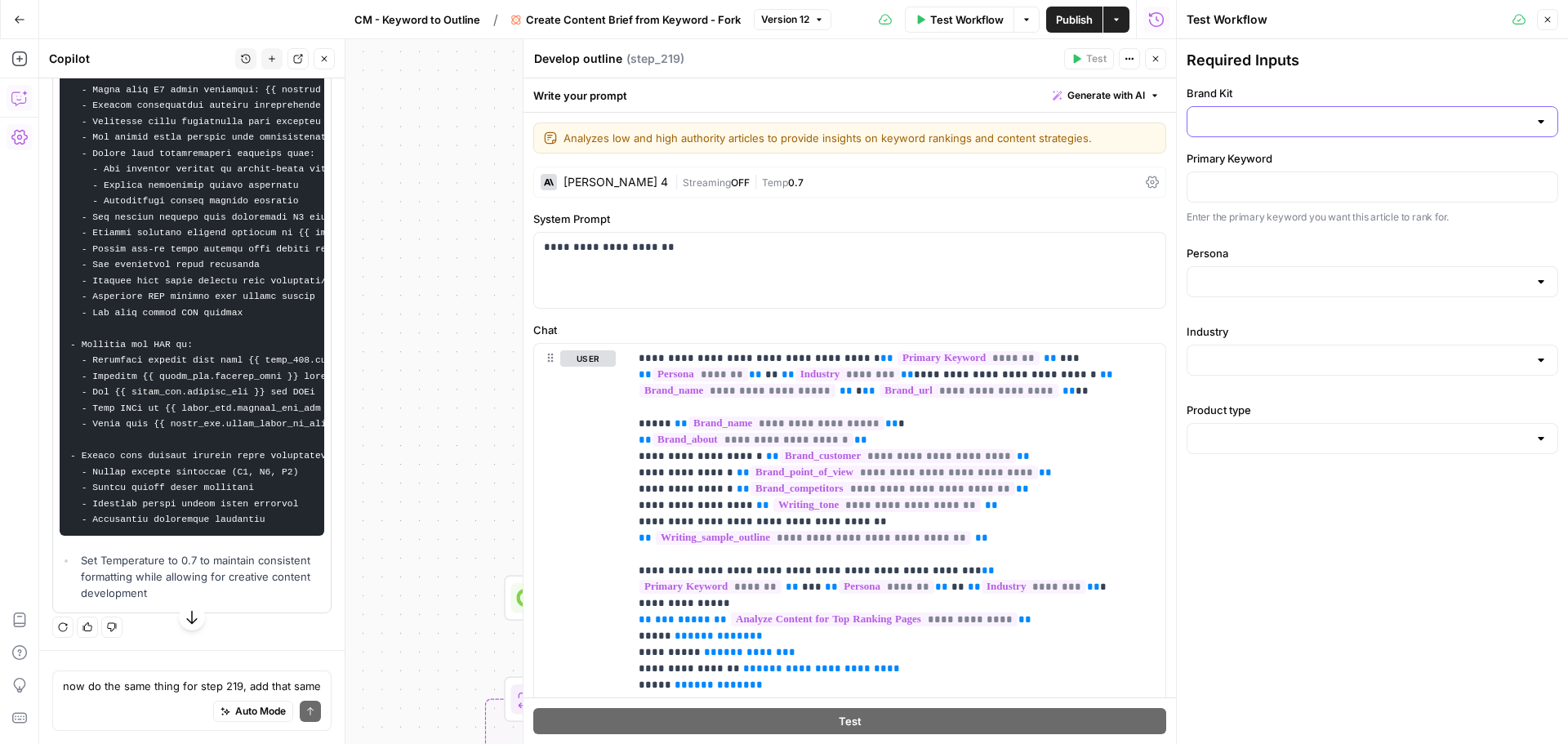
click at [1252, 120] on input "Brand Kit" at bounding box center [1362, 122] width 330 height 17
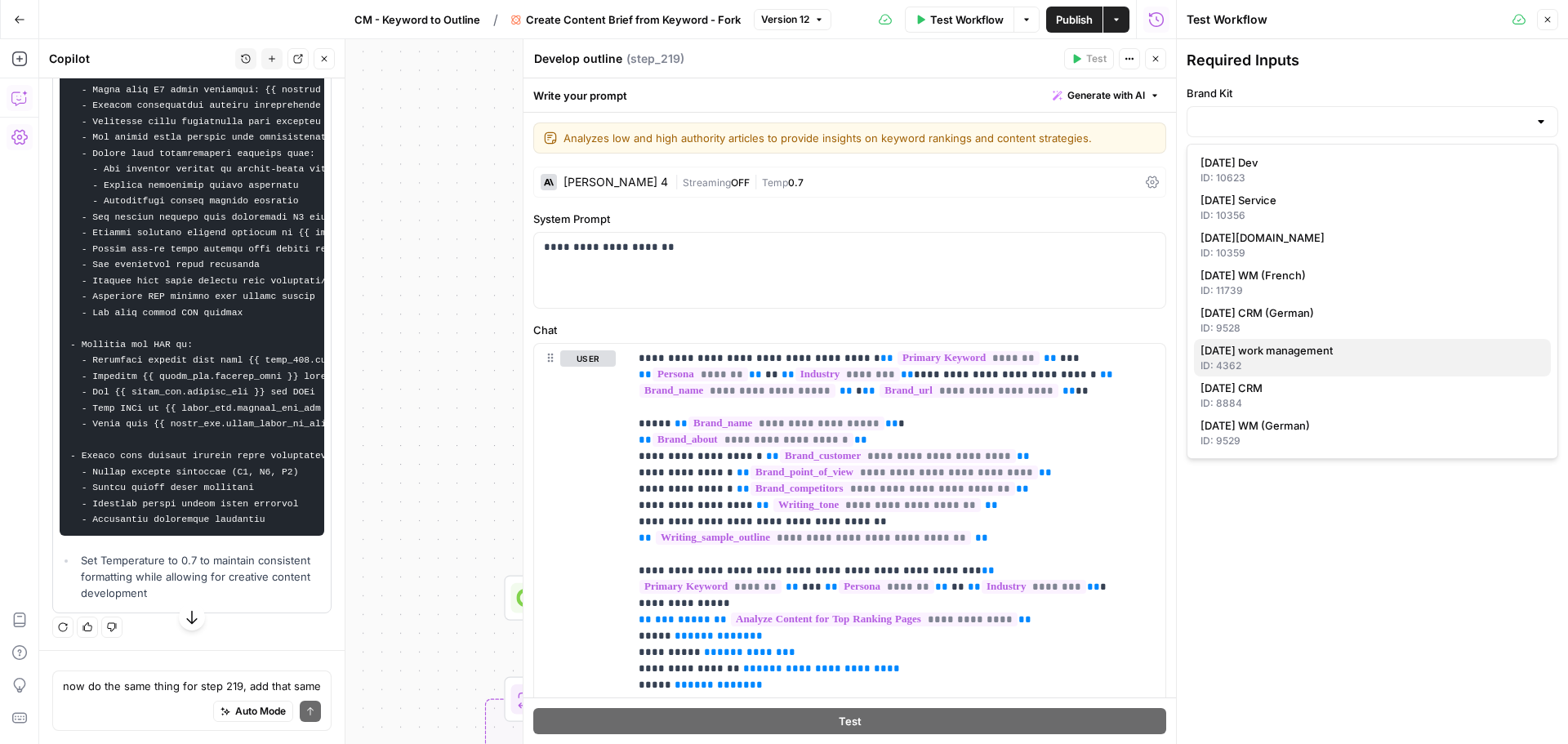
click at [1360, 353] on span "monday work management" at bounding box center [1369, 350] width 337 height 17
type input "monday work management"
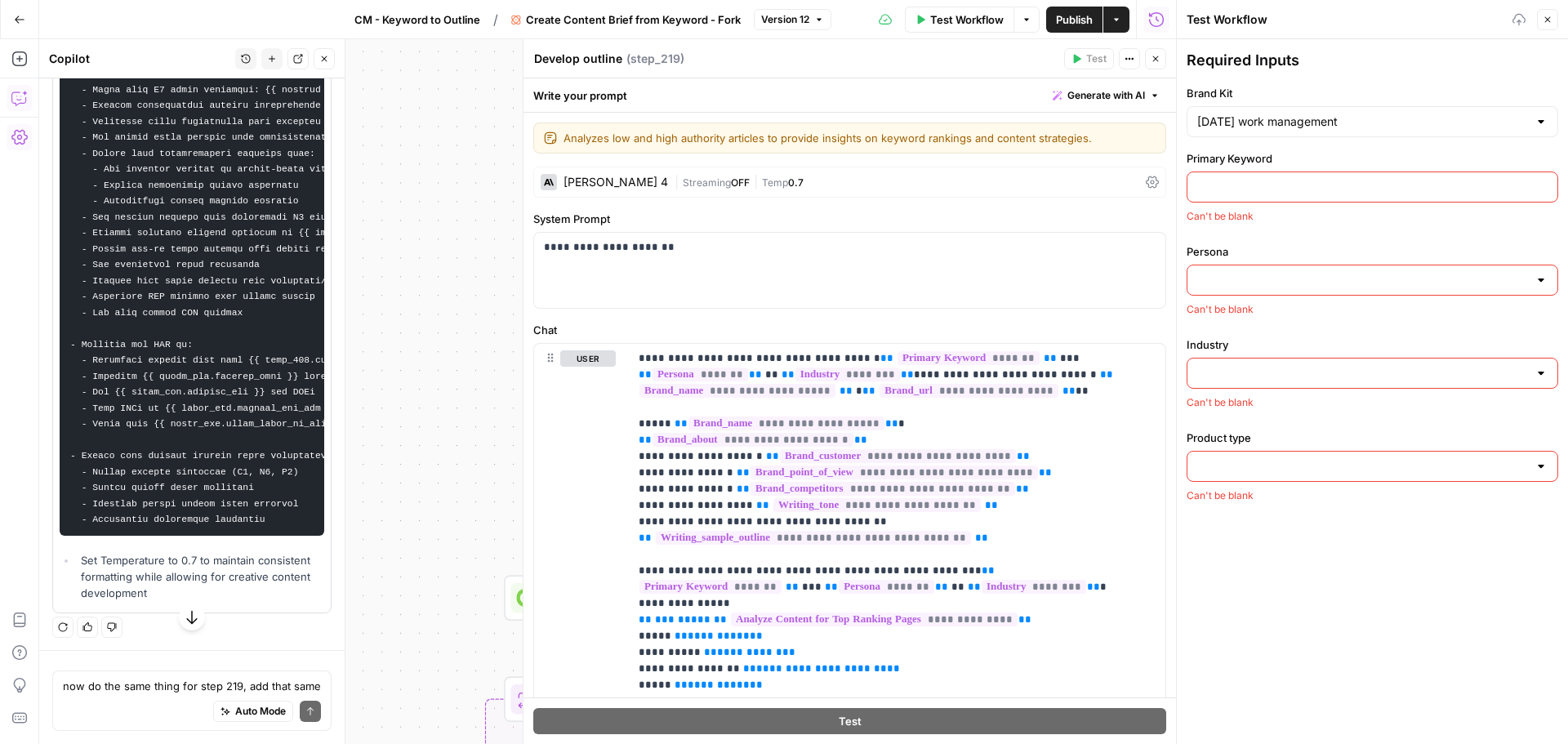
click at [1276, 181] on input "Primary Keyword" at bounding box center [1372, 186] width 350 height 17
type input "best project management software"
click at [1302, 285] on input "Persona" at bounding box center [1362, 281] width 330 height 17
type input "head of marketing"
click at [1308, 372] on input "Industry" at bounding box center [1362, 374] width 330 height 17
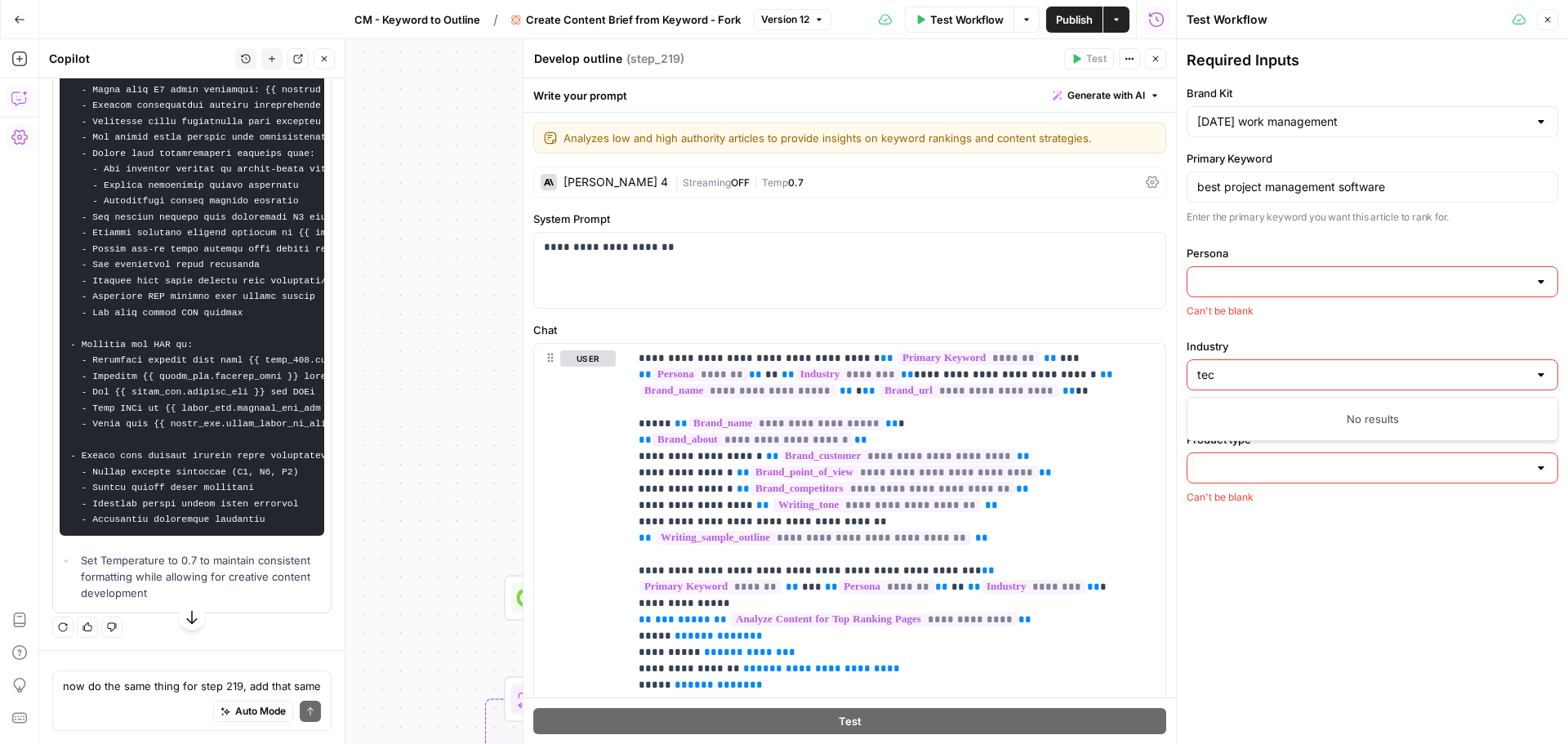
type input "tech"
click at [1510, 607] on div "Required Inputs Brand Kit monday work management Primary Keyword best project m…" at bounding box center [1372, 391] width 391 height 705
click at [1333, 377] on input "Industry" at bounding box center [1362, 374] width 330 height 17
type input "tech"
click at [1357, 423] on div "No results" at bounding box center [1372, 419] width 357 height 17
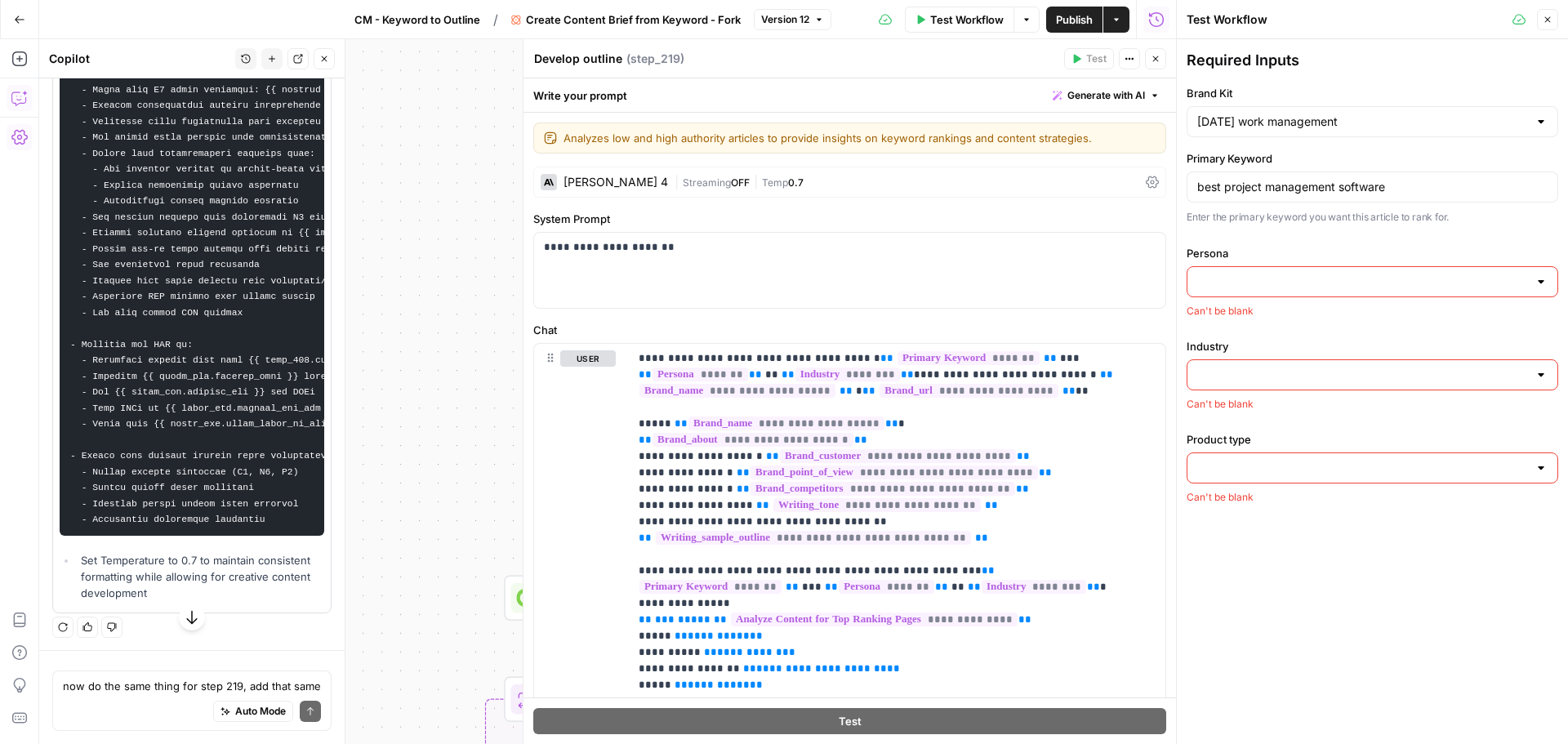
click at [1324, 308] on div "Can't be blank" at bounding box center [1372, 311] width 372 height 15
click at [1539, 281] on div at bounding box center [1540, 281] width 13 height 17
click at [1151, 62] on icon "button" at bounding box center [1155, 59] width 10 height 10
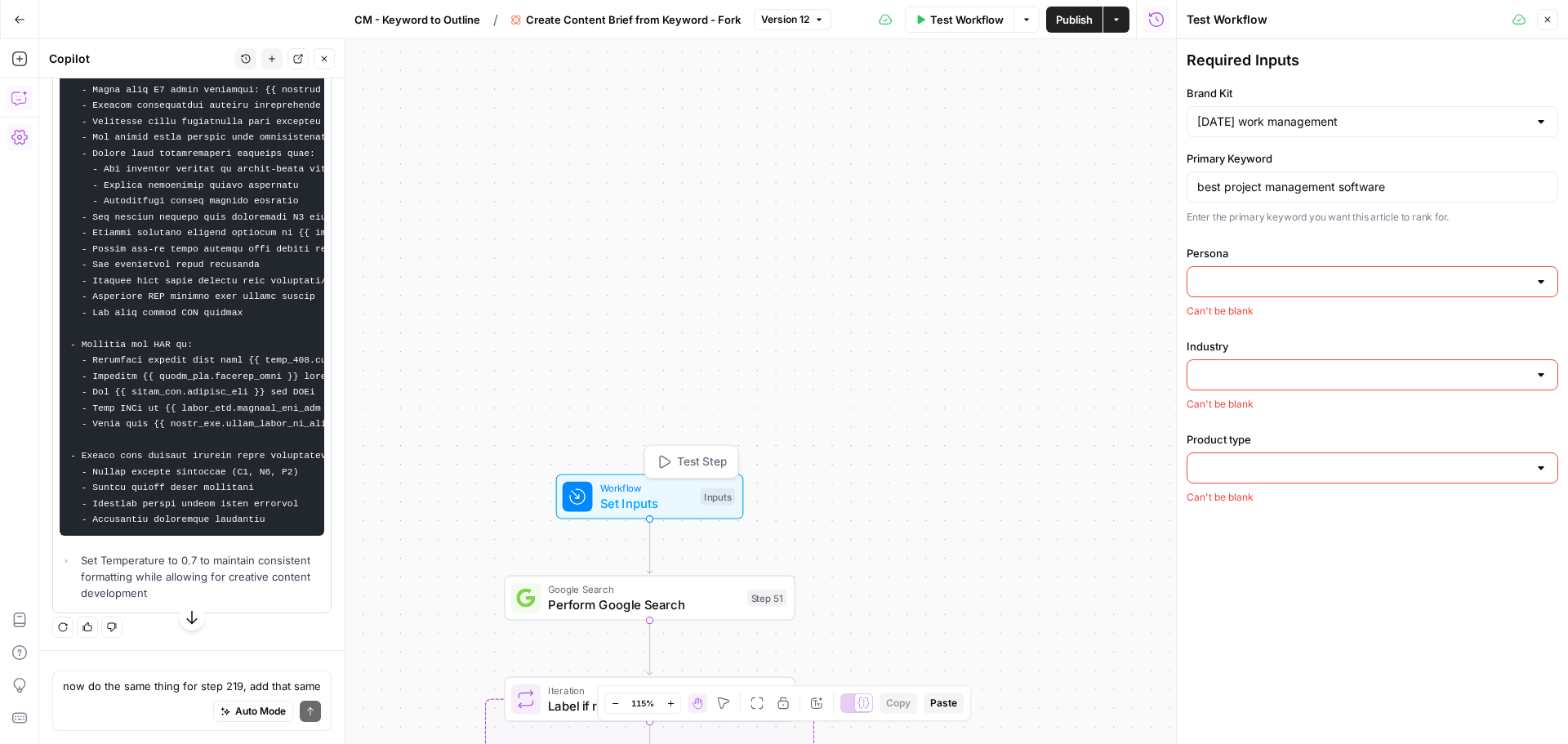
click at [662, 500] on span "Set Inputs" at bounding box center [646, 503] width 93 height 19
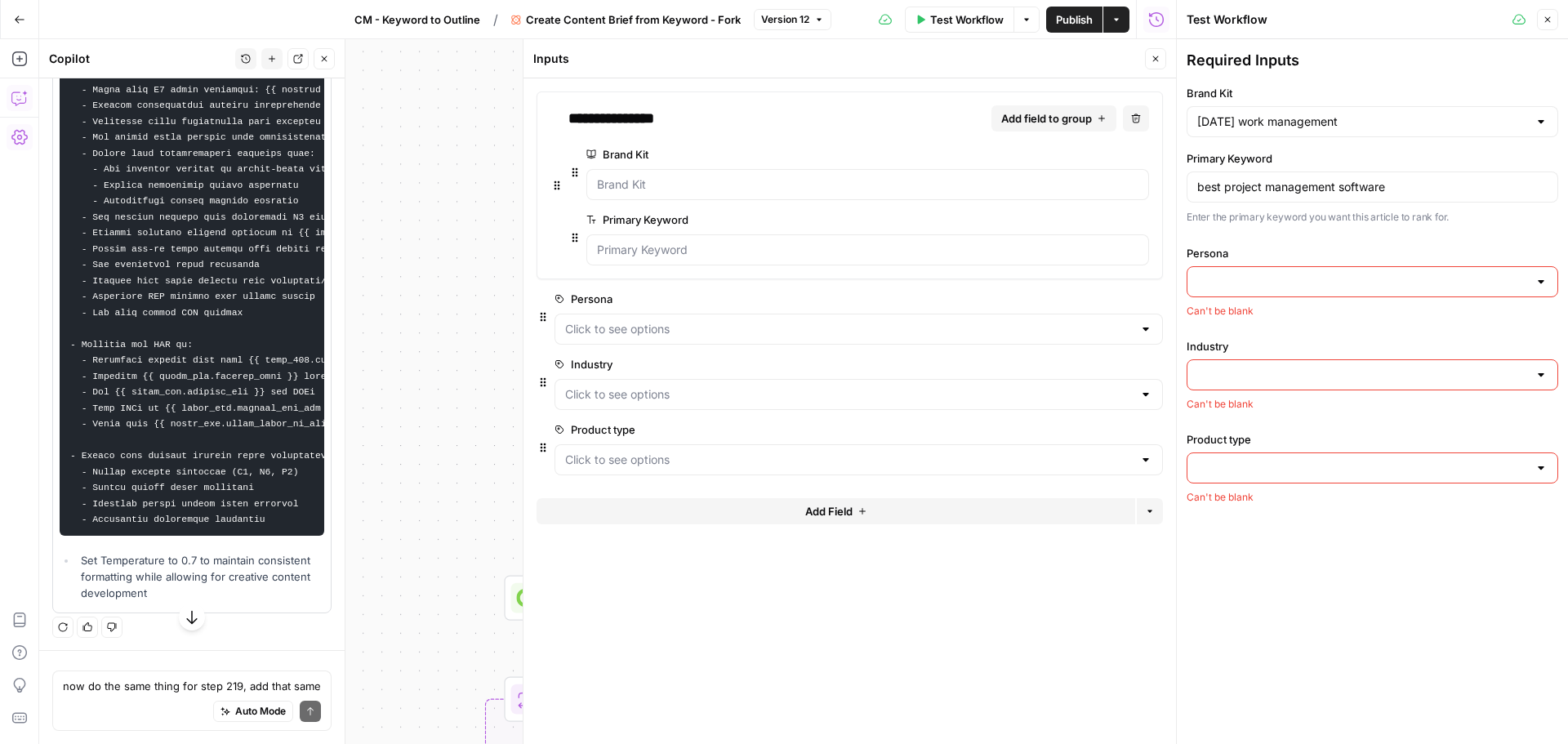
click at [1120, 295] on button "edit field" at bounding box center [1108, 299] width 63 height 20
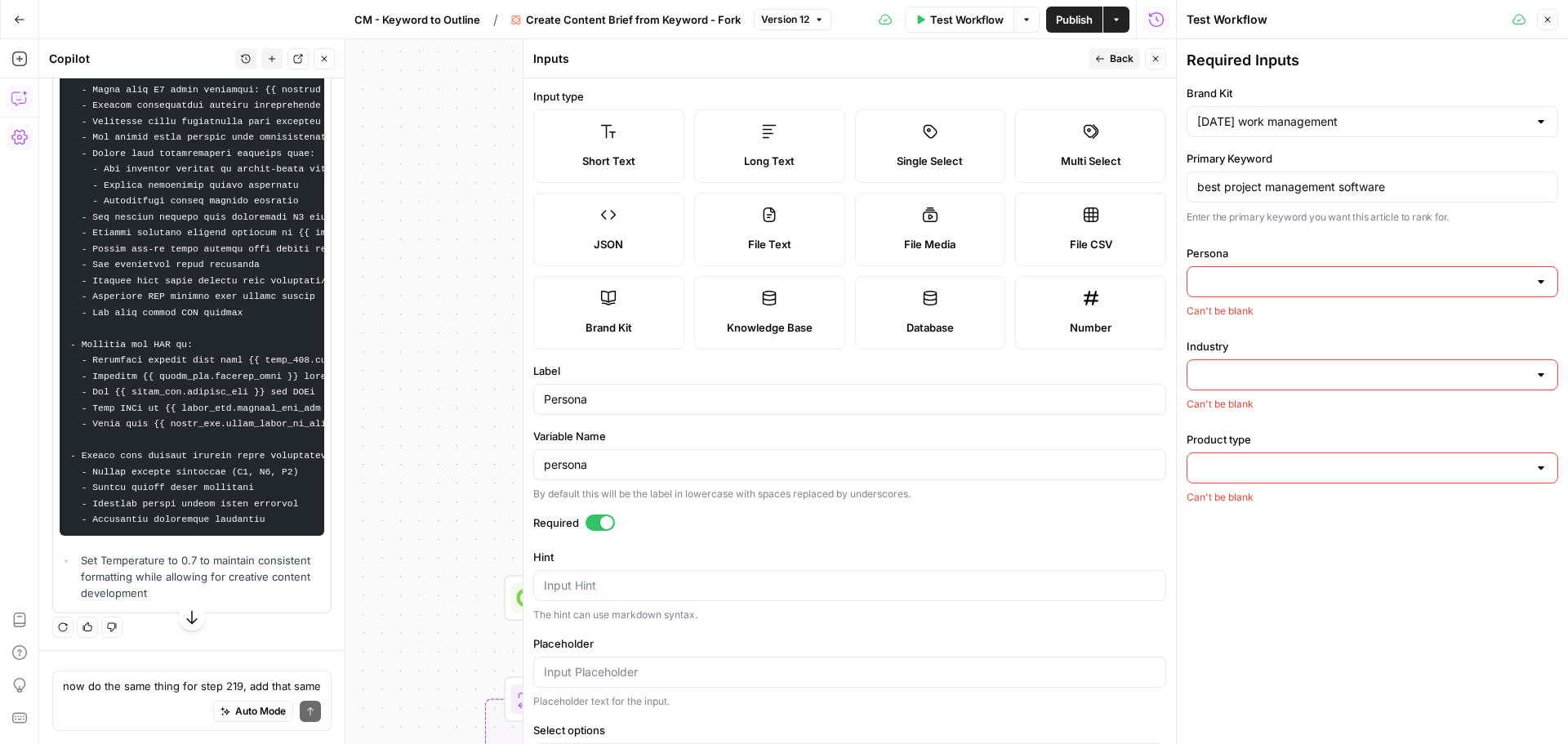
click at [651, 157] on div "Short Text" at bounding box center [609, 161] width 124 height 17
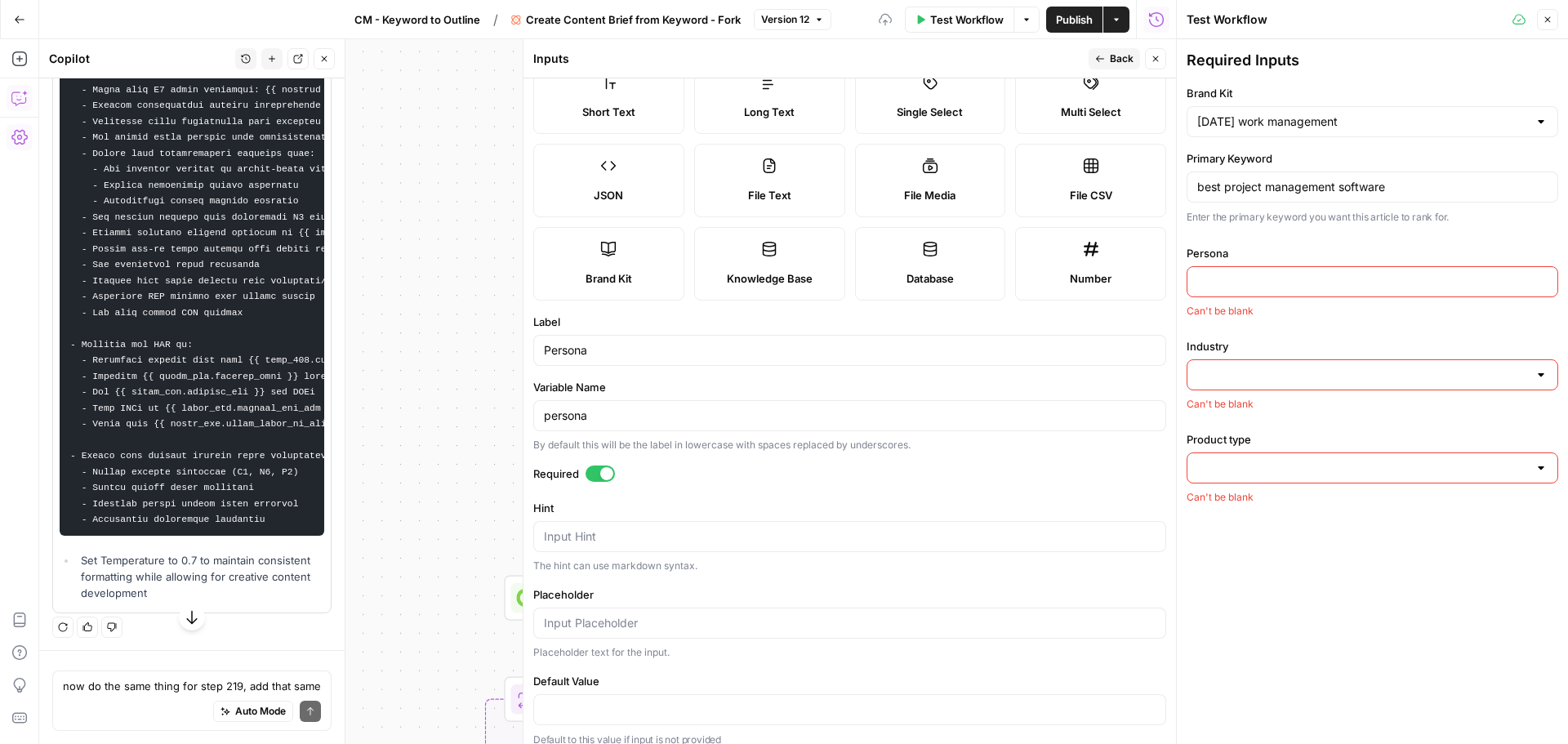
scroll to position [63, 0]
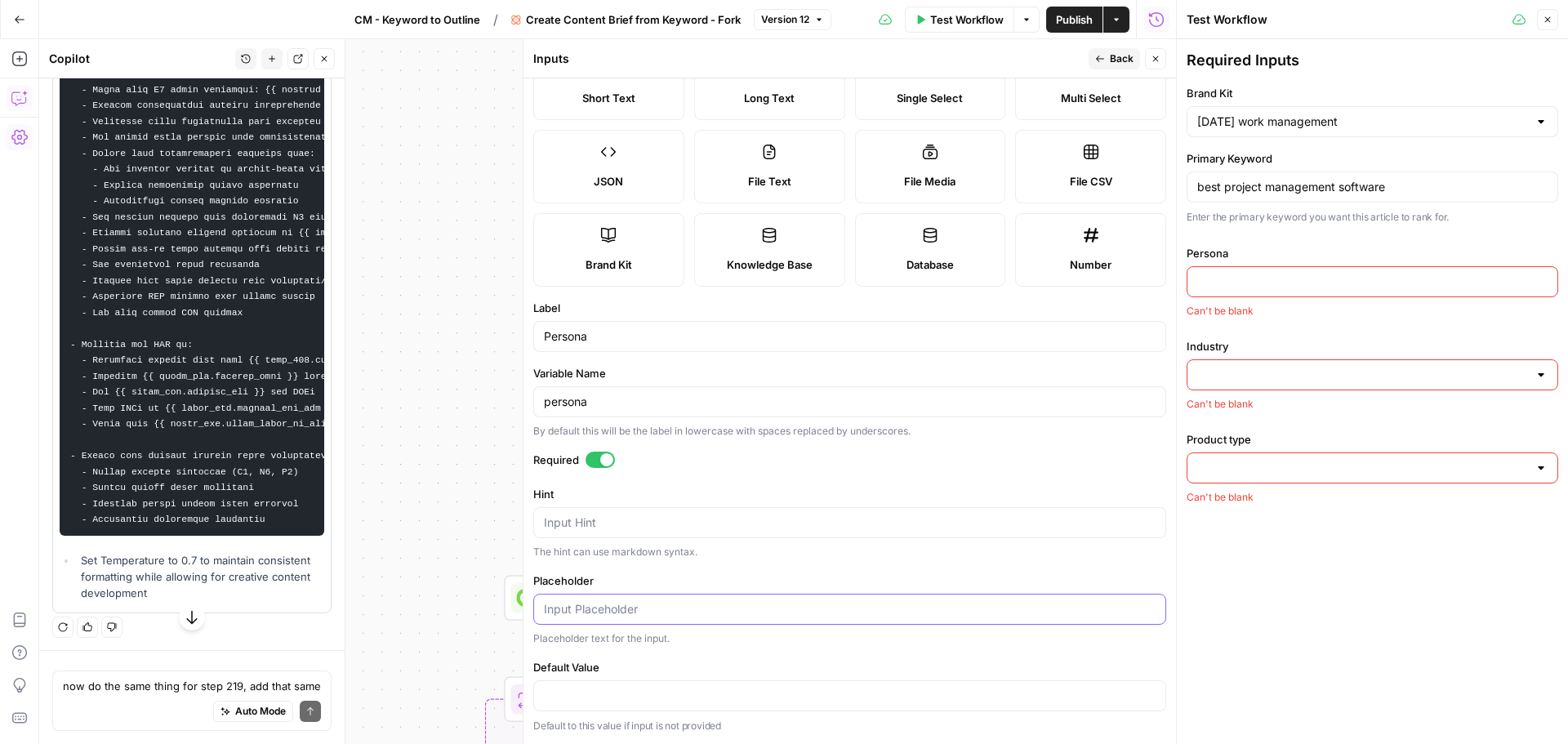
click at [651, 612] on input "Placeholder" at bounding box center [850, 609] width 612 height 17
click at [612, 517] on textarea "Hint" at bounding box center [850, 522] width 612 height 17
click at [623, 405] on input "persona" at bounding box center [850, 401] width 612 height 17
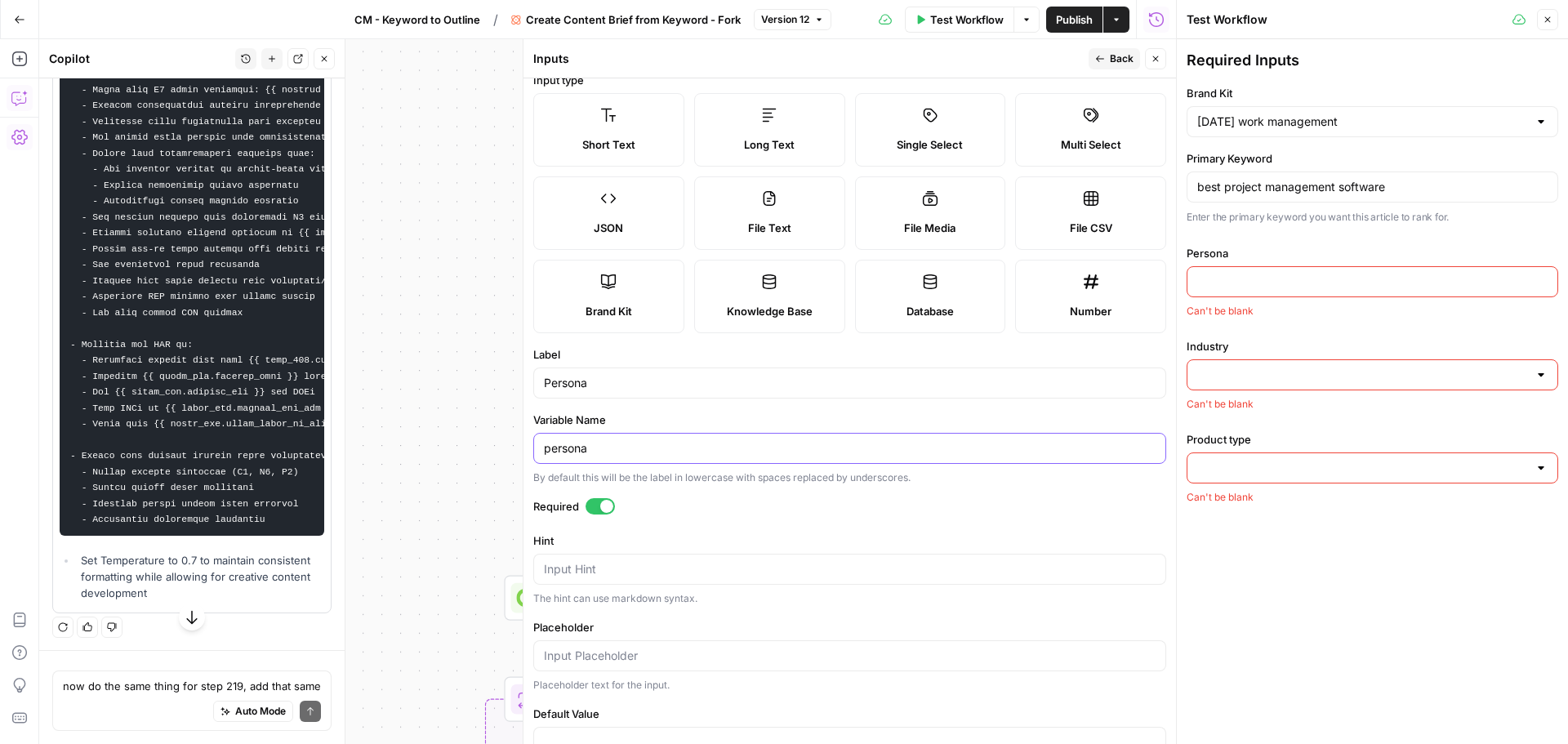
scroll to position [0, 0]
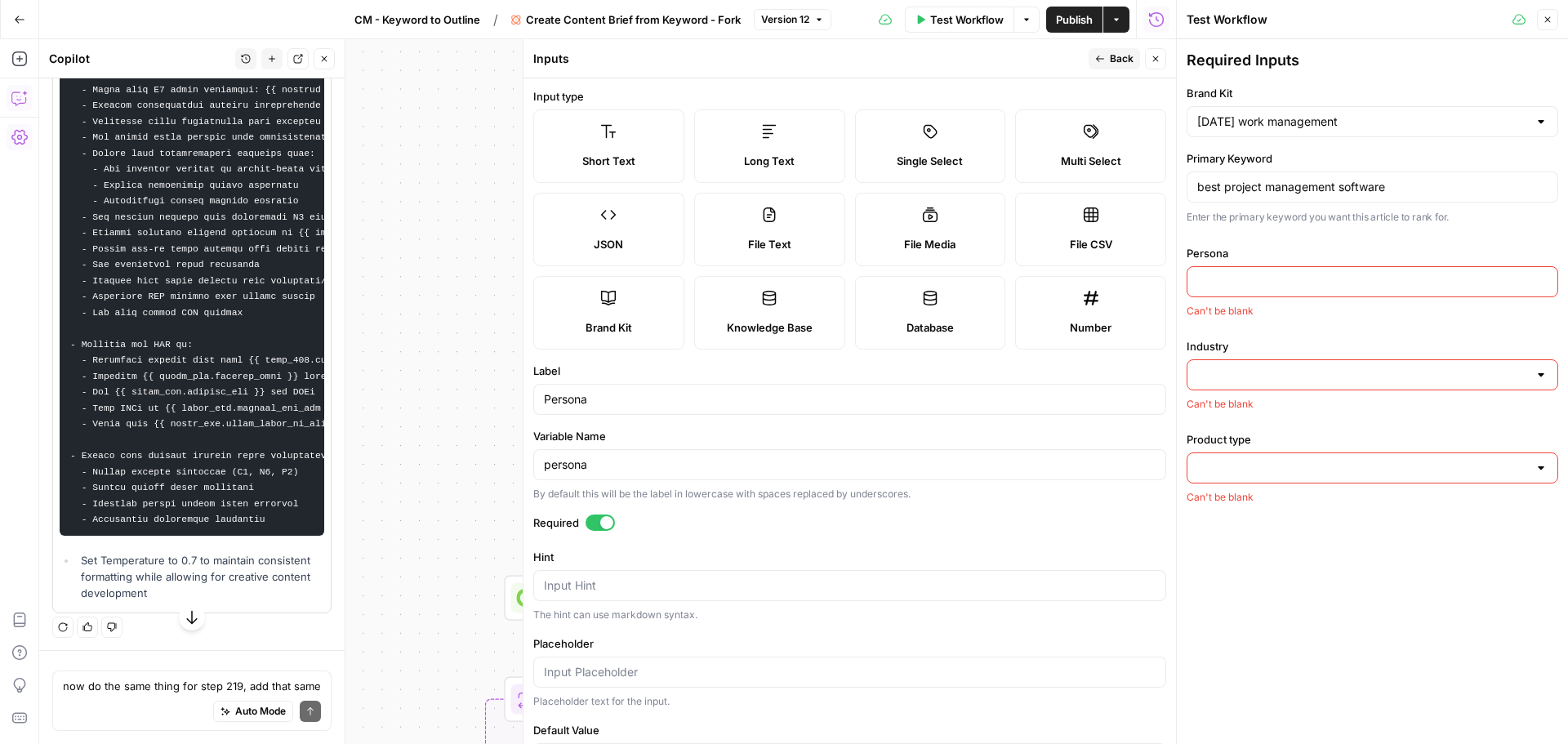
click at [1105, 56] on icon "button" at bounding box center [1100, 59] width 10 height 10
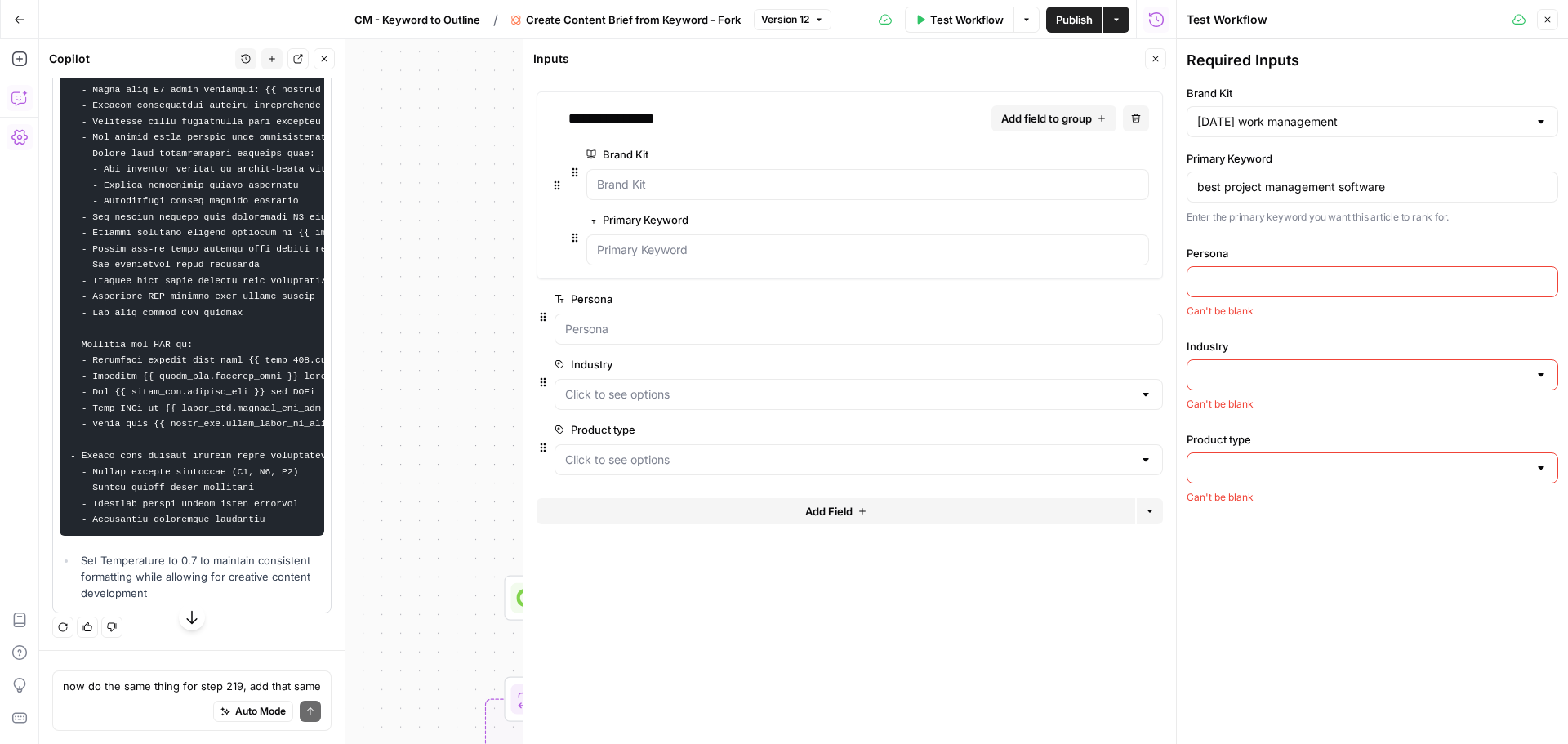
click at [1105, 368] on span "edit field" at bounding box center [1101, 364] width 36 height 13
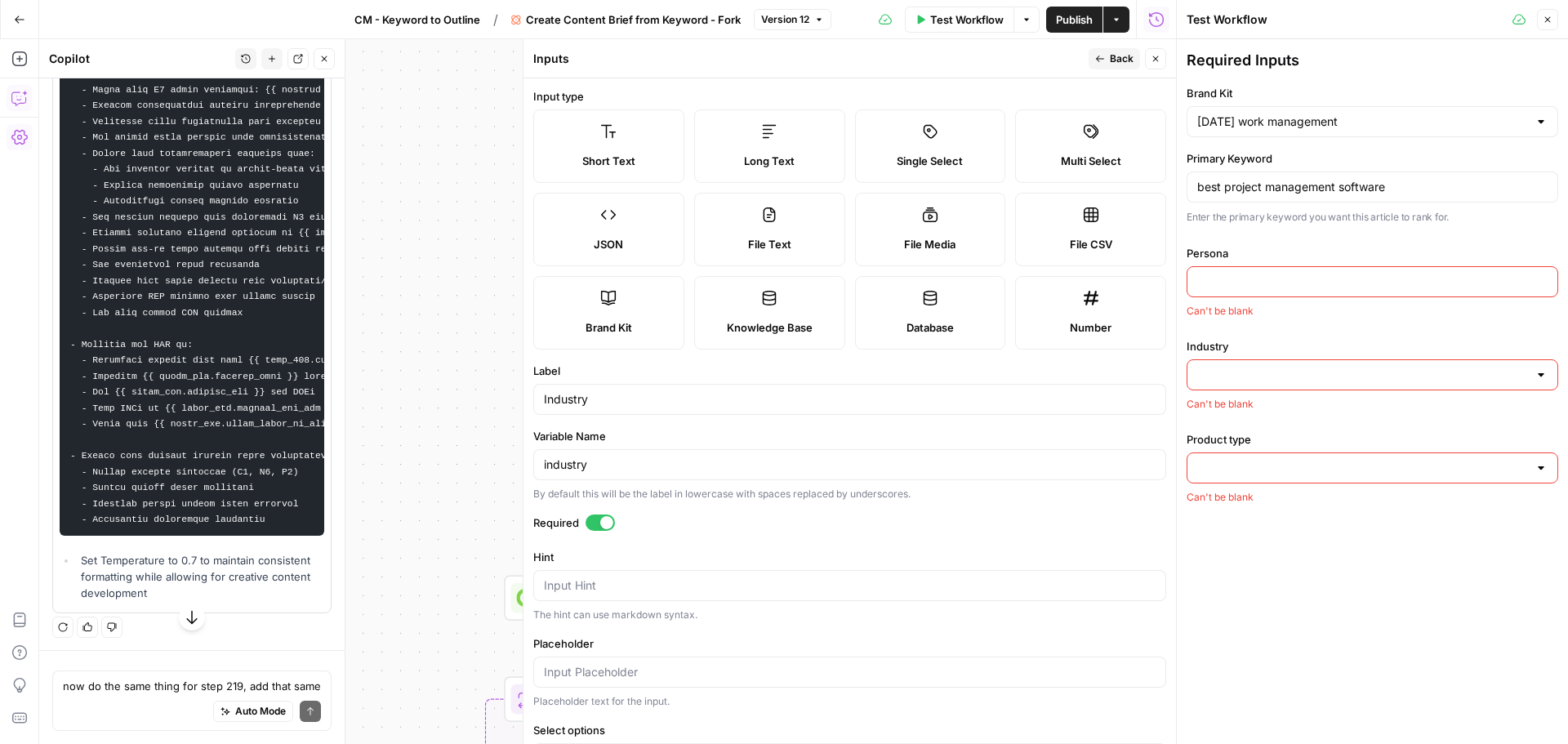
click at [573, 133] on label "Short Text" at bounding box center [609, 146] width 151 height 74
click at [1104, 55] on icon "button" at bounding box center [1100, 59] width 10 height 10
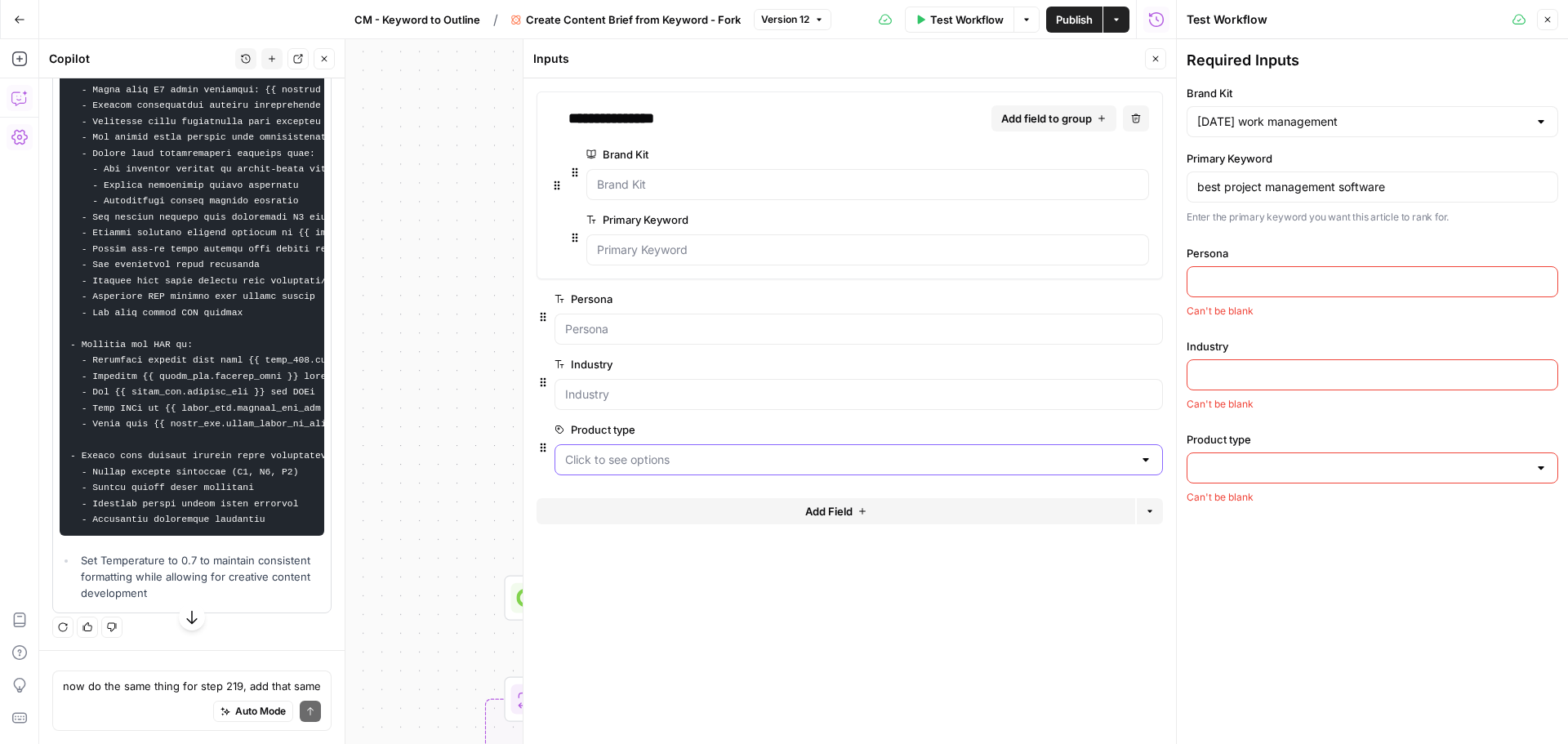
click at [1105, 464] on type "Product type" at bounding box center [848, 459] width 568 height 17
click at [1217, 293] on div at bounding box center [1372, 281] width 372 height 31
click at [1259, 472] on input "Product type" at bounding box center [1362, 468] width 330 height 17
click at [1277, 510] on span "work management" at bounding box center [1369, 508] width 337 height 17
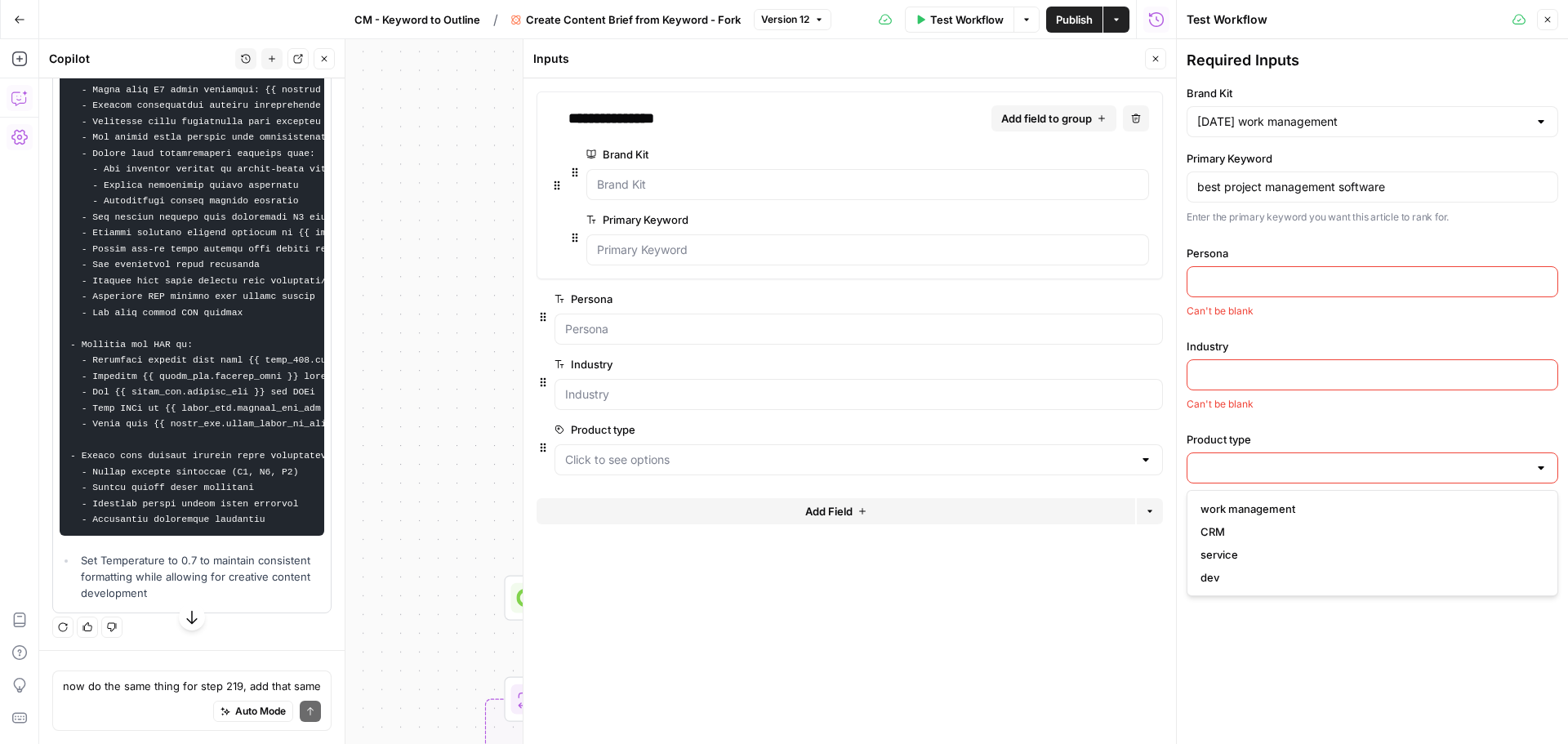
type input "work management"
click at [1250, 382] on input "Industry" at bounding box center [1372, 374] width 350 height 17
type input "tech"
click at [1241, 277] on input "Persona" at bounding box center [1372, 281] width 350 height 17
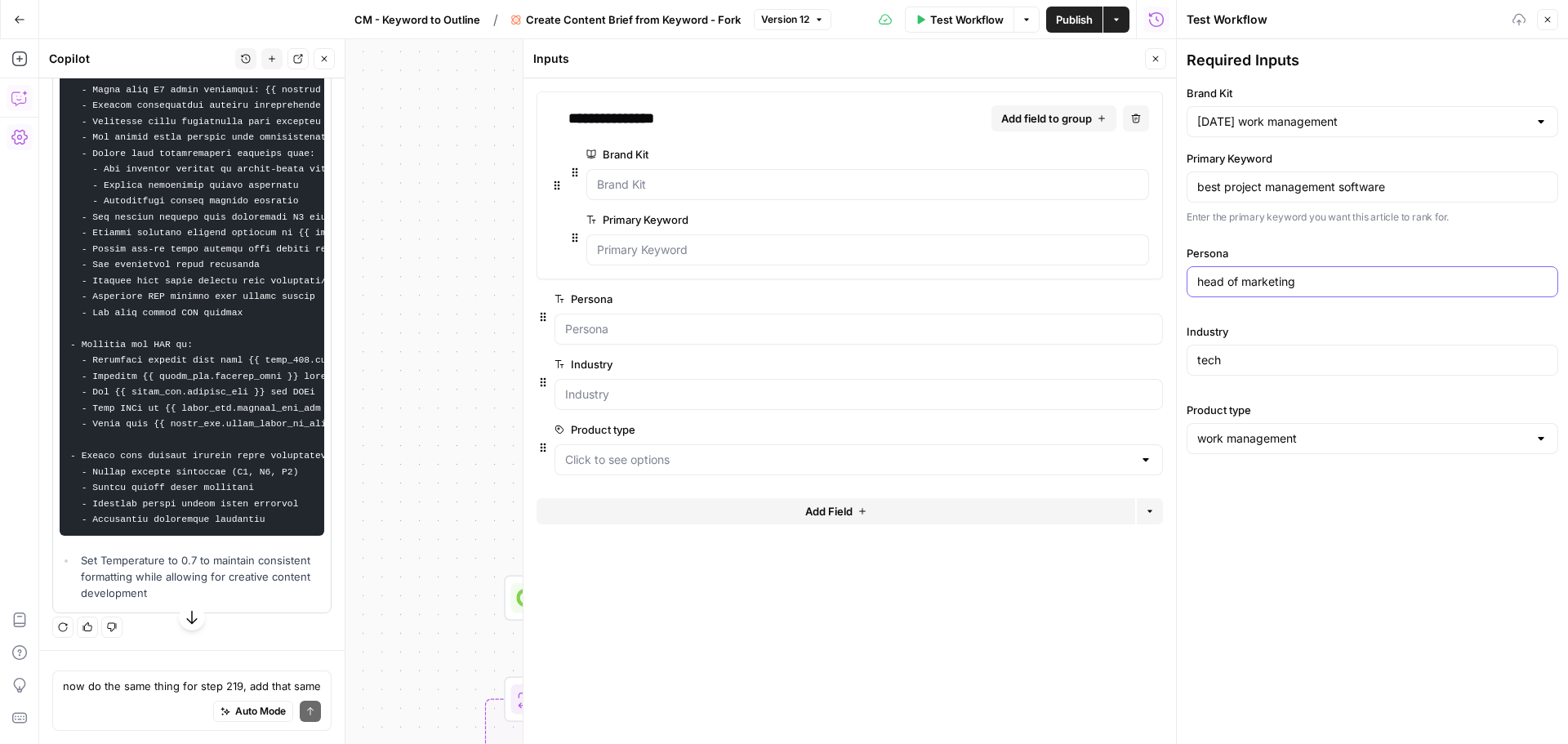
type input "head of marketing"
click at [1343, 575] on div "Required Inputs Brand Kit monday work management Primary Keyword best project m…" at bounding box center [1372, 391] width 391 height 705
click at [1158, 63] on icon "button" at bounding box center [1155, 59] width 10 height 10
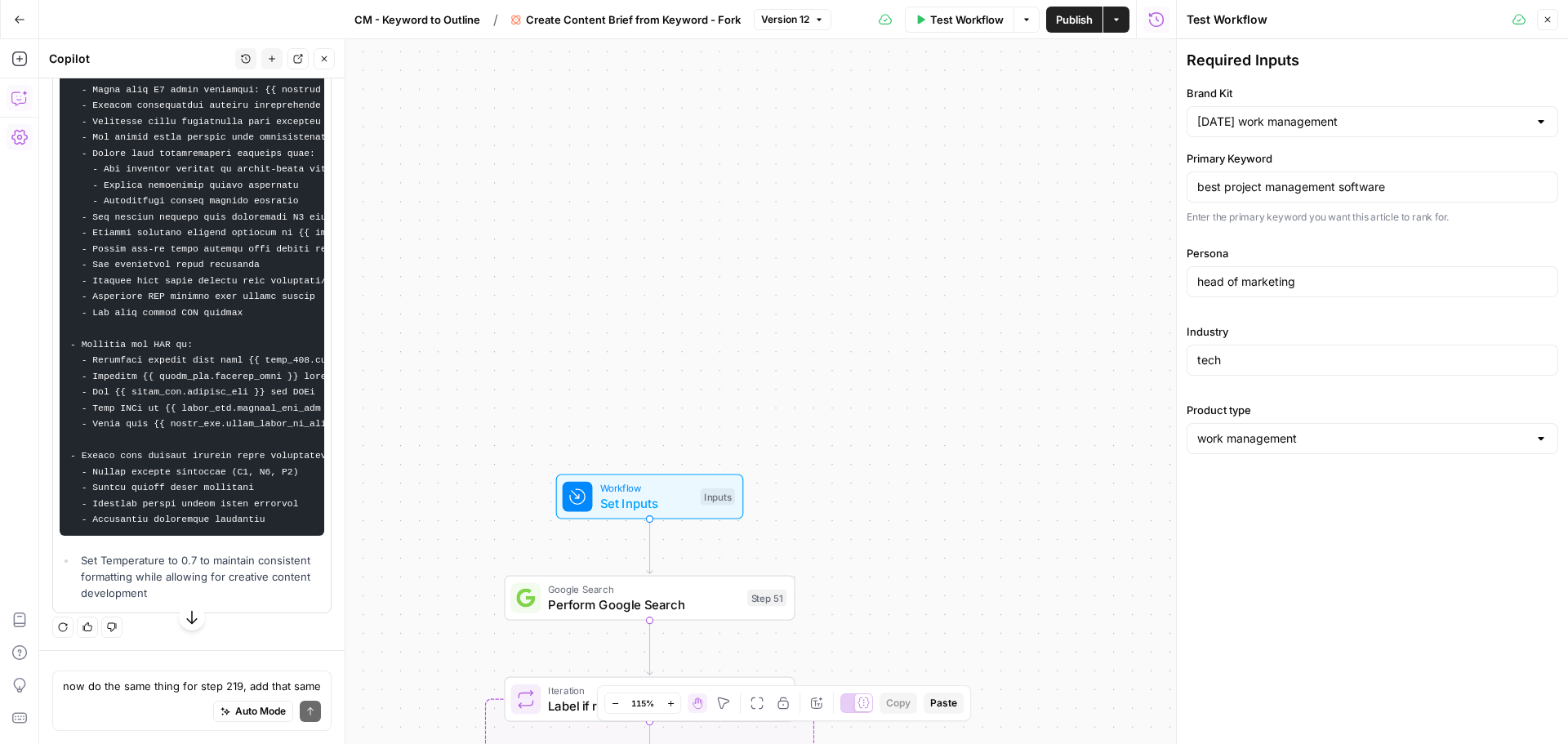
click at [968, 24] on span "Test Workflow" at bounding box center [966, 20] width 74 height 17
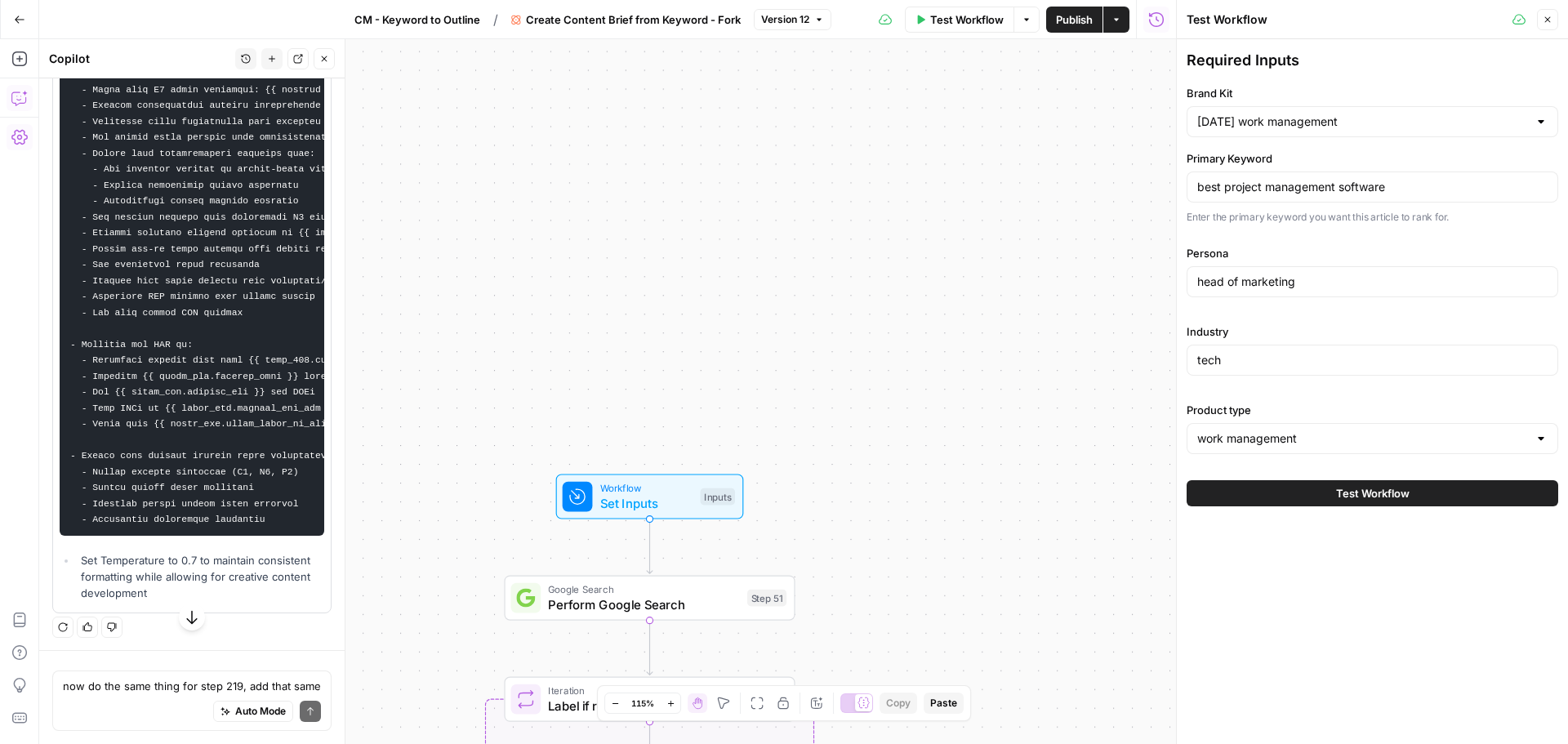
click at [1332, 474] on div "Test Workflow" at bounding box center [1372, 493] width 372 height 46
click at [1330, 494] on button "Test Workflow" at bounding box center [1372, 493] width 372 height 26
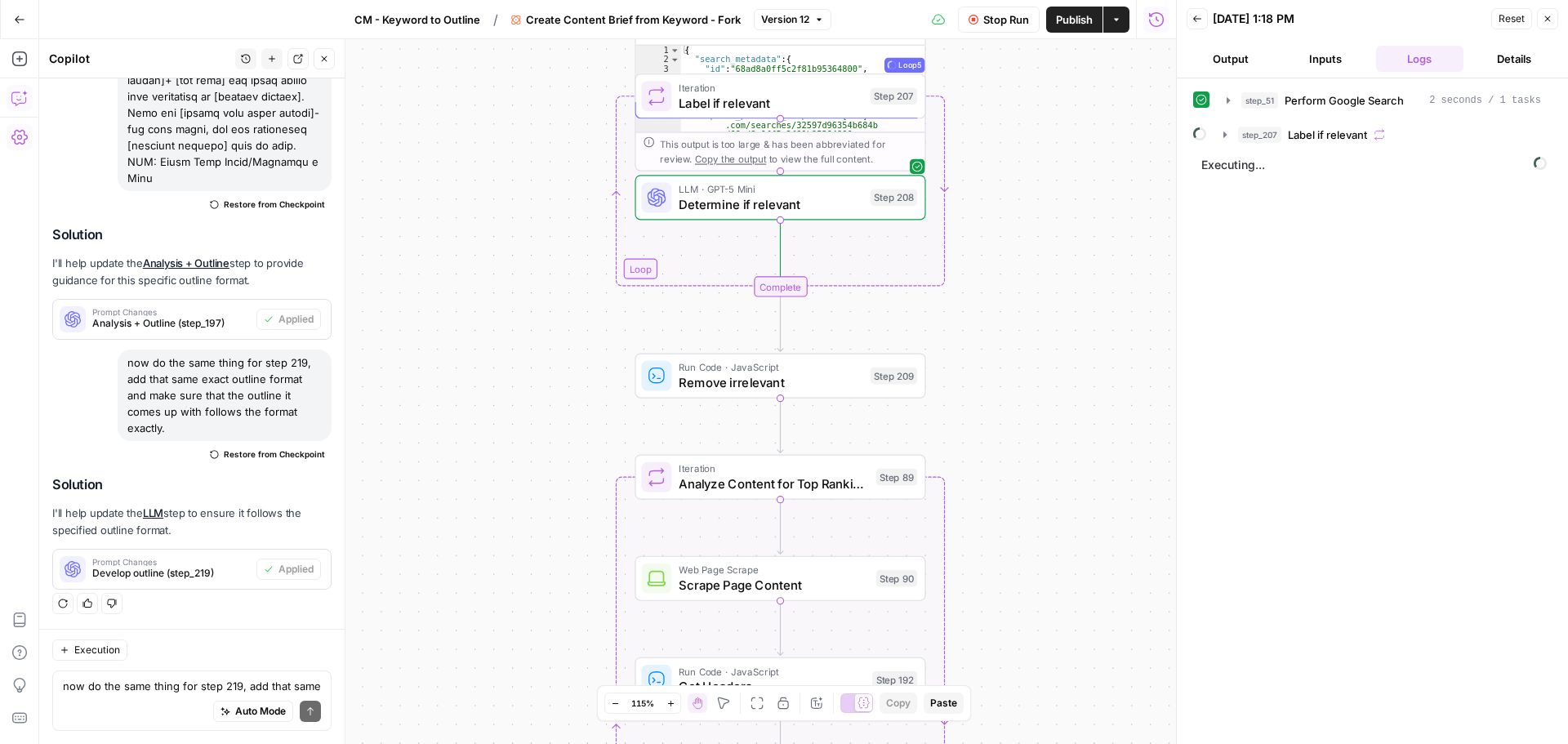
scroll to position [13827, 0]
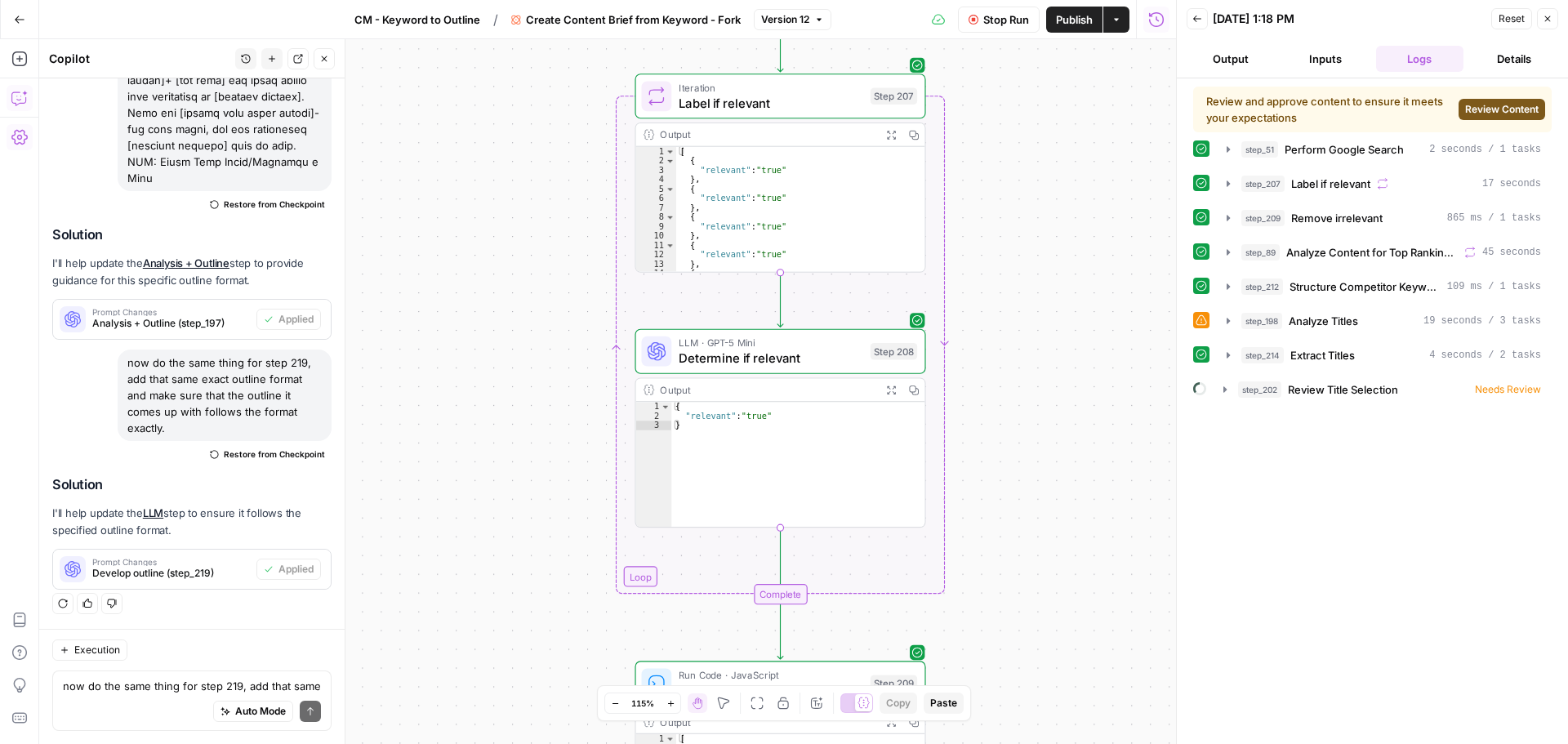
click at [1491, 110] on span "Review Content" at bounding box center [1501, 109] width 74 height 15
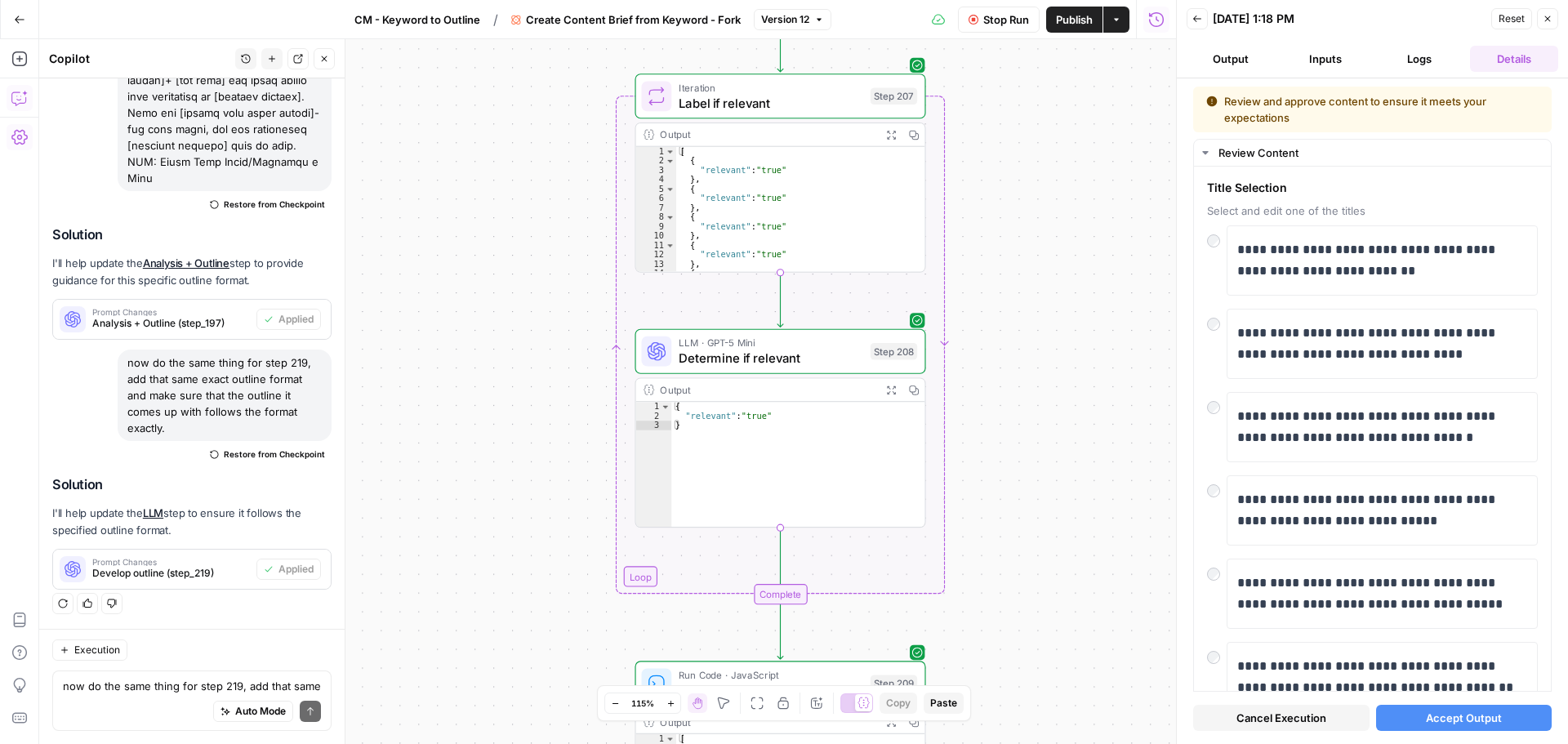
click at [1426, 720] on span "Accept Output" at bounding box center [1463, 718] width 76 height 17
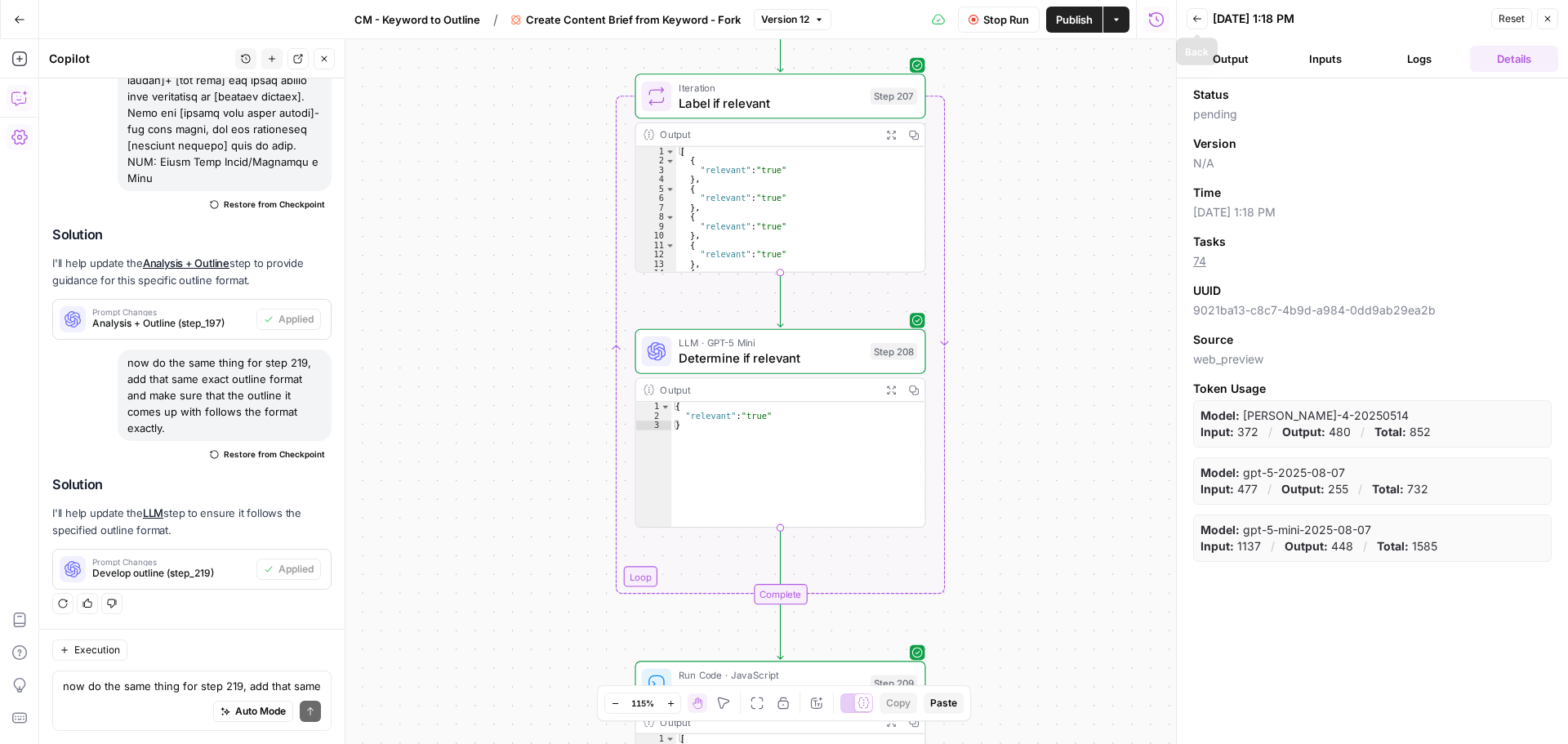
click at [1201, 21] on icon "button" at bounding box center [1197, 19] width 10 height 10
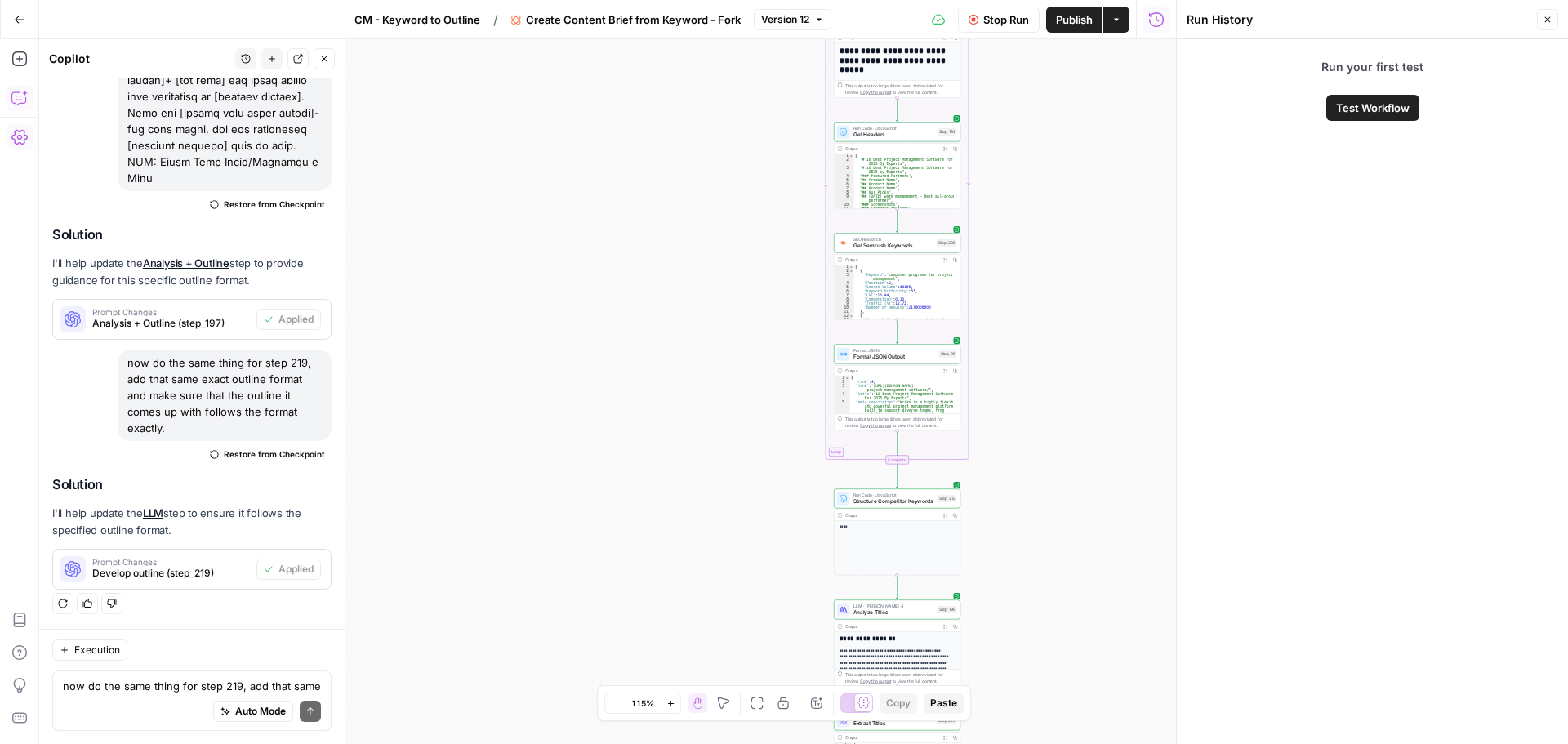
click at [1007, 278] on div "Workflow Set Inputs Inputs Google Search Perform Google Search Step 51 Output E…" at bounding box center [607, 391] width 1137 height 705
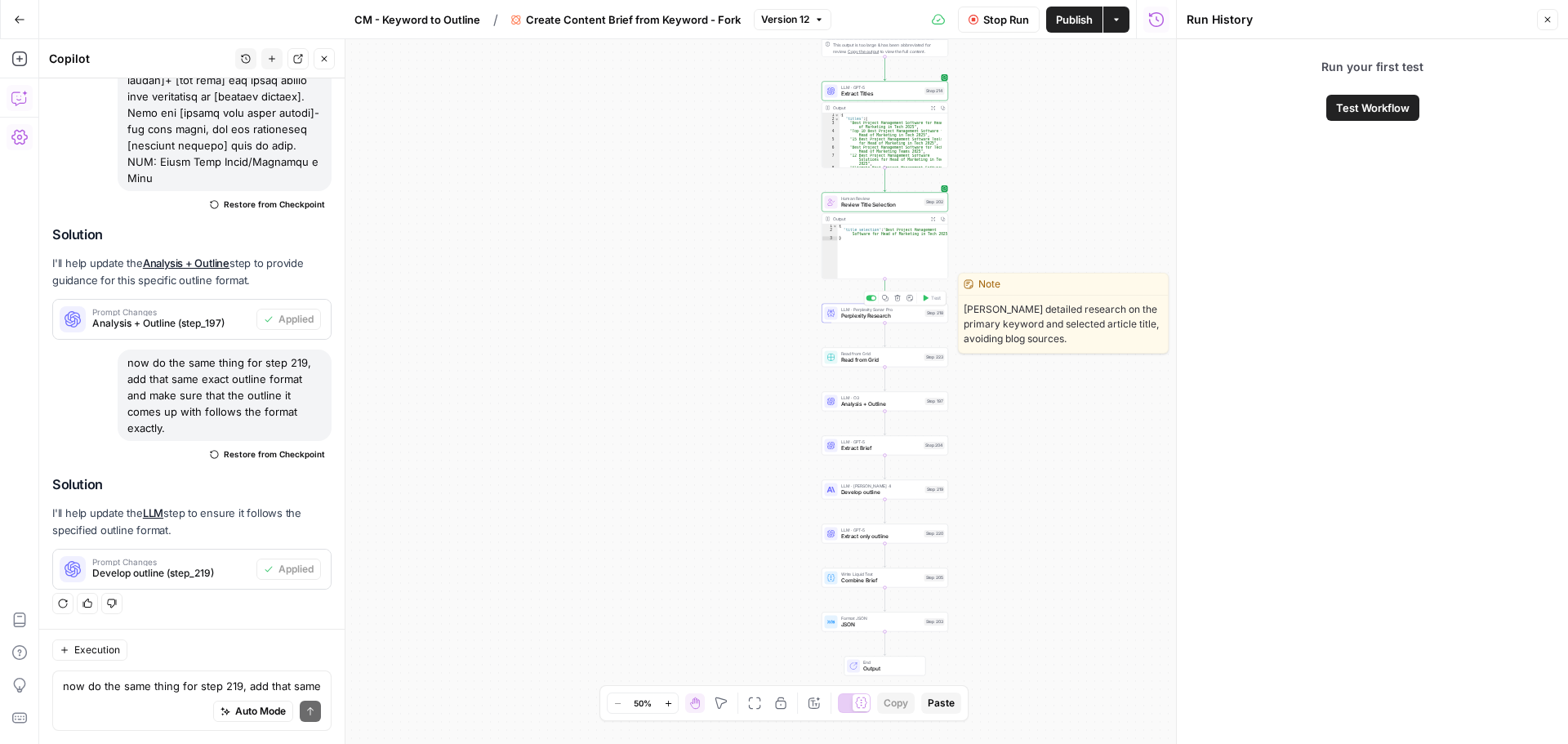
click at [902, 312] on span "Perplexity Research" at bounding box center [882, 316] width 80 height 8
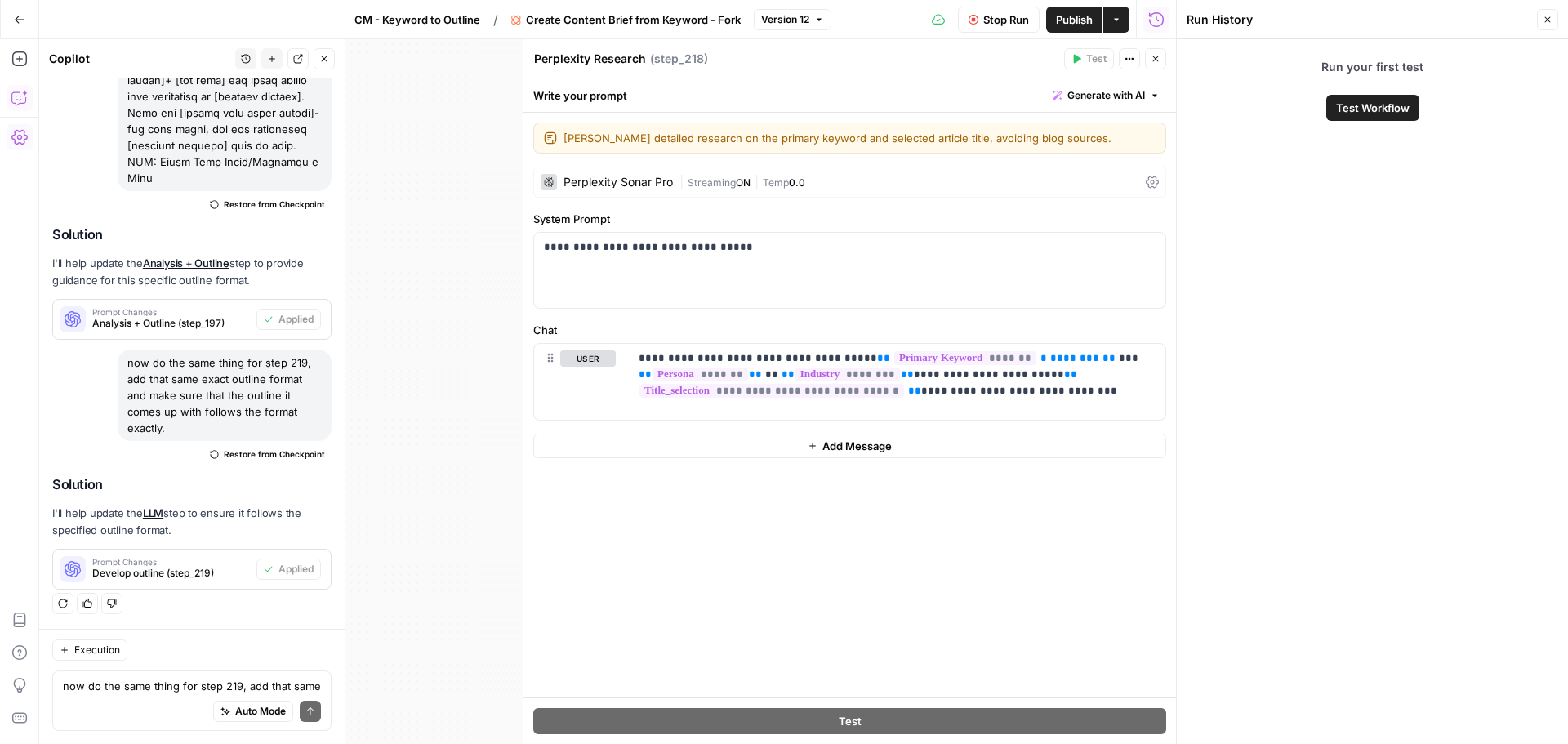
click at [1156, 58] on icon "button" at bounding box center [1156, 59] width 6 height 6
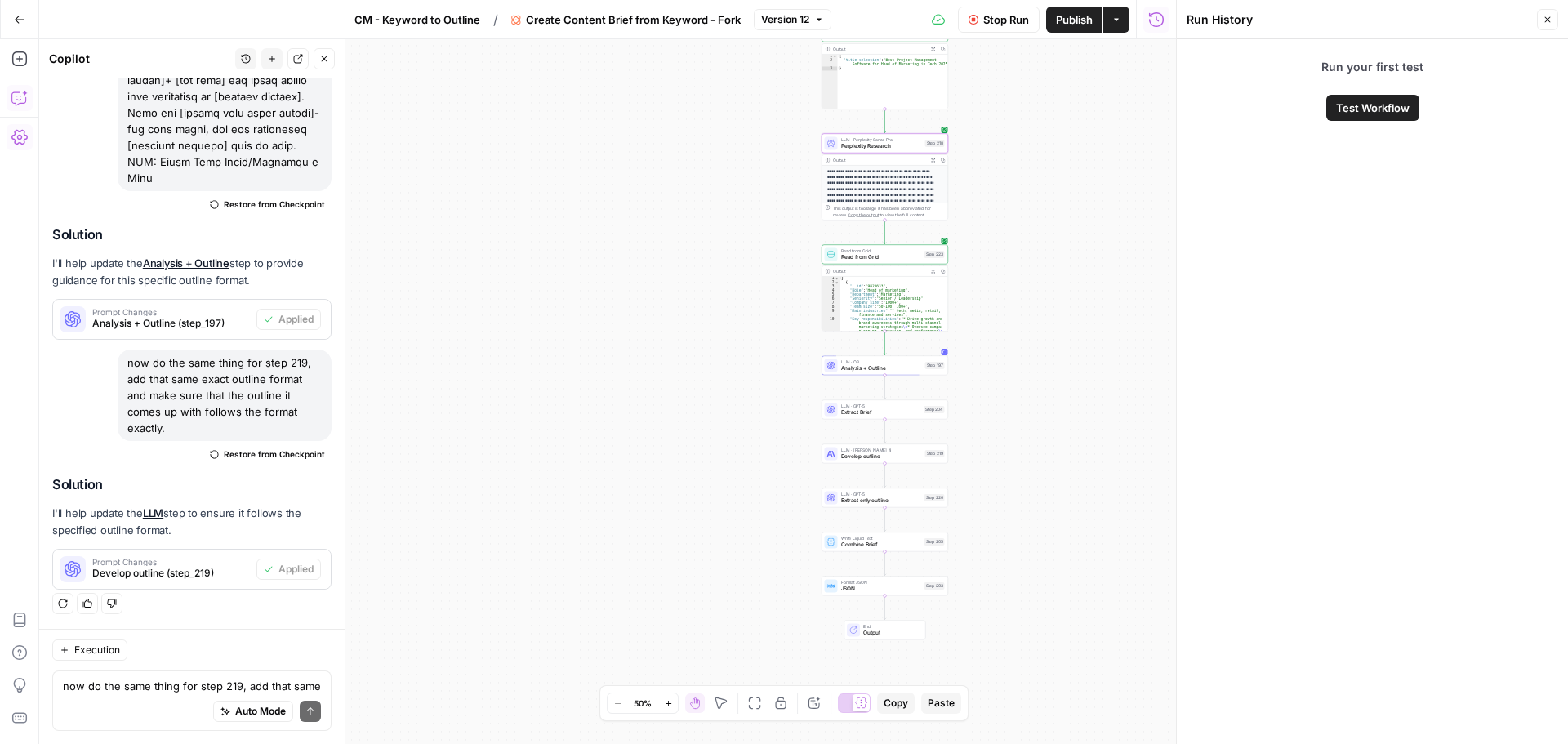
drag, startPoint x: 787, startPoint y: 642, endPoint x: 787, endPoint y: 554, distance: 88.0
click at [787, 554] on div "Workflow Set Inputs Inputs Google Search Perform Google Search Step 51 Output E…" at bounding box center [607, 391] width 1137 height 705
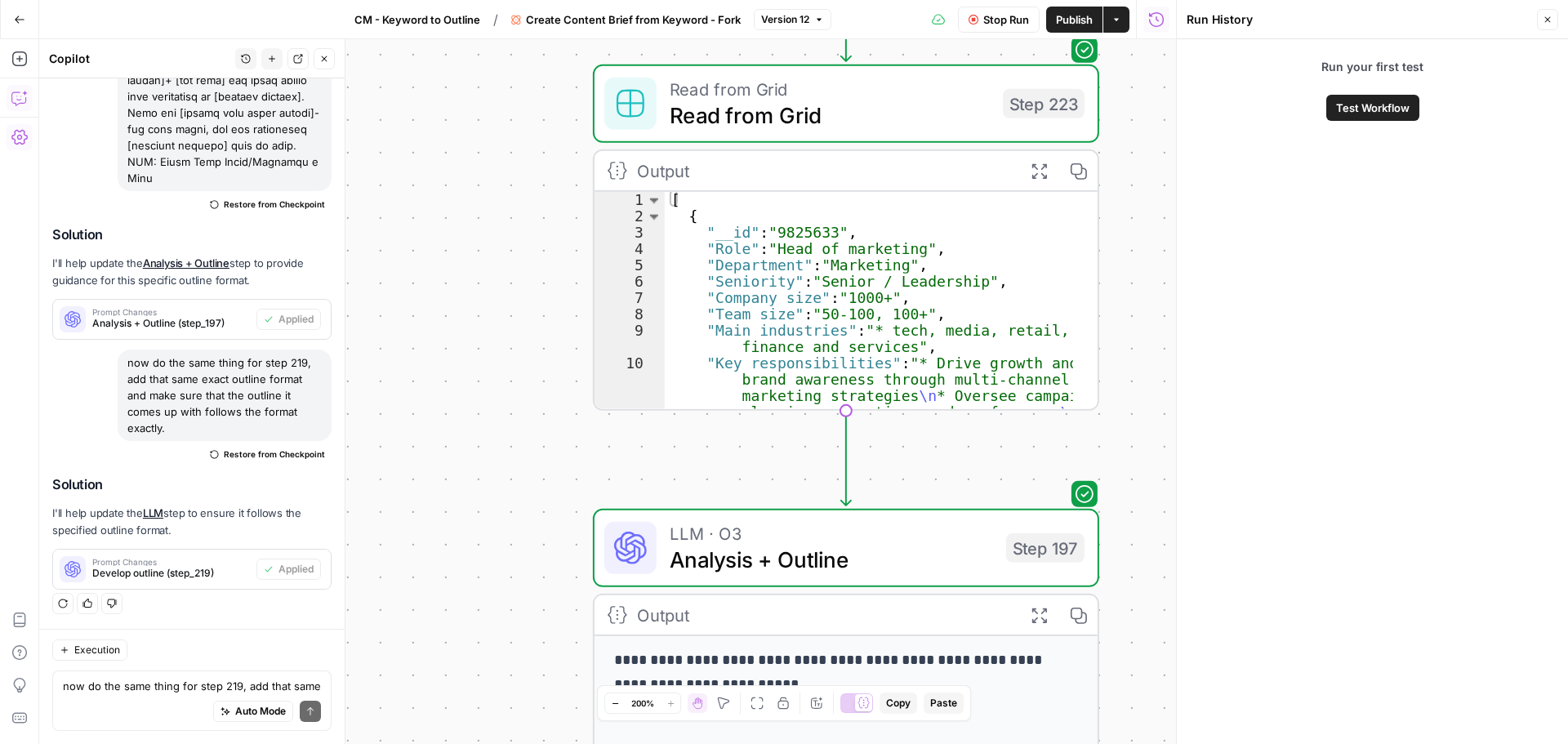
drag, startPoint x: 624, startPoint y: 324, endPoint x: 501, endPoint y: 299, distance: 125.5
click at [501, 299] on div "Workflow Set Inputs Inputs Google Search Perform Google Search Step 51 Output E…" at bounding box center [607, 391] width 1137 height 705
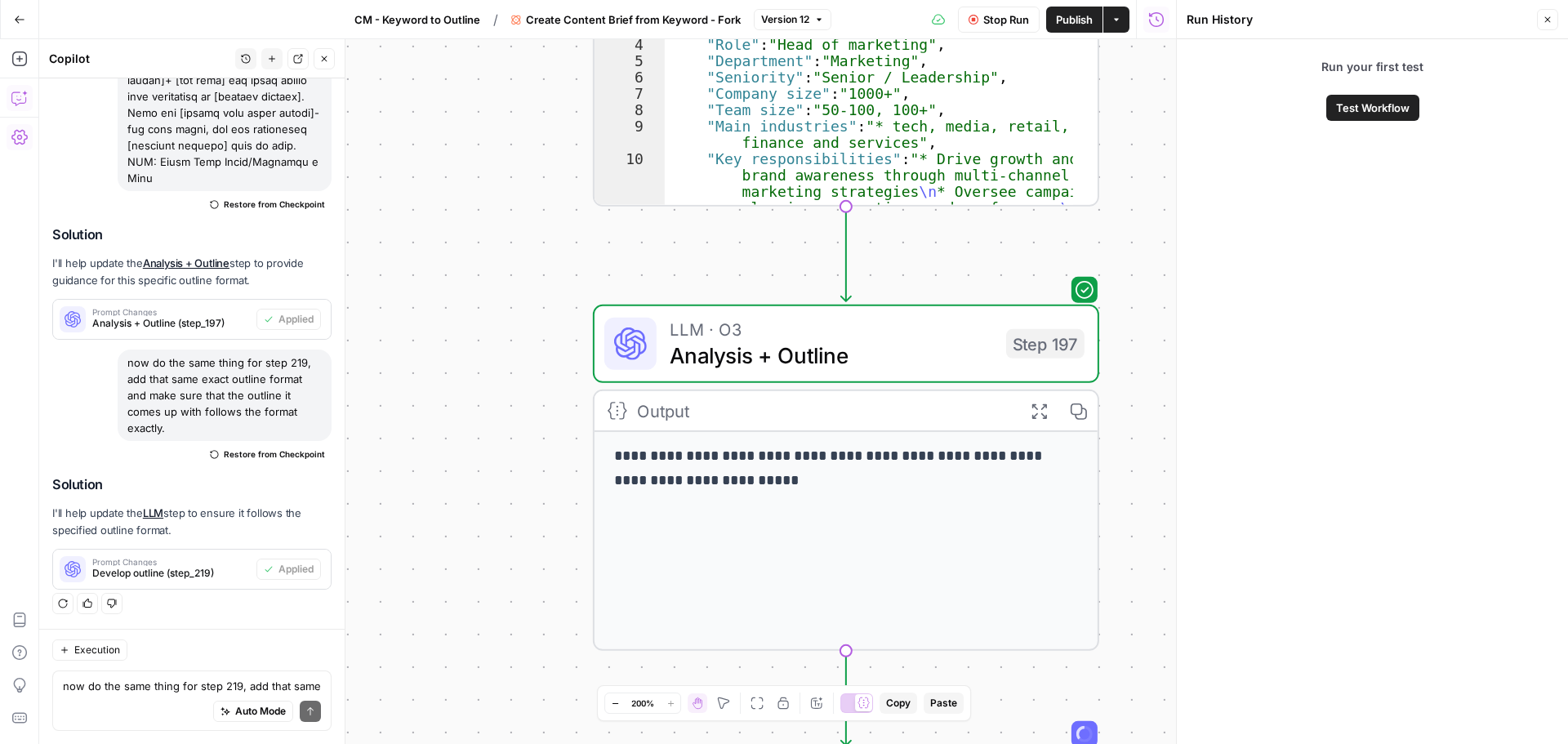
click at [739, 520] on div "**********" at bounding box center [845, 539] width 503 height 217
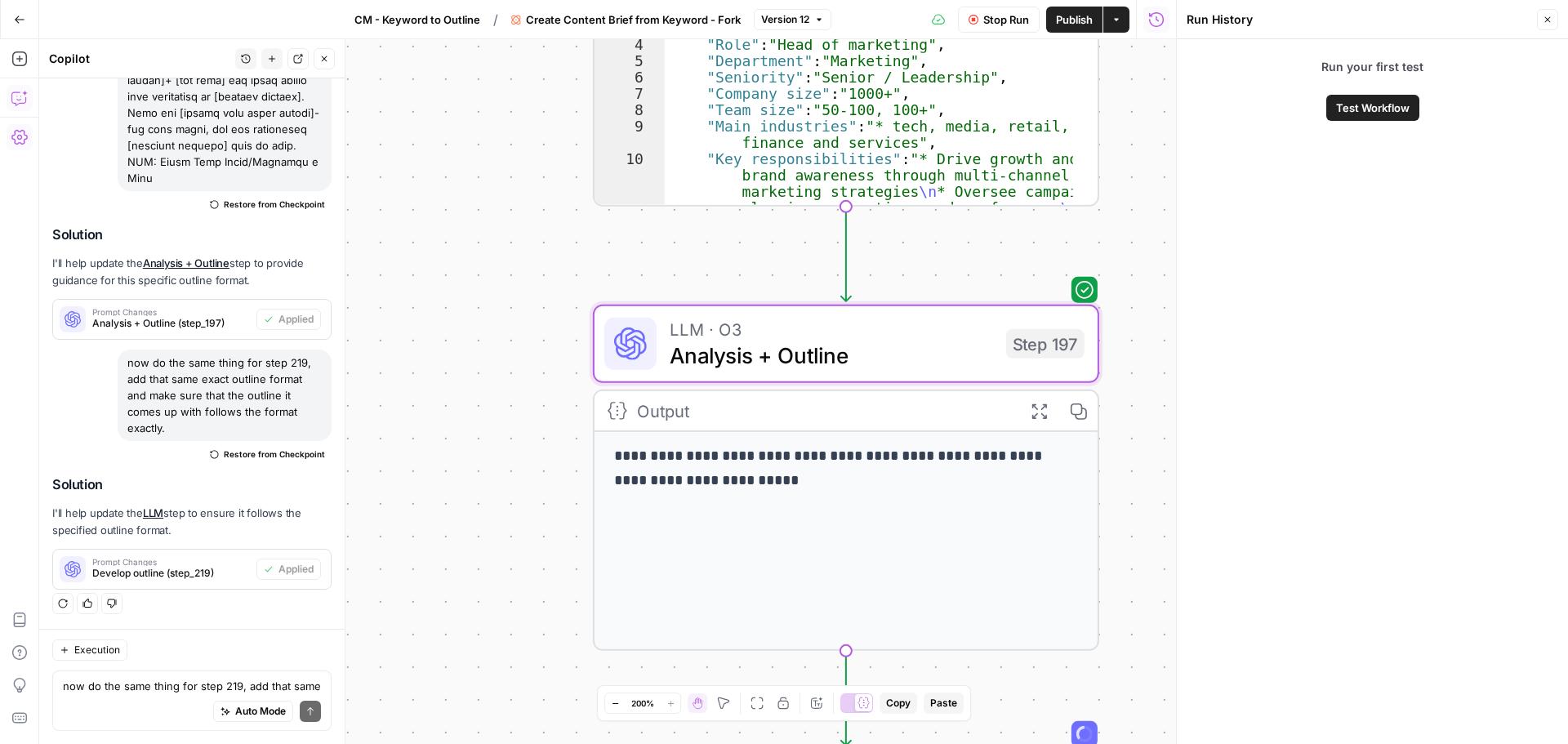
click at [1088, 294] on icon at bounding box center [1085, 290] width 20 height 20
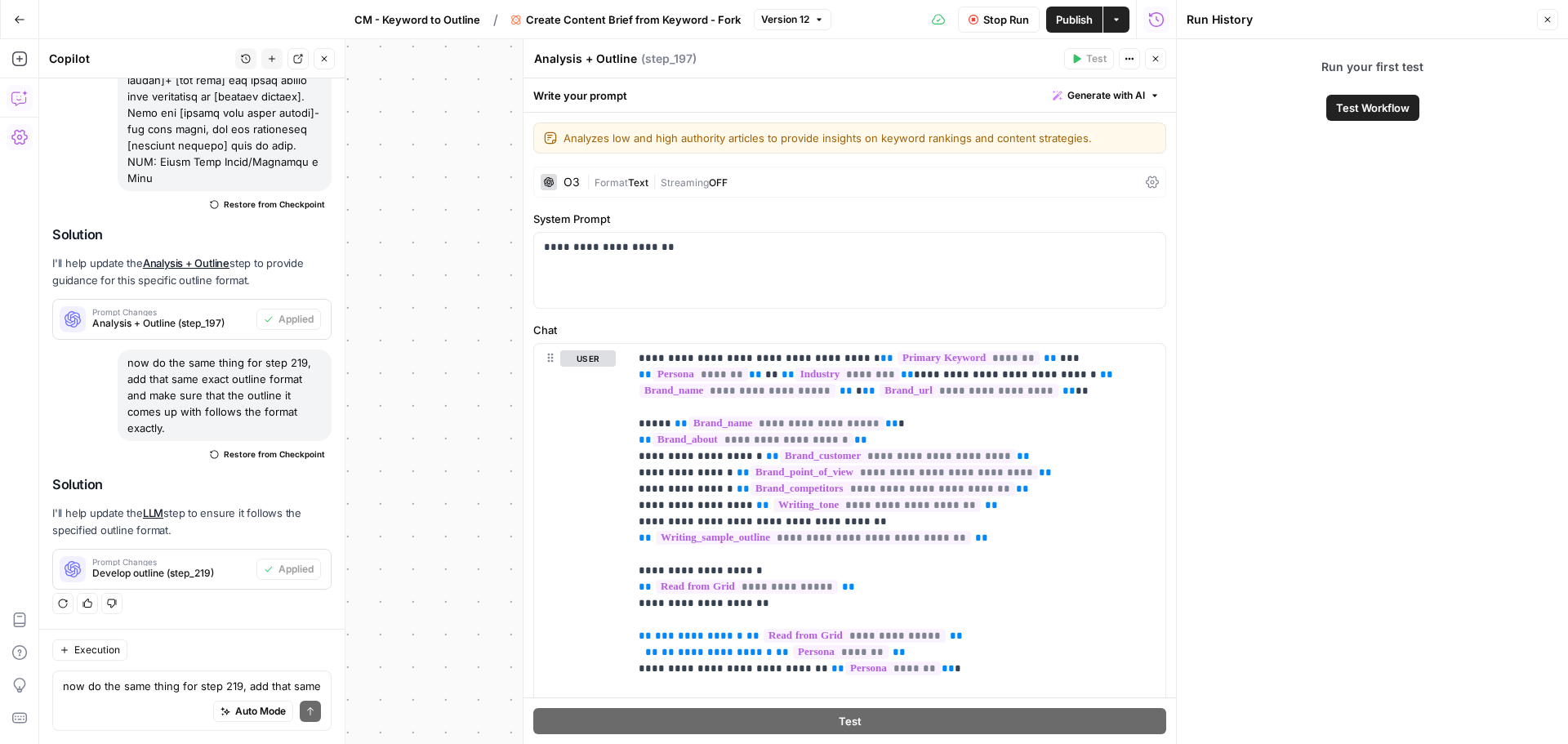
click at [1340, 109] on span "Test Workflow" at bounding box center [1372, 108] width 74 height 17
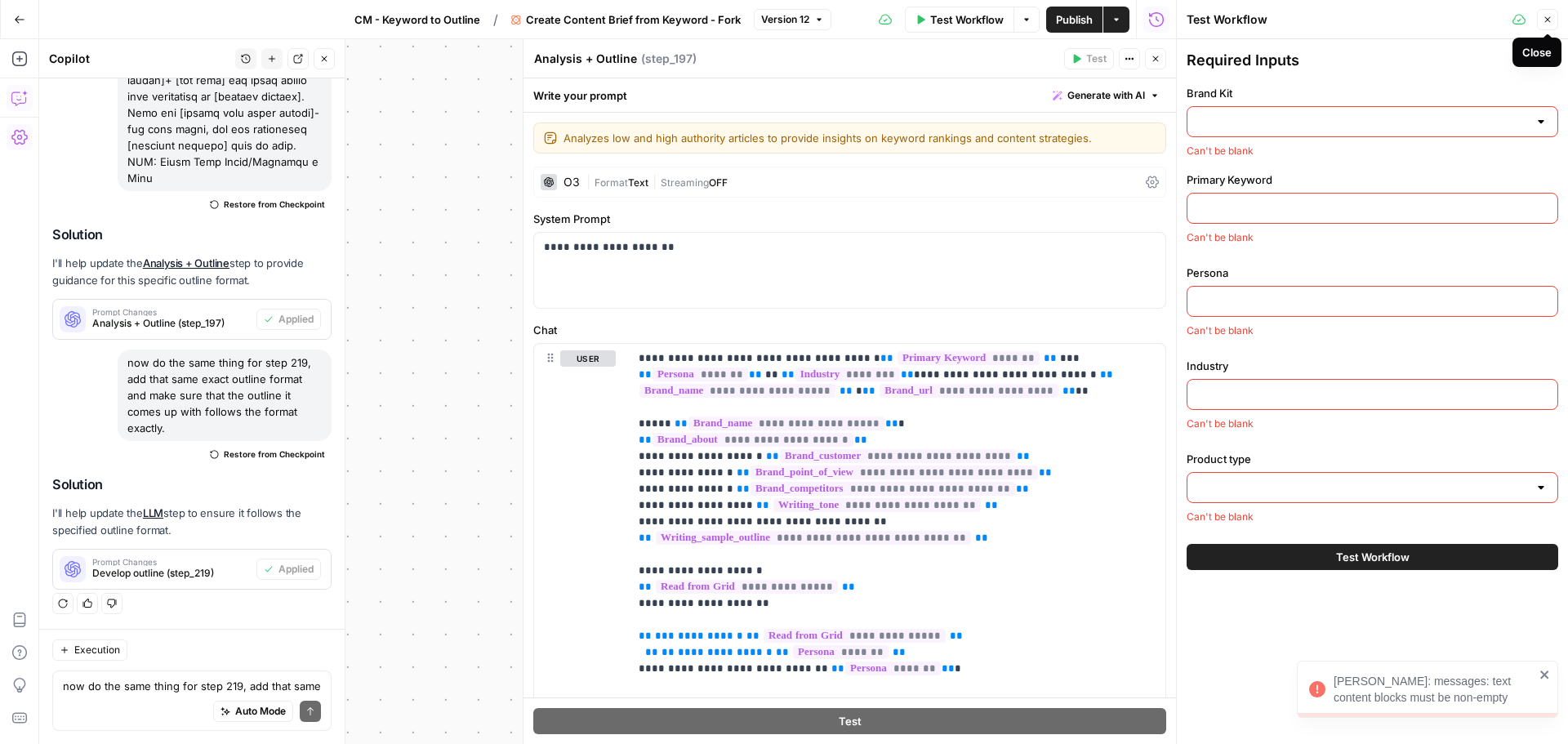
click at [1544, 25] on button "Close" at bounding box center [1547, 20] width 22 height 22
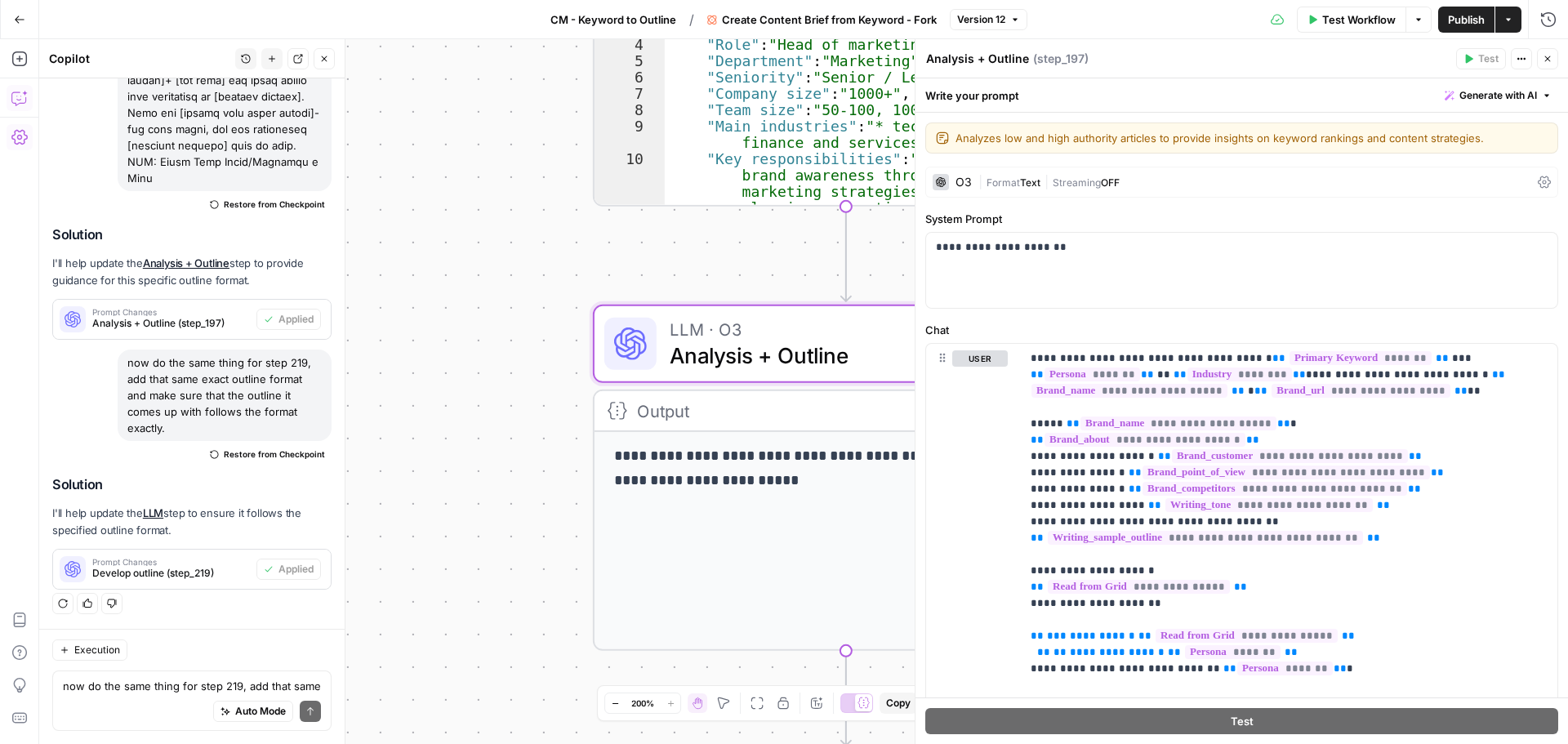
click at [1544, 56] on icon "button" at bounding box center [1547, 59] width 10 height 10
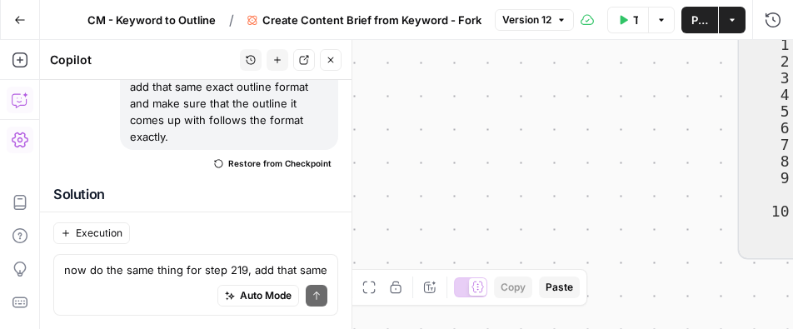
scroll to position [14536, 0]
